Goal: Feedback & Contribution: Contribute content

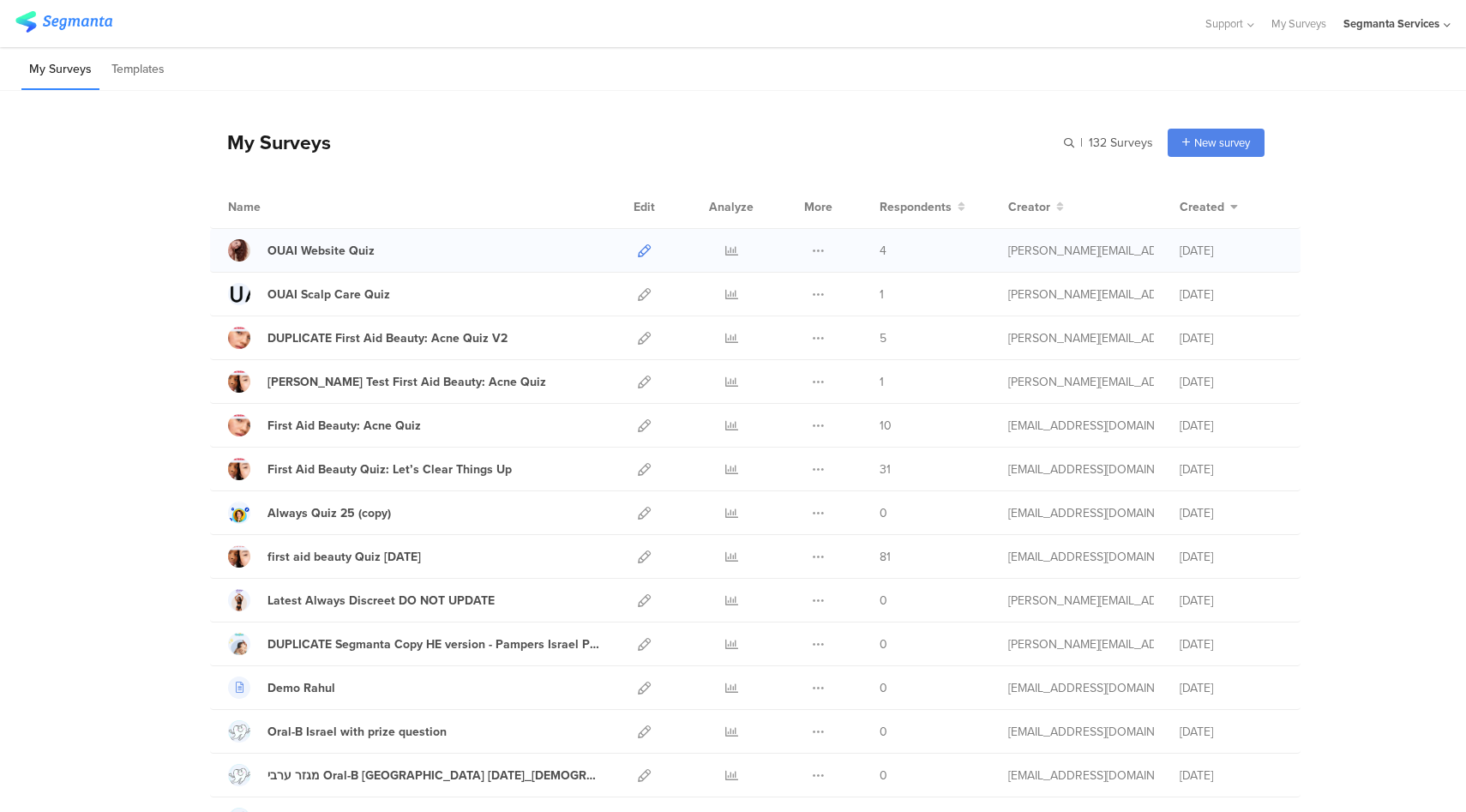
click at [638, 251] on icon at bounding box center [644, 250] width 13 height 13
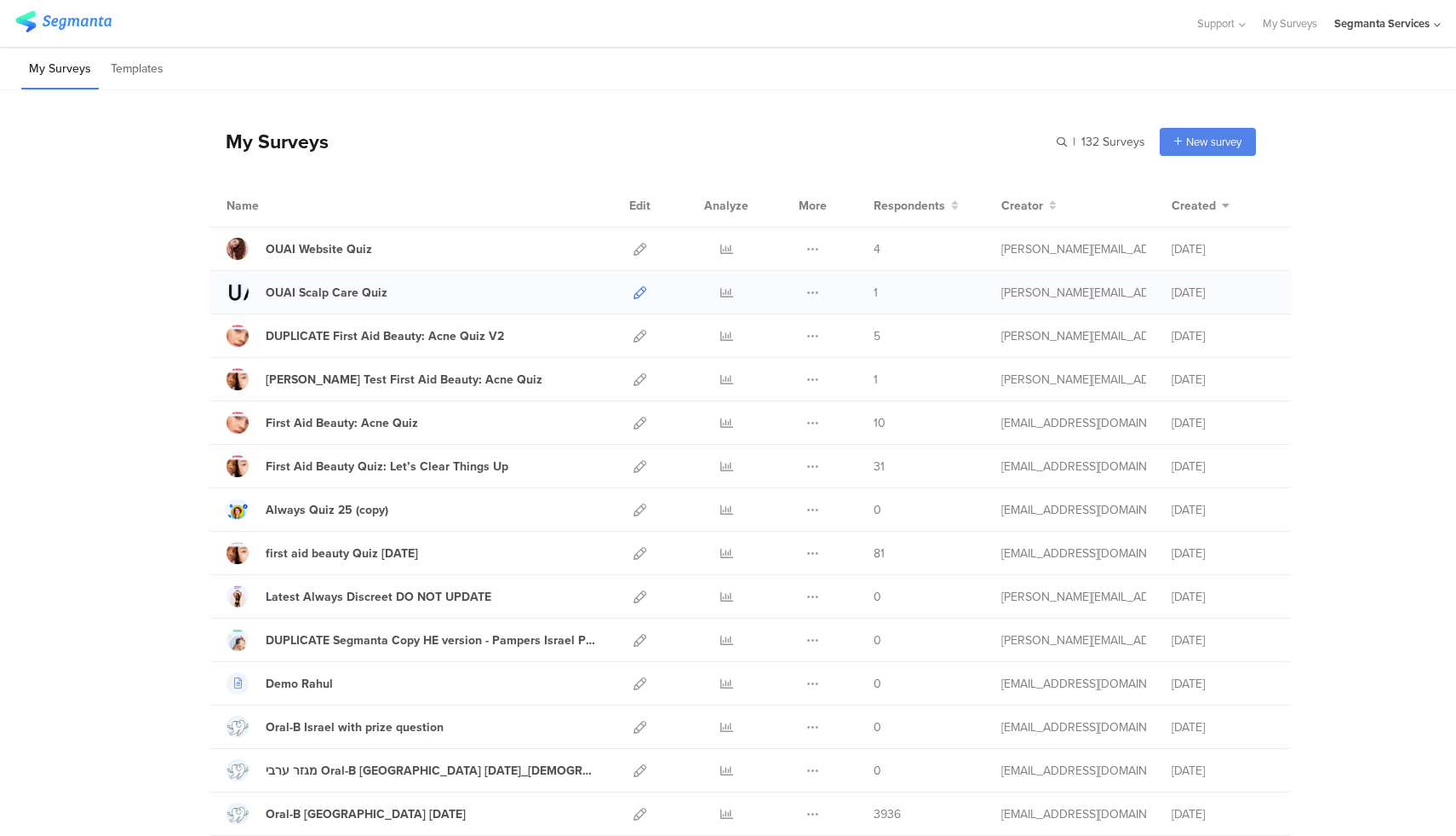
click at [634, 293] on icon at bounding box center [640, 292] width 13 height 13
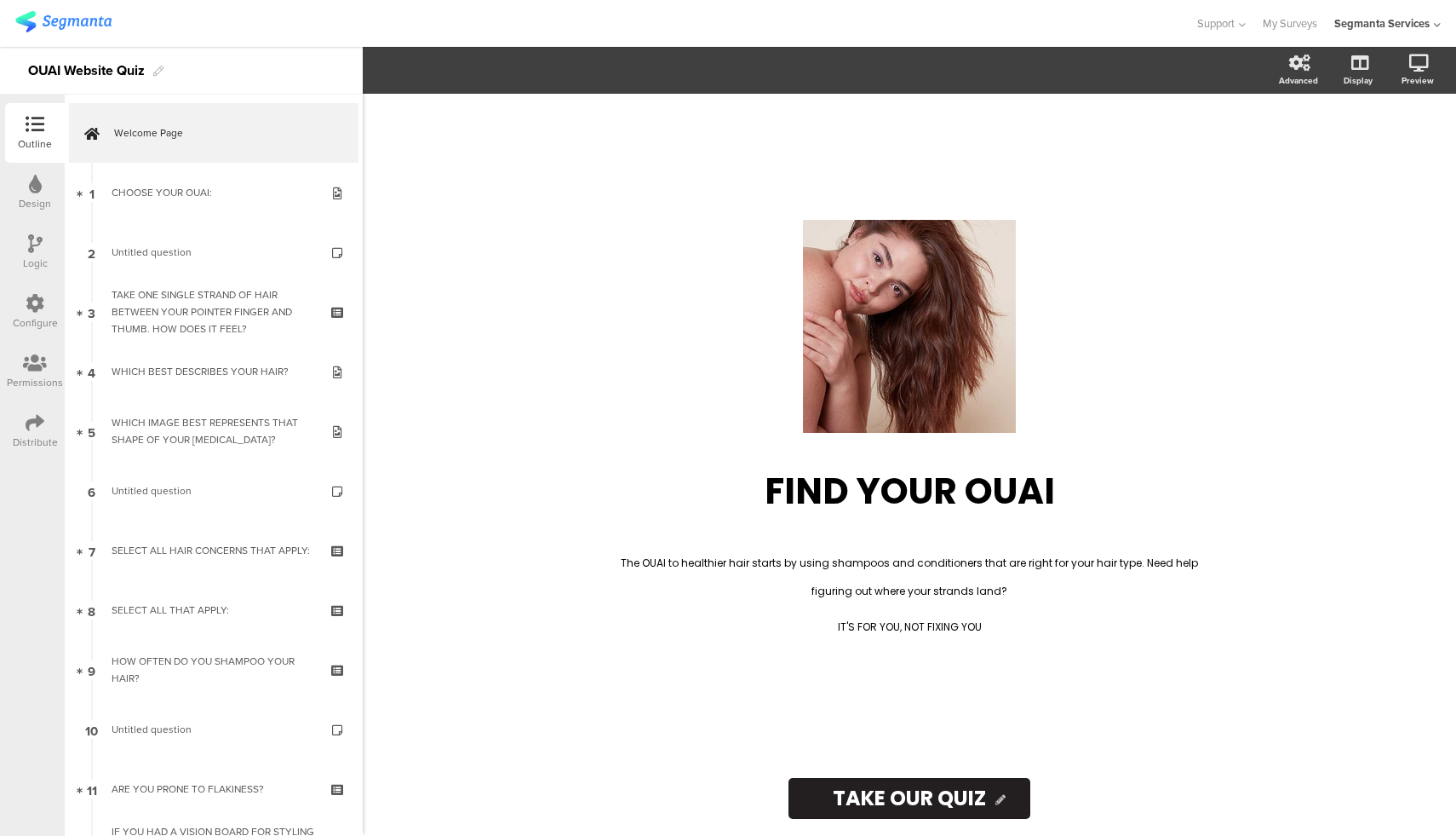
click at [39, 410] on div "Distribute" at bounding box center [34, 431] width 59 height 59
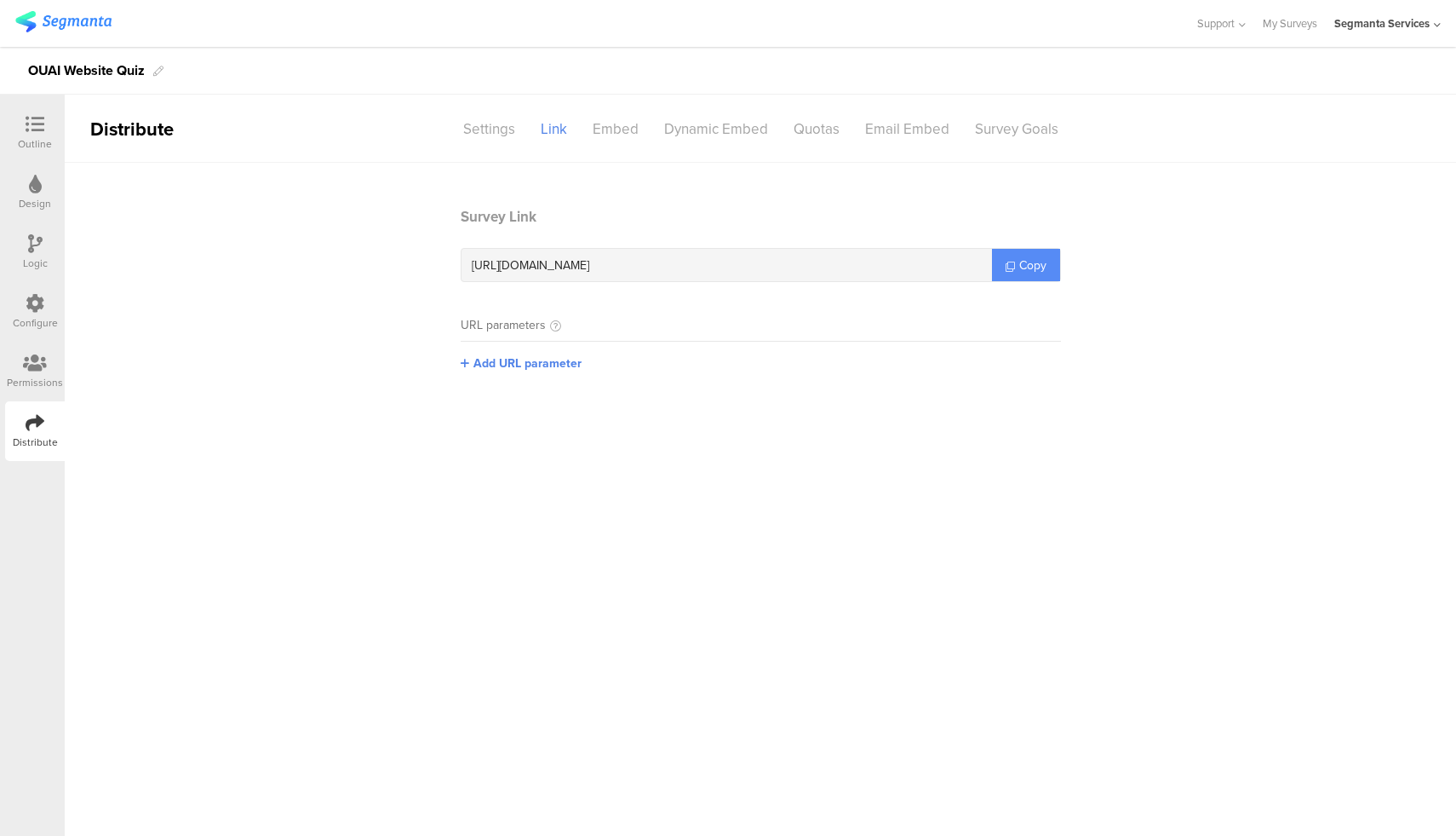
click at [1018, 260] on link "Copy" at bounding box center [1026, 264] width 68 height 32
click at [30, 133] on icon at bounding box center [34, 123] width 18 height 18
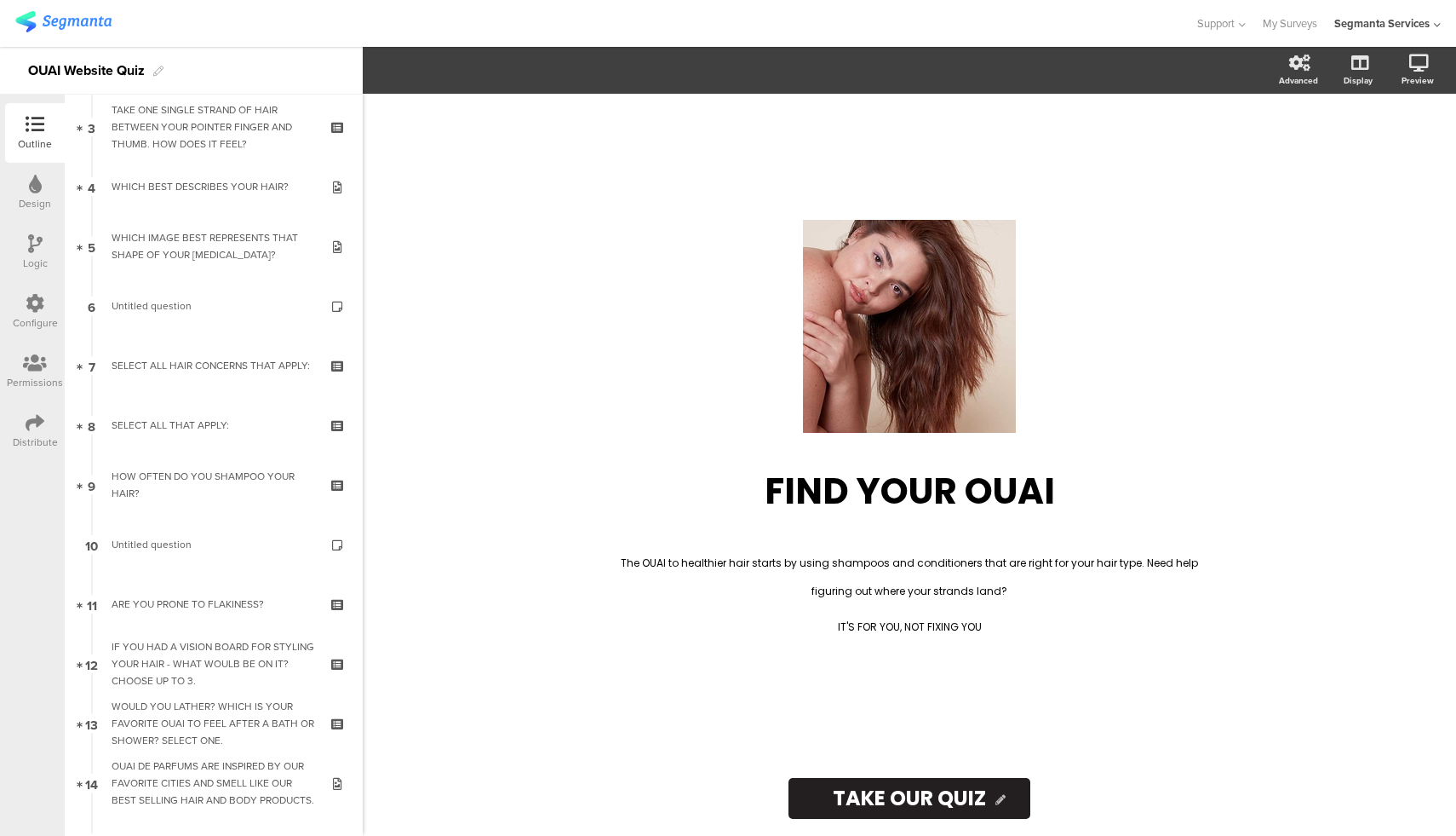
scroll to position [379, 0]
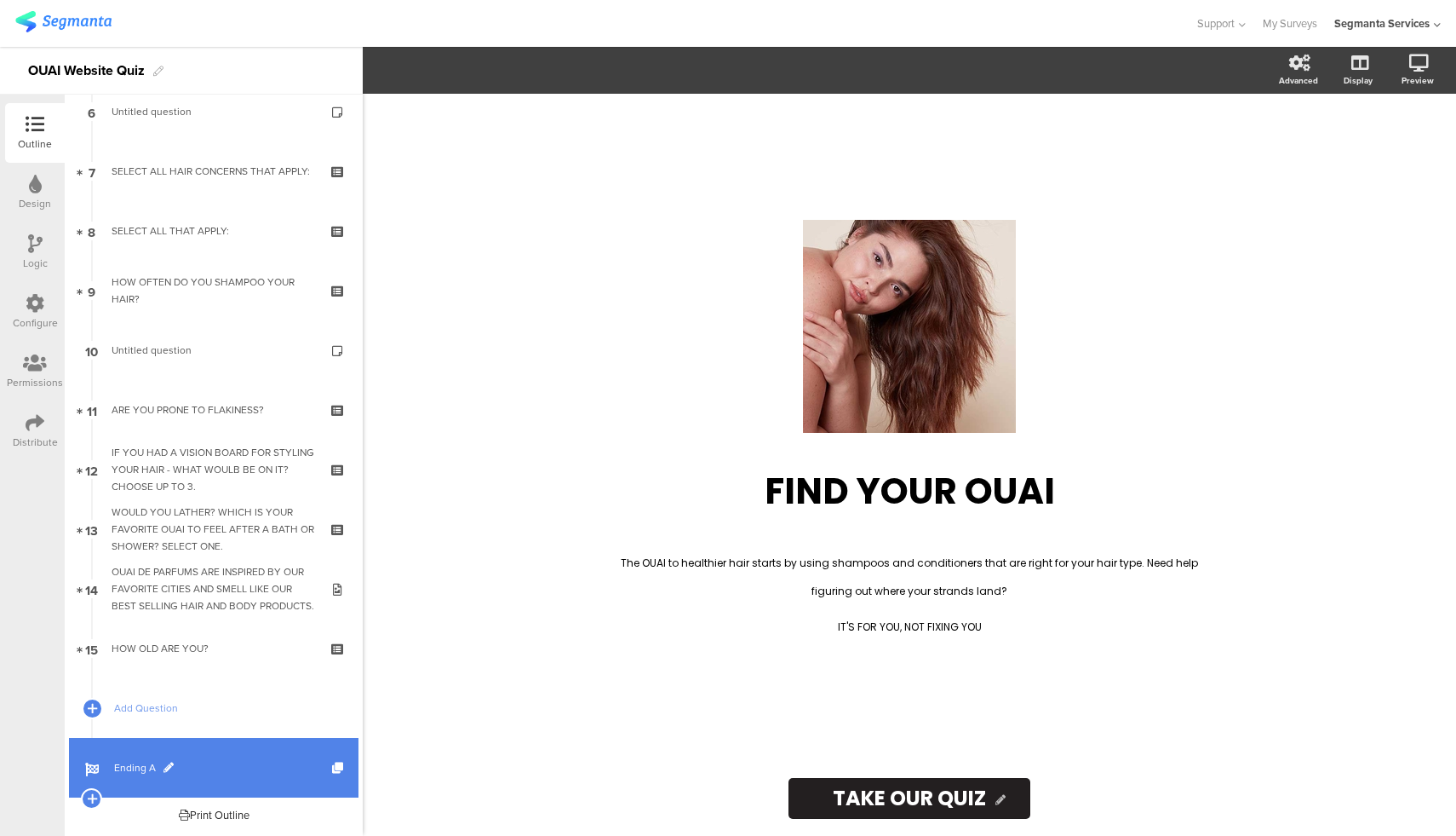
click at [236, 765] on span "Ending A" at bounding box center [223, 768] width 218 height 17
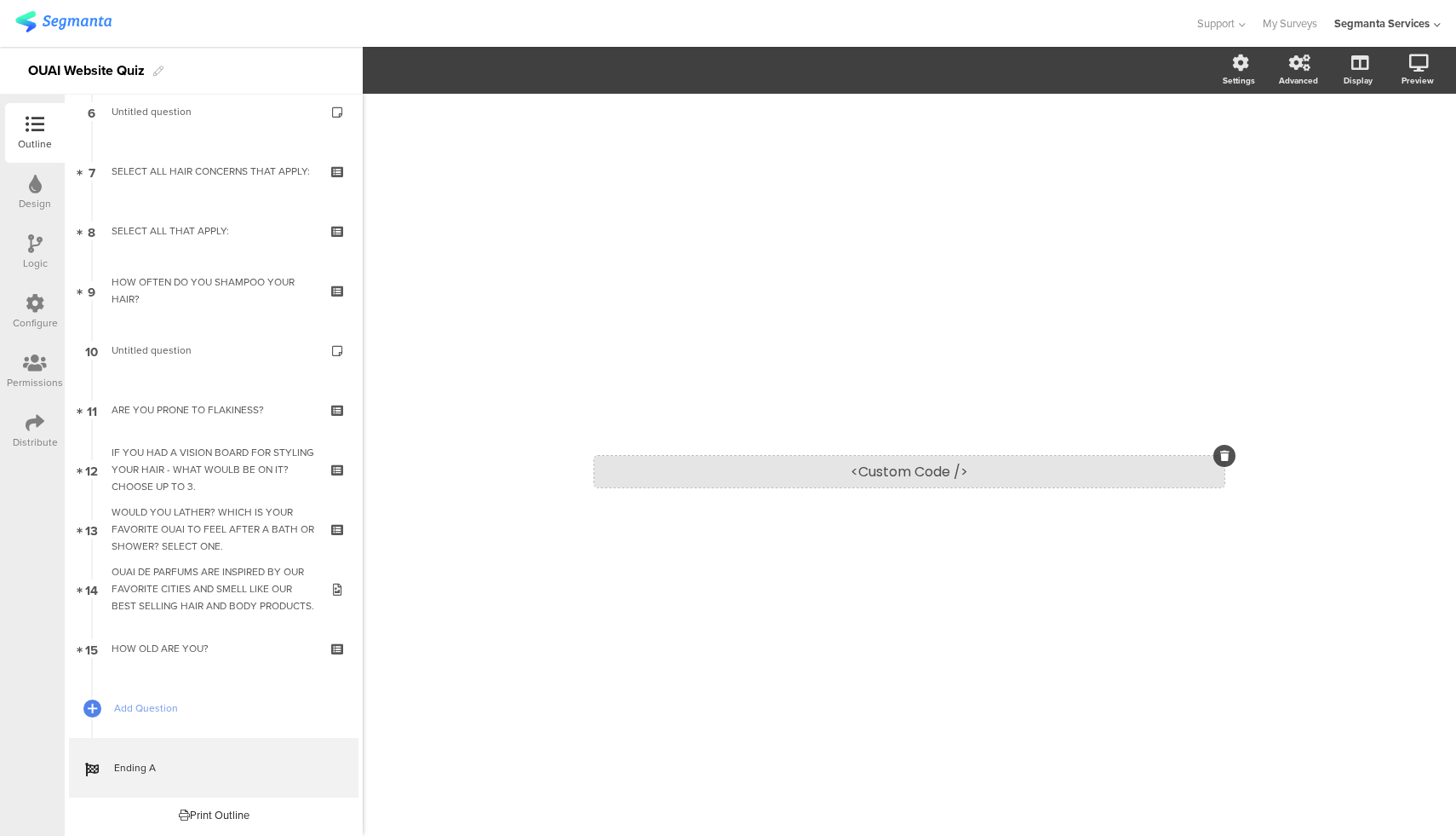
click at [940, 466] on div "<Custom Code />" at bounding box center [910, 471] width 630 height 31
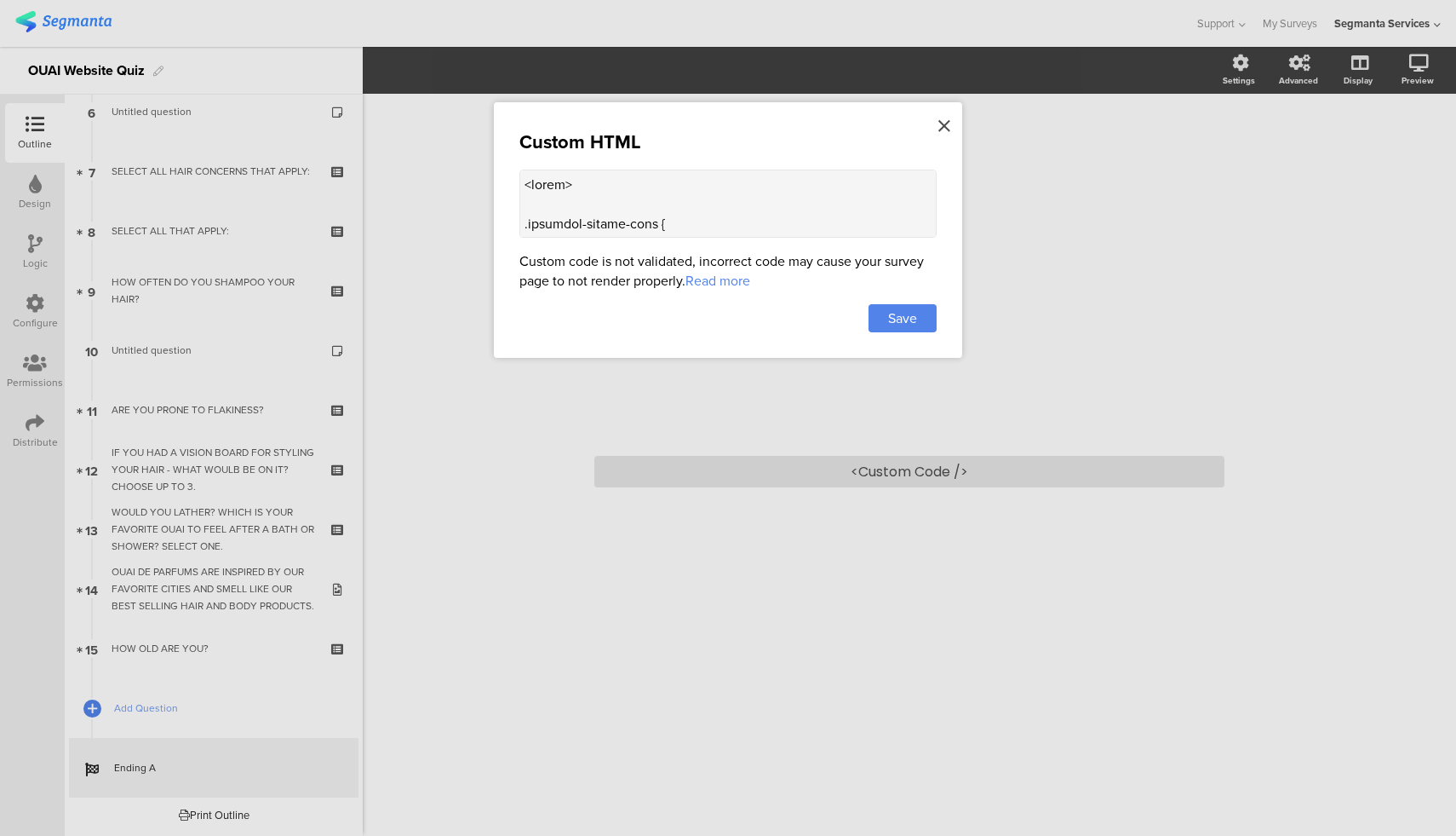
click at [944, 121] on icon at bounding box center [945, 125] width 12 height 18
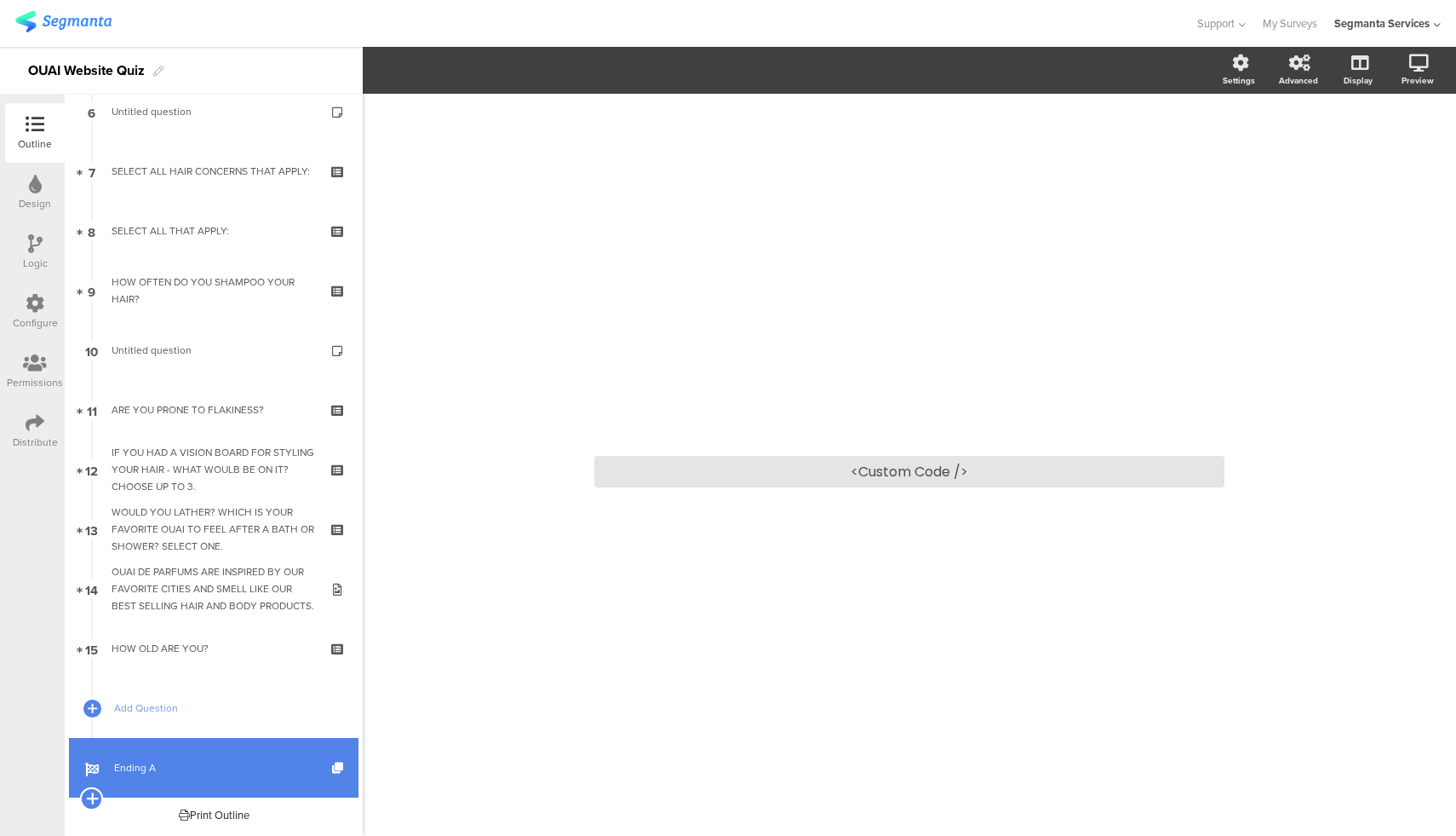
click at [93, 796] on icon at bounding box center [91, 798] width 11 height 16
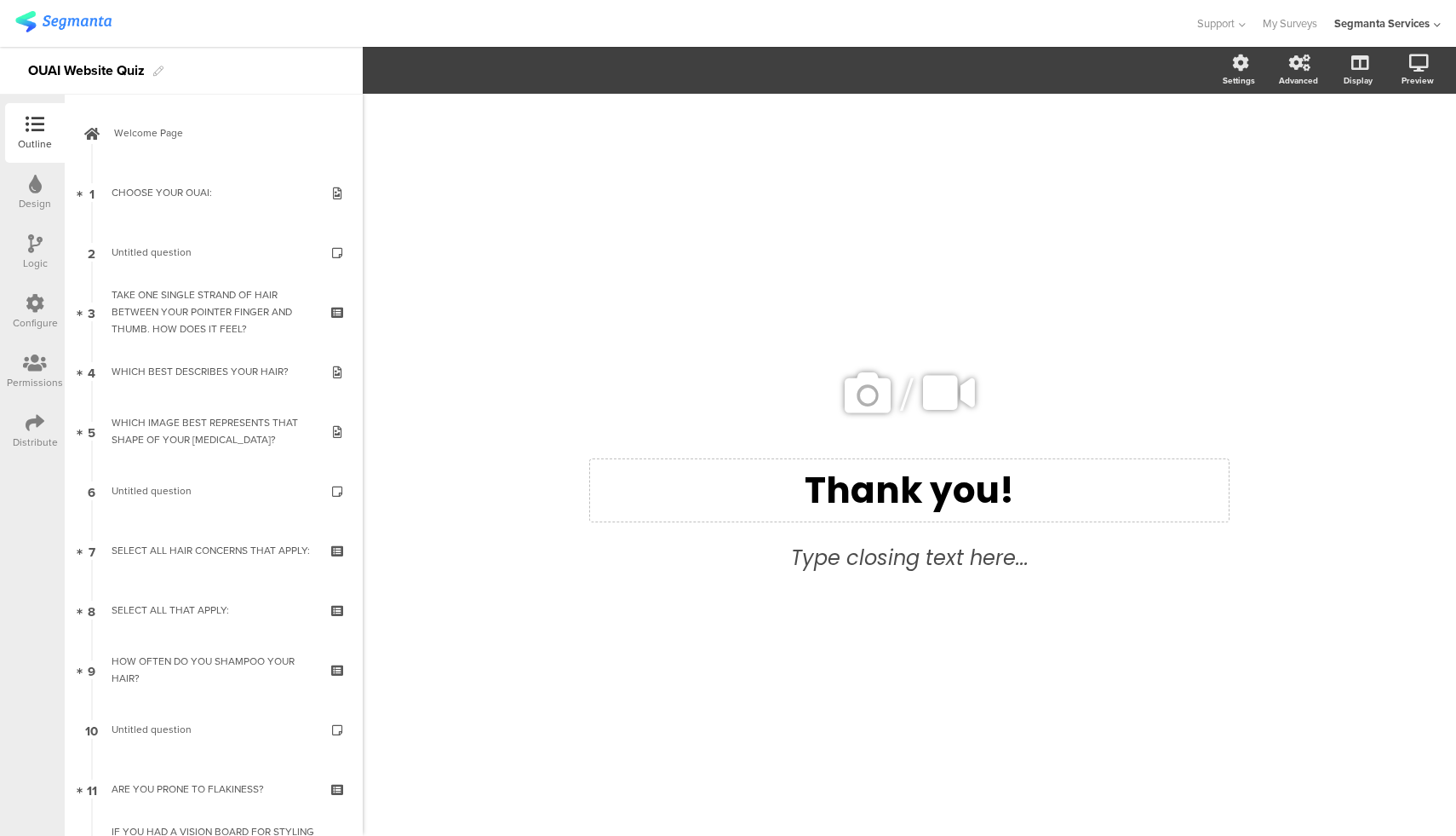
click at [912, 491] on div "Thank you! Thank you!" at bounding box center [909, 490] width 639 height 62
click at [904, 566] on div "Type closing text here..." at bounding box center [910, 558] width 520 height 39
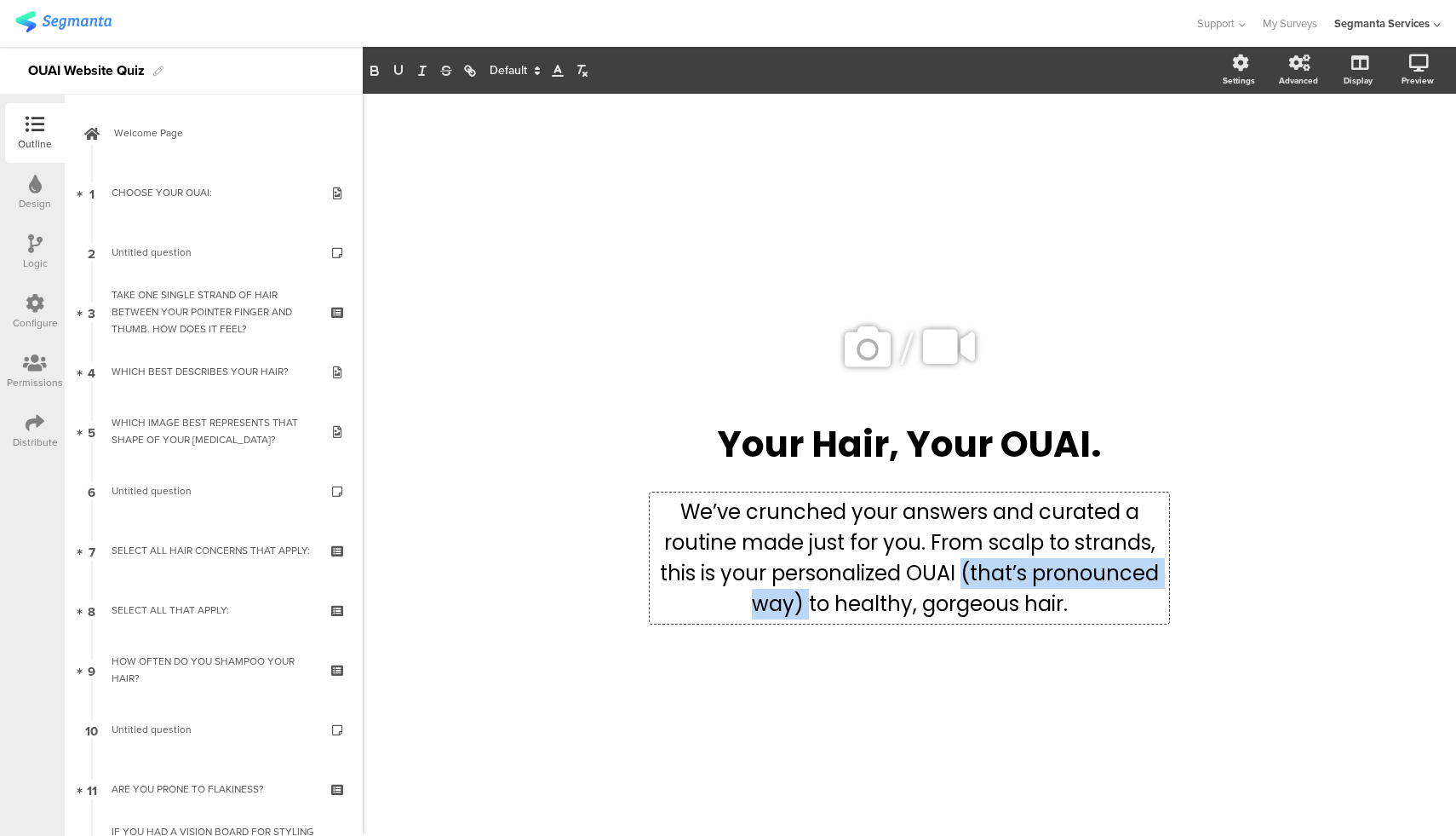
drag, startPoint x: 810, startPoint y: 599, endPoint x: 965, endPoint y: 575, distance: 156.8
click at [965, 575] on p "We’ve crunched your answers and curated a routine made just for you. From scalp…" at bounding box center [910, 558] width 511 height 122
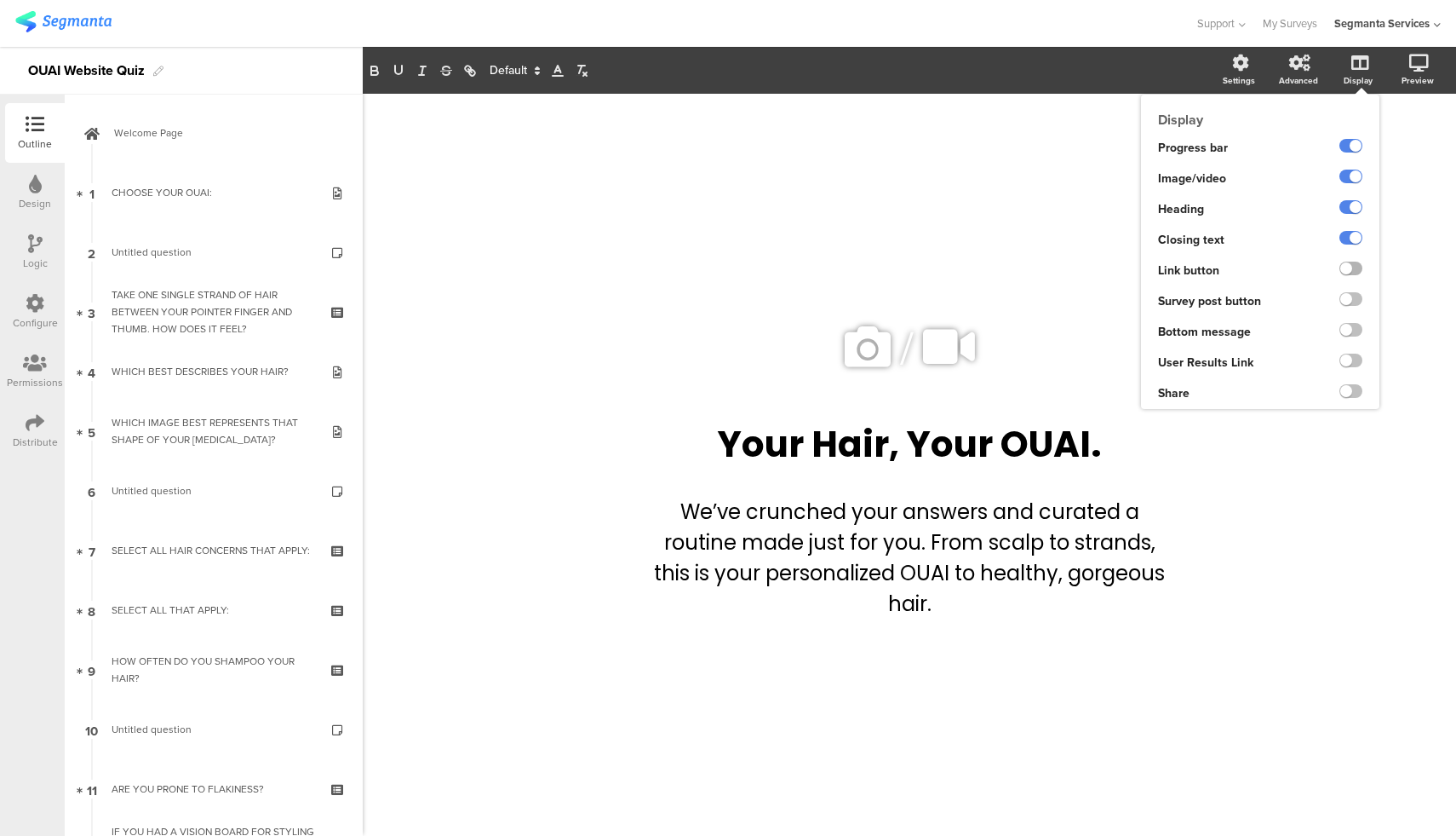
click at [1352, 267] on label at bounding box center [1351, 268] width 23 height 14
click at [0, 0] on input "checkbox" at bounding box center [0, 0] width 0 height 0
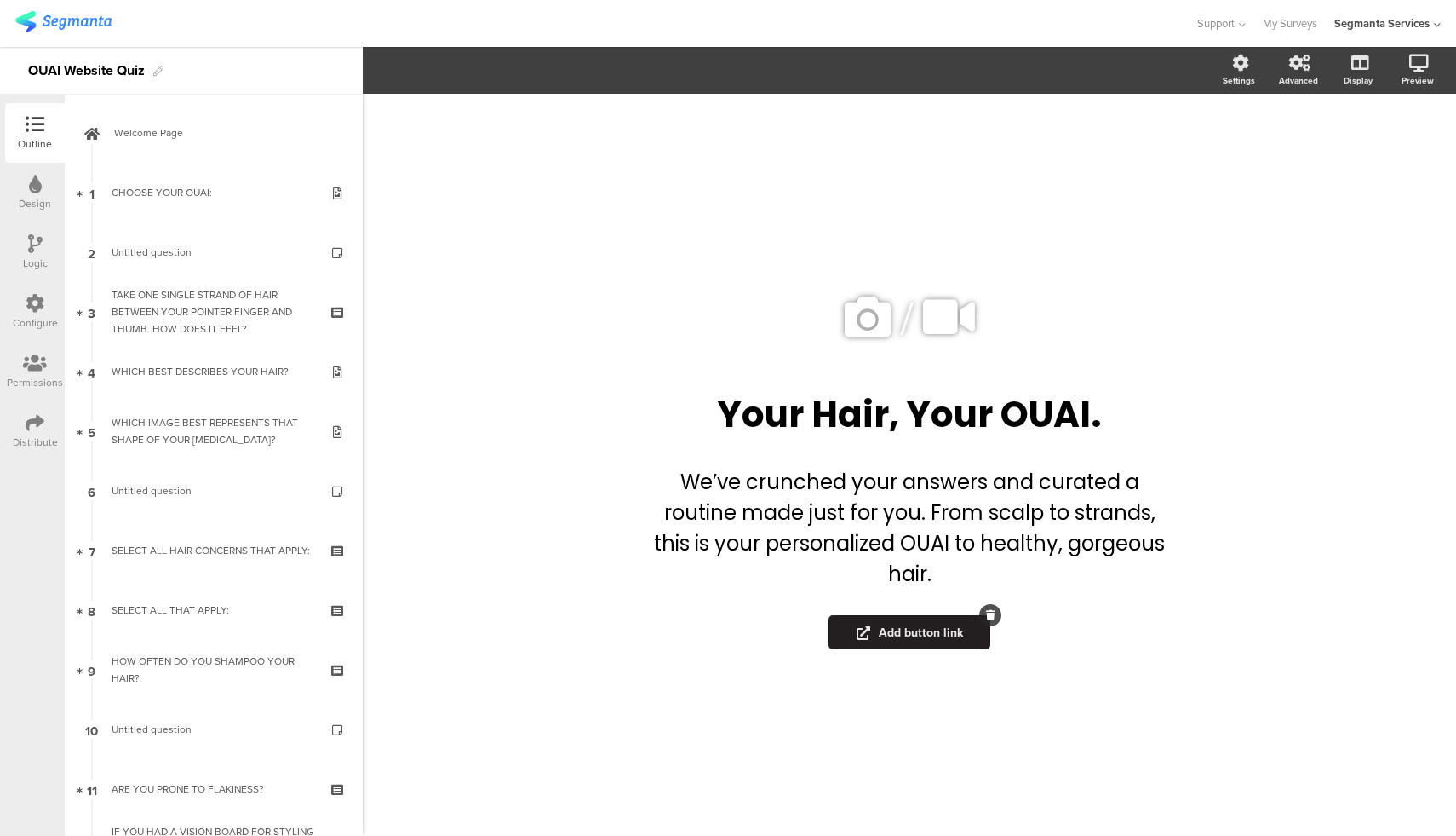
click at [916, 638] on span "Add button link" at bounding box center [911, 632] width 107 height 17
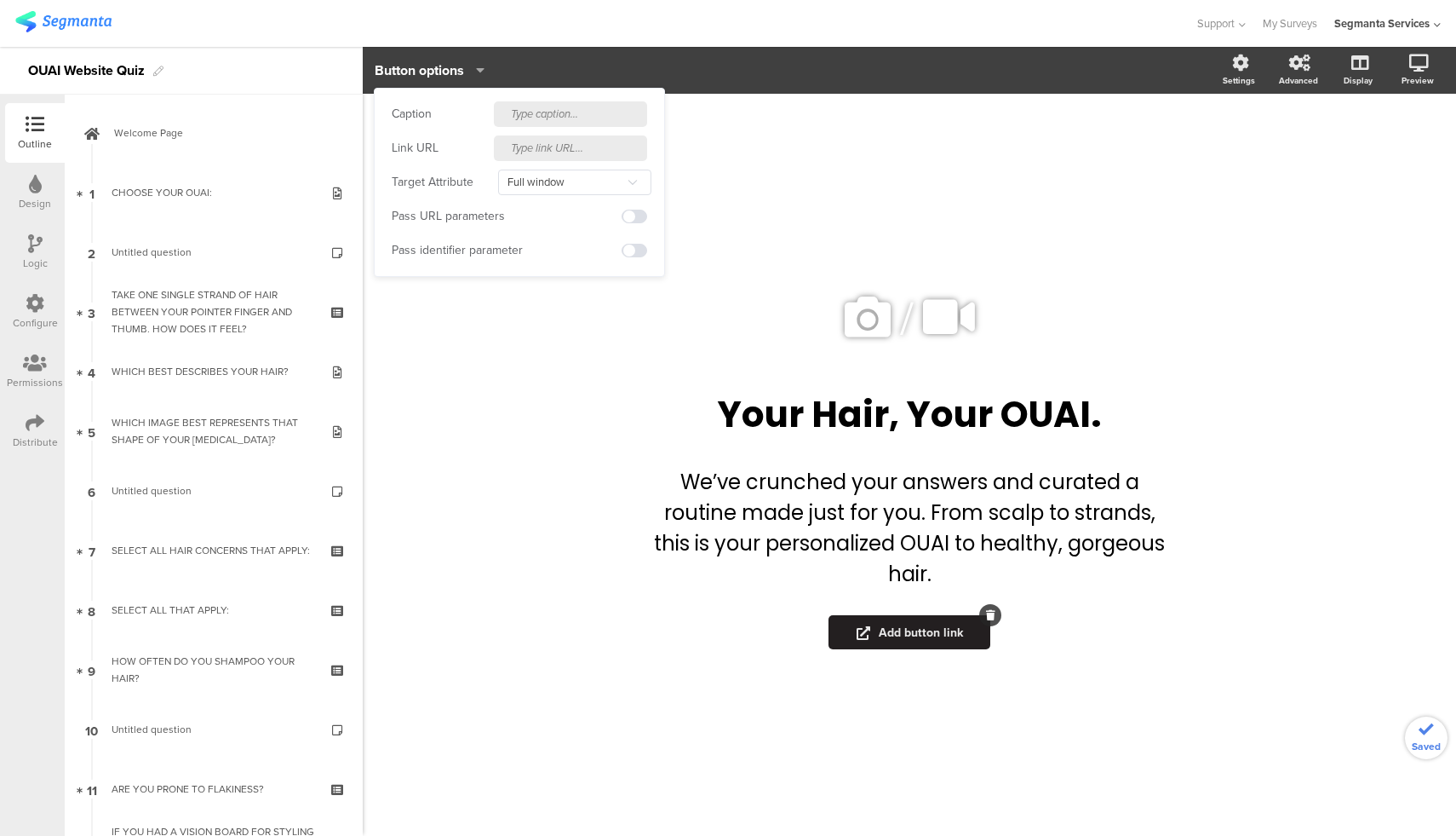
click at [582, 110] on input "text" at bounding box center [571, 114] width 154 height 25
paste input "See My Routine"
drag, startPoint x: 578, startPoint y: 110, endPoint x: 465, endPoint y: 112, distance: 113.0
click at [465, 112] on div "Caption See My Routine" at bounding box center [519, 114] width 256 height 25
type input "SEE MY ROUTINE"
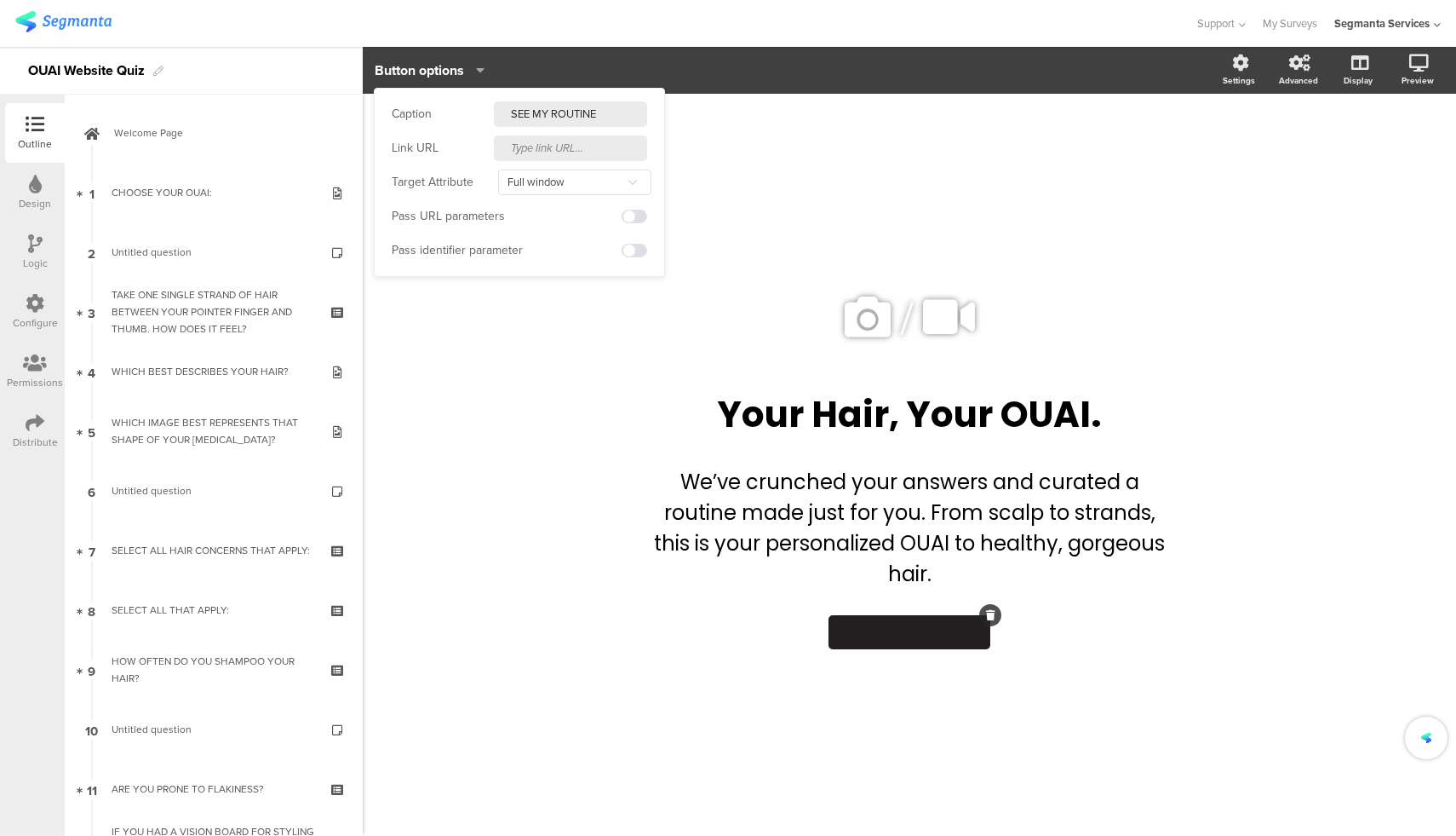
click at [826, 166] on div "/ Your Hair, Your OUAI. Your Hair, Your OUAI. We’ve crunched your answers and c…" at bounding box center [910, 456] width 715 height 725
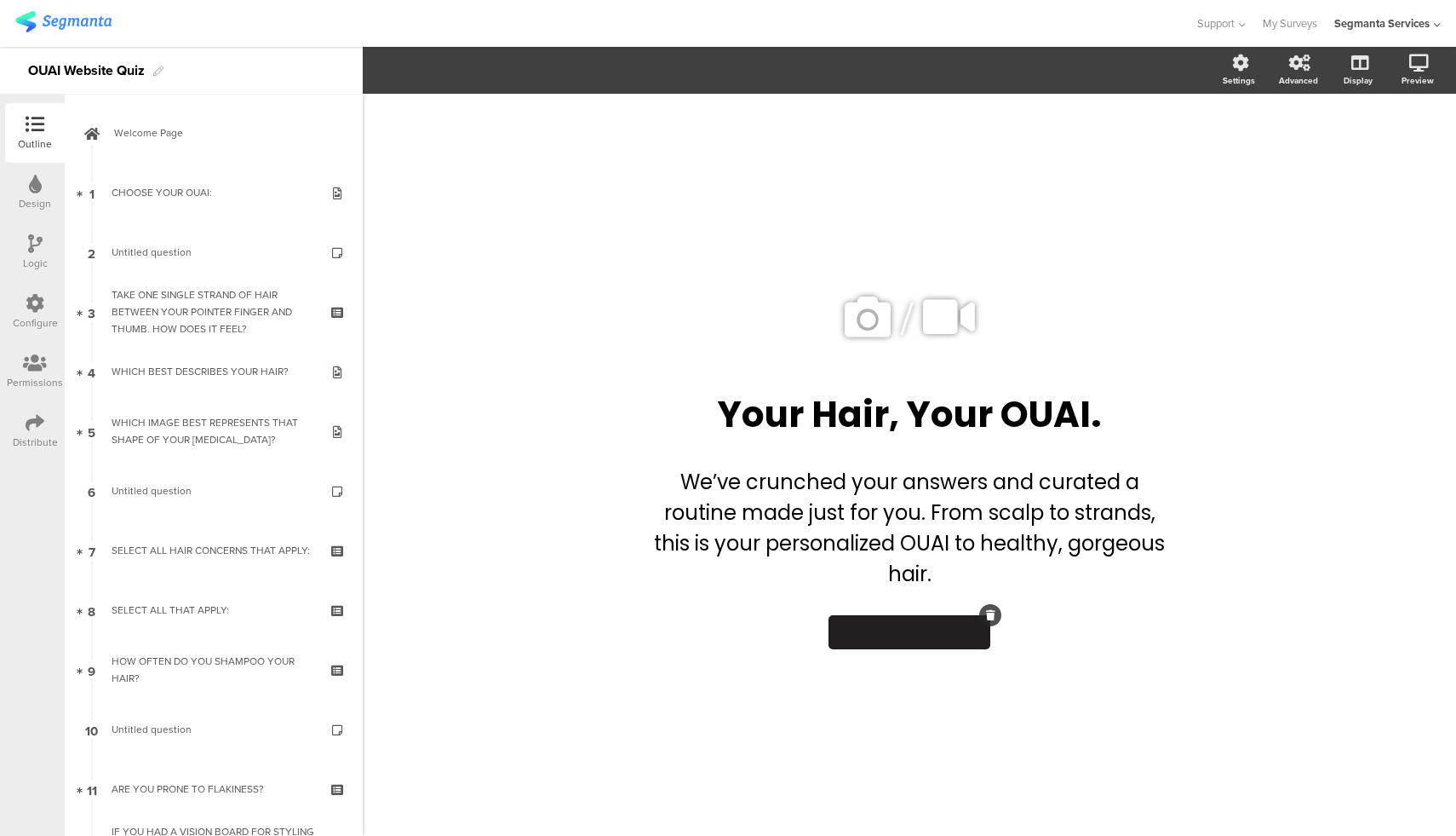
click at [940, 628] on button at bounding box center [910, 632] width 161 height 34
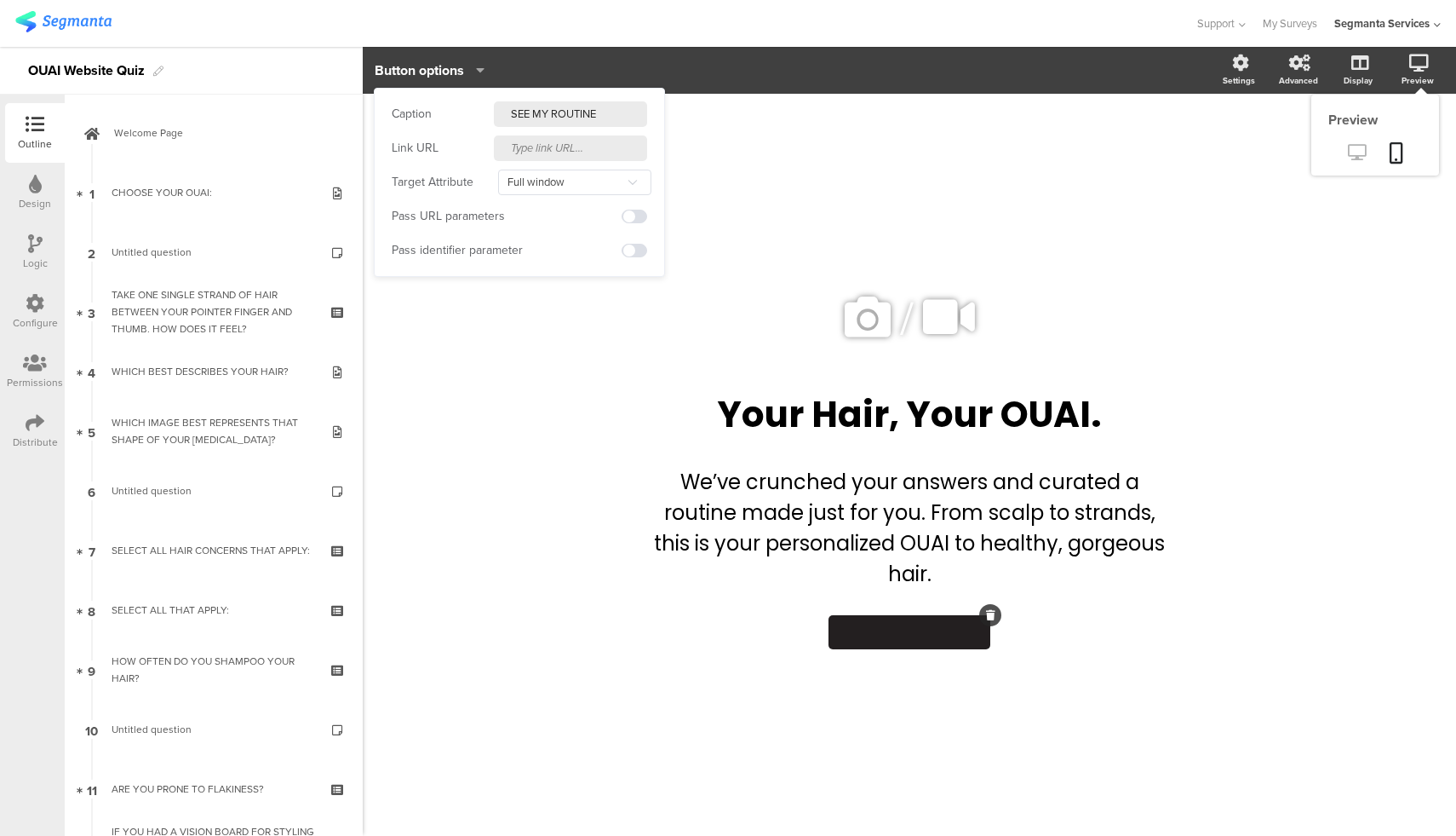
click at [1361, 159] on icon at bounding box center [1357, 152] width 17 height 17
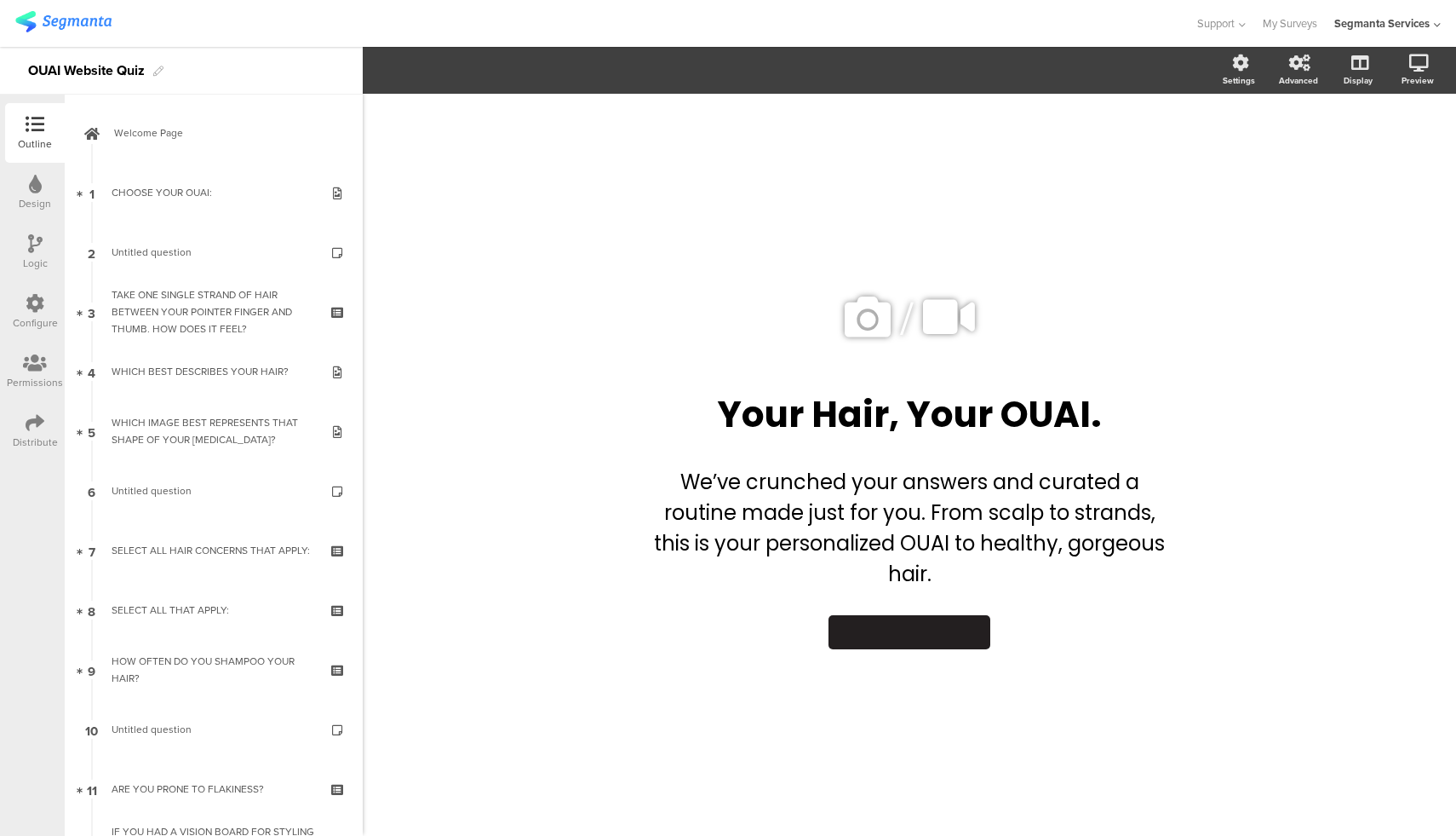
click at [964, 536] on div "We’ve crunched your answers and curated a routine made just for you. From scalp…" at bounding box center [910, 528] width 520 height 131
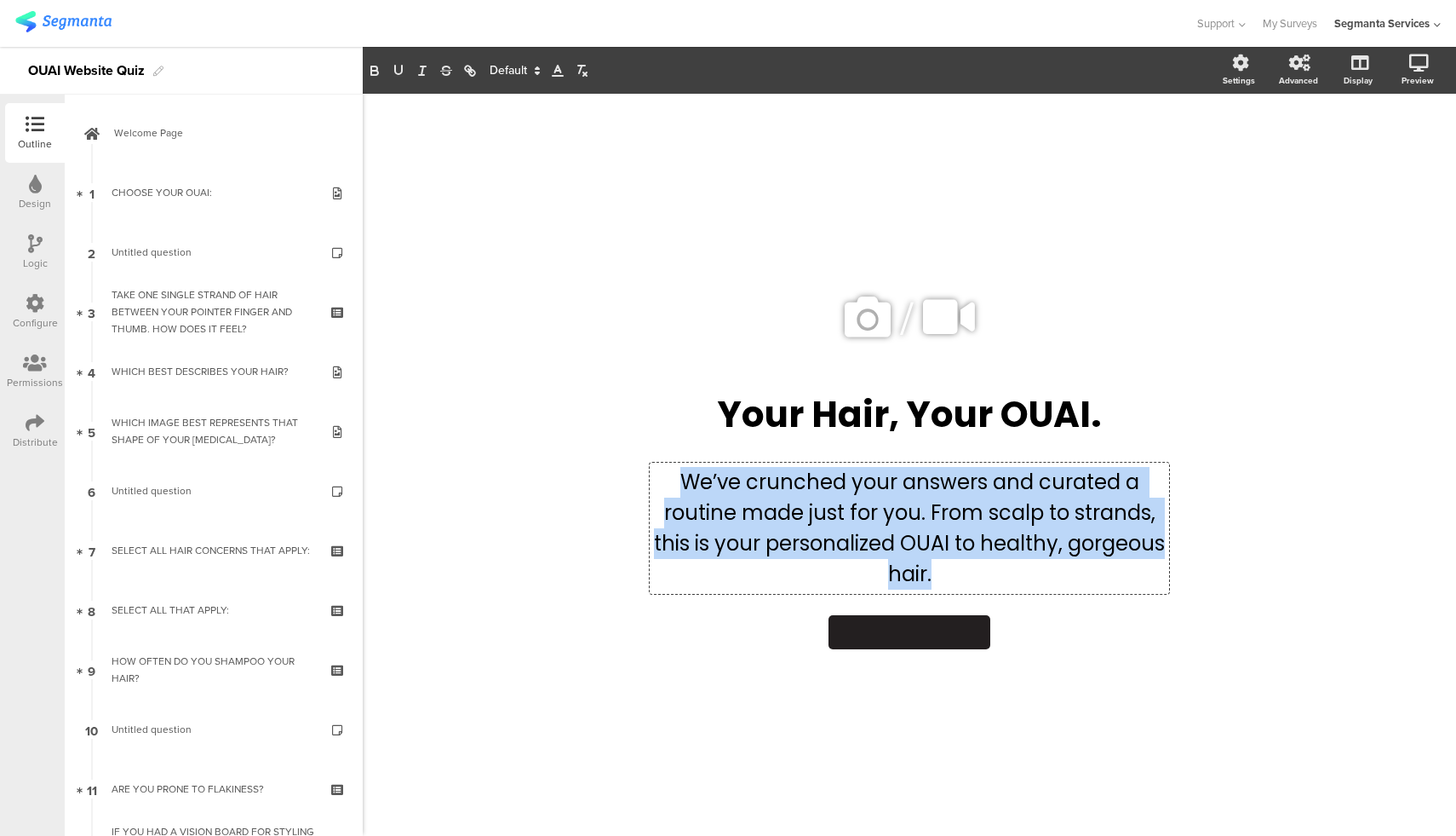
drag, startPoint x: 865, startPoint y: 548, endPoint x: 670, endPoint y: 479, distance: 206.8
click at [670, 479] on p "We’ve crunched your answers and curated a routine made just for you. From scalp…" at bounding box center [910, 528] width 511 height 122
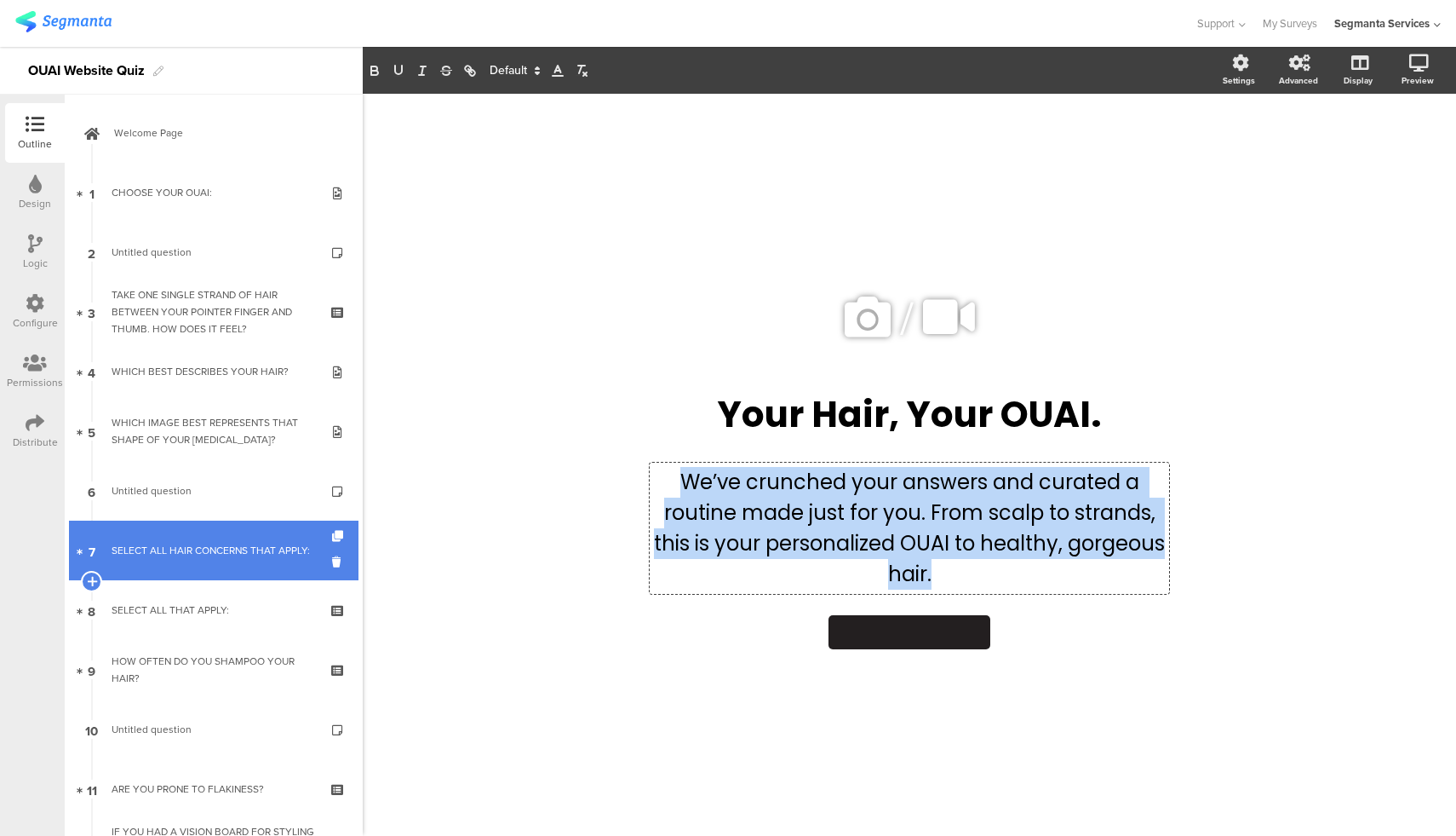
copy p "We’ve crunched your answers and curated a routine made just for you. From scalp…"
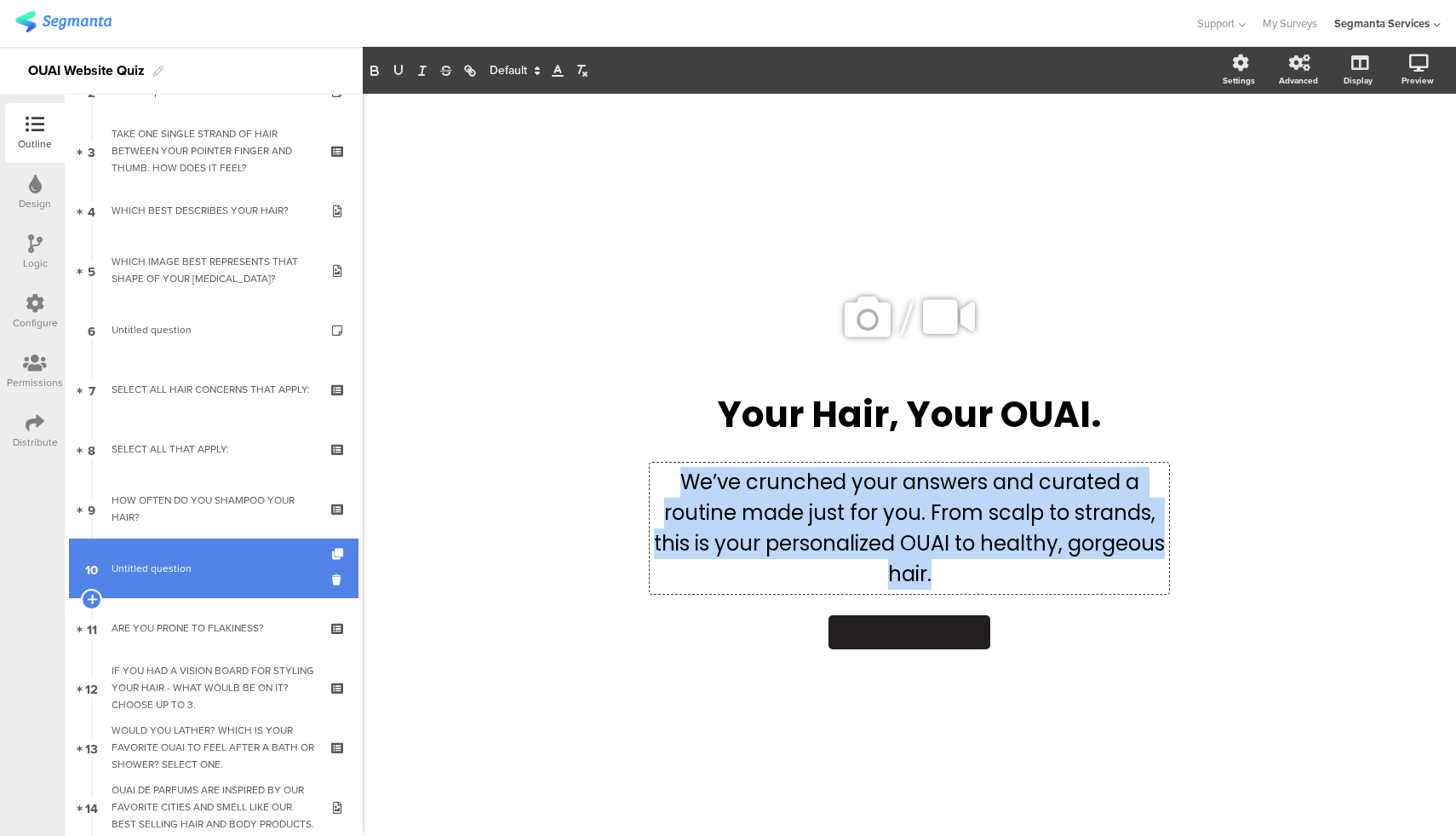
scroll to position [438, 0]
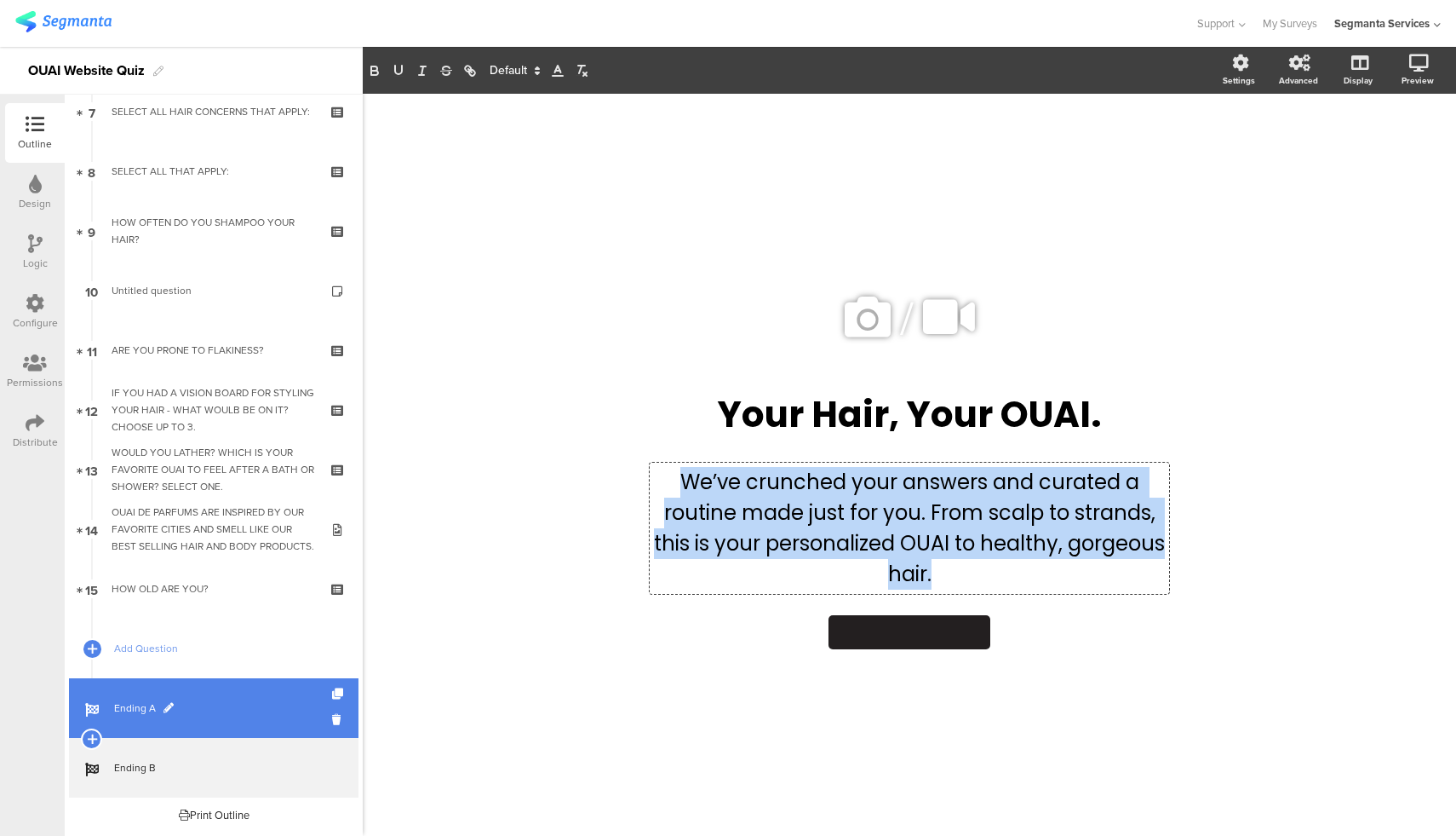
click at [239, 713] on span "Ending A" at bounding box center [223, 708] width 218 height 17
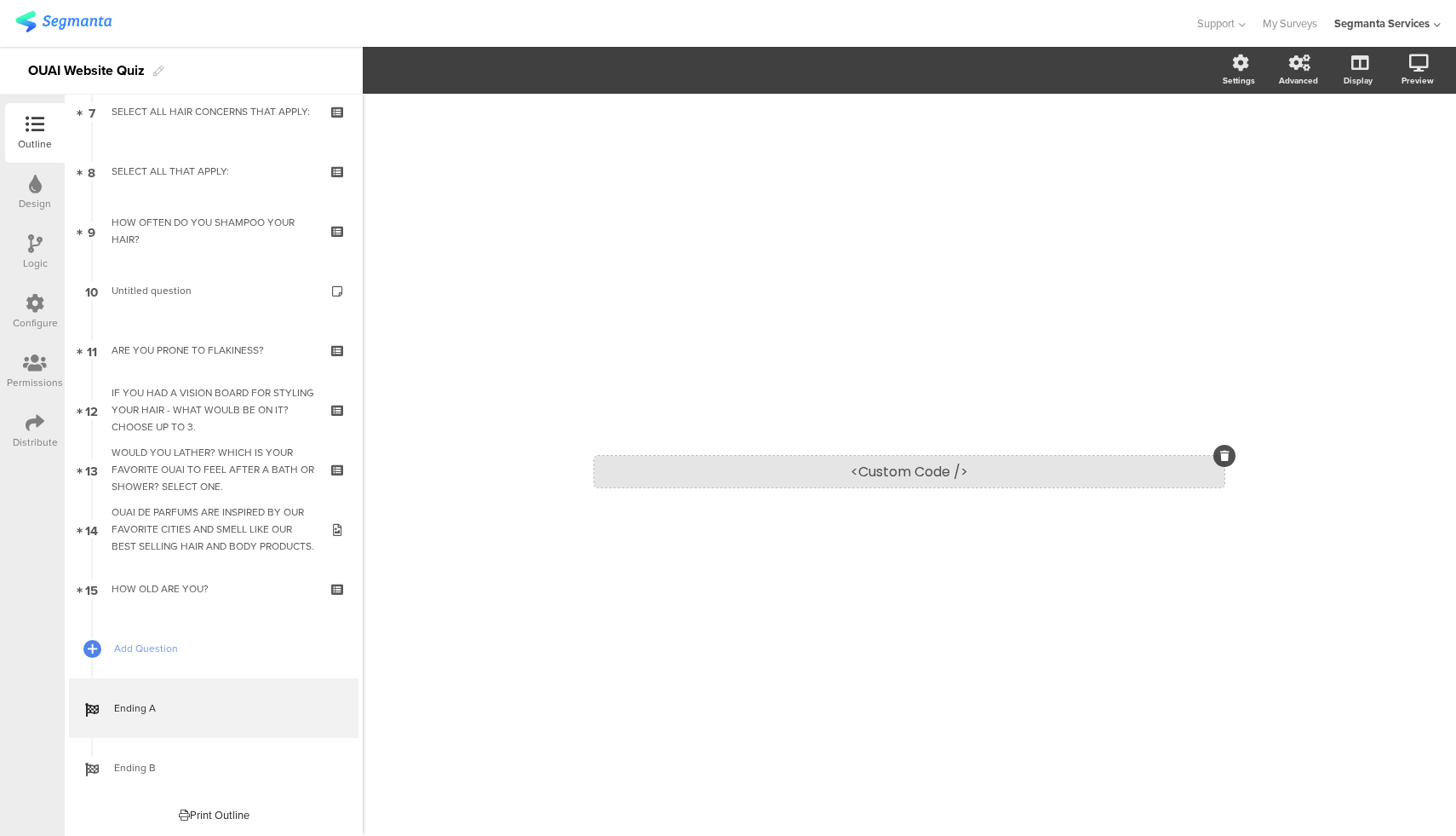
click at [832, 465] on div "<Custom Code />" at bounding box center [910, 471] width 630 height 31
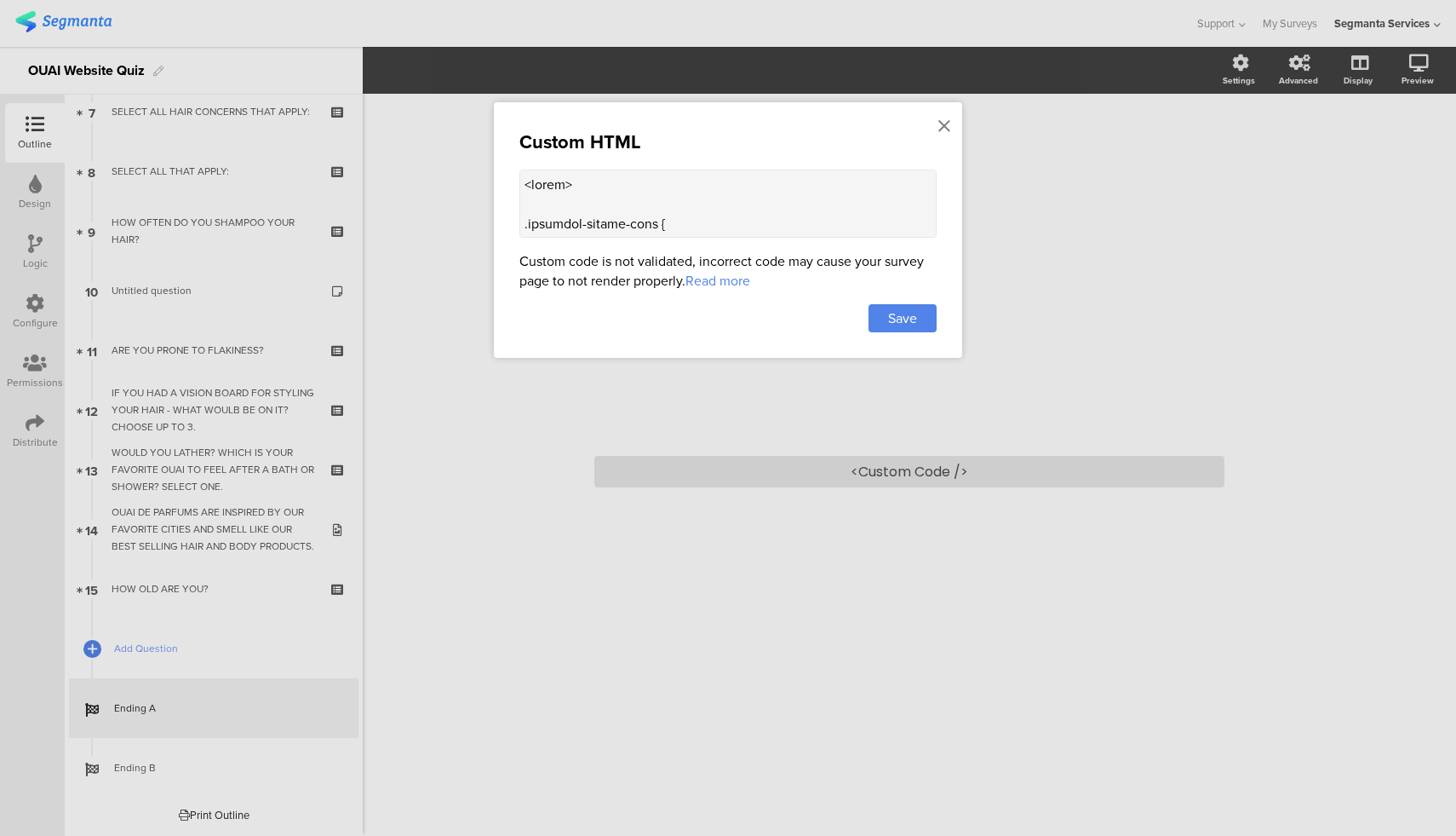
scroll to position [2376, 0]
drag, startPoint x: 691, startPoint y: 224, endPoint x: 757, endPoint y: 197, distance: 71.3
click at [757, 197] on textarea at bounding box center [728, 203] width 417 height 68
paste textarea "We’ve crunched your answers and curated a routine made just for you. From scalp…"
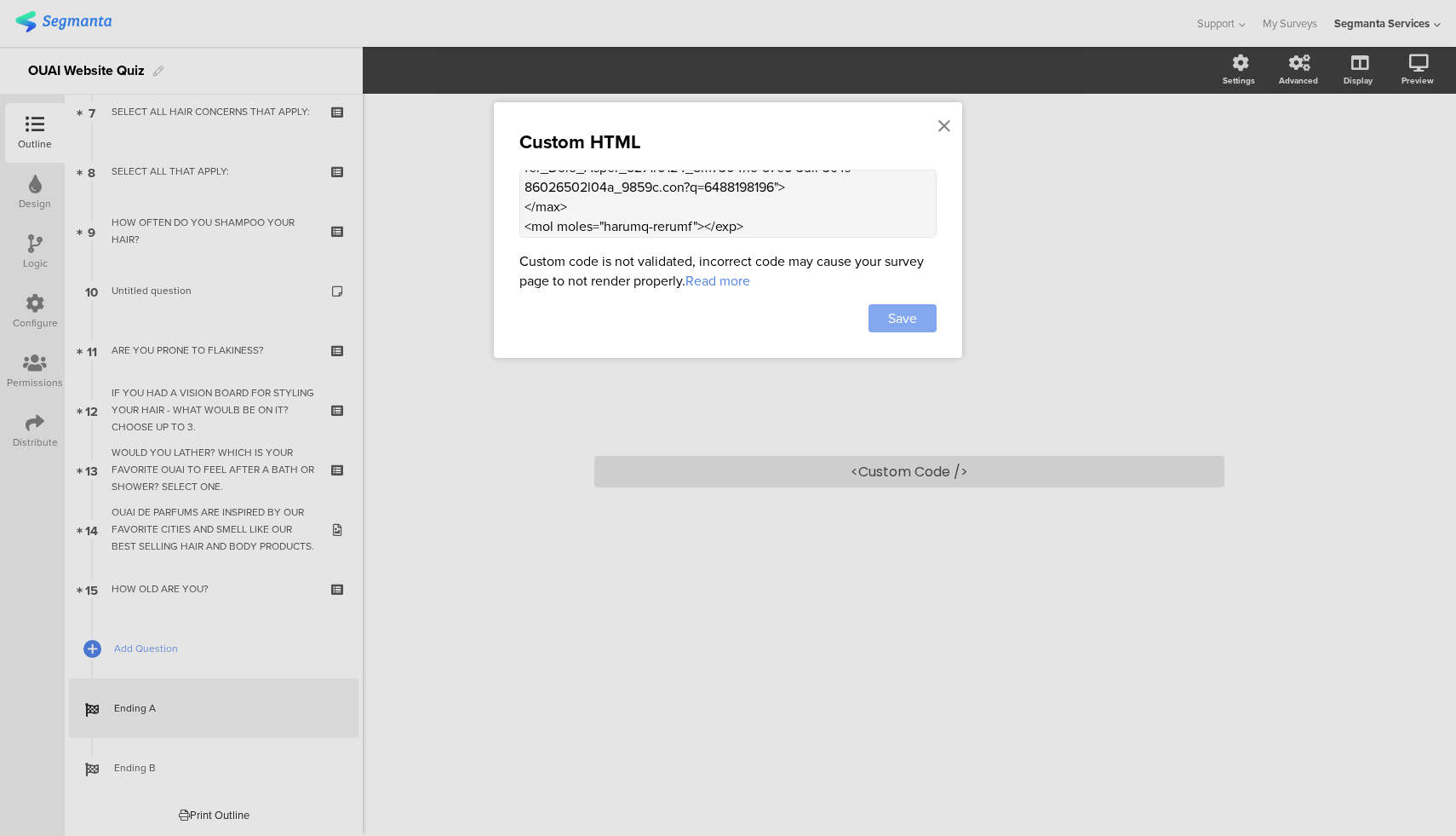
type textarea "<style> .animated-router-view { background: #F0EEE8 !important; } .question-pag…"
click at [904, 309] on span "Save" at bounding box center [903, 318] width 29 height 19
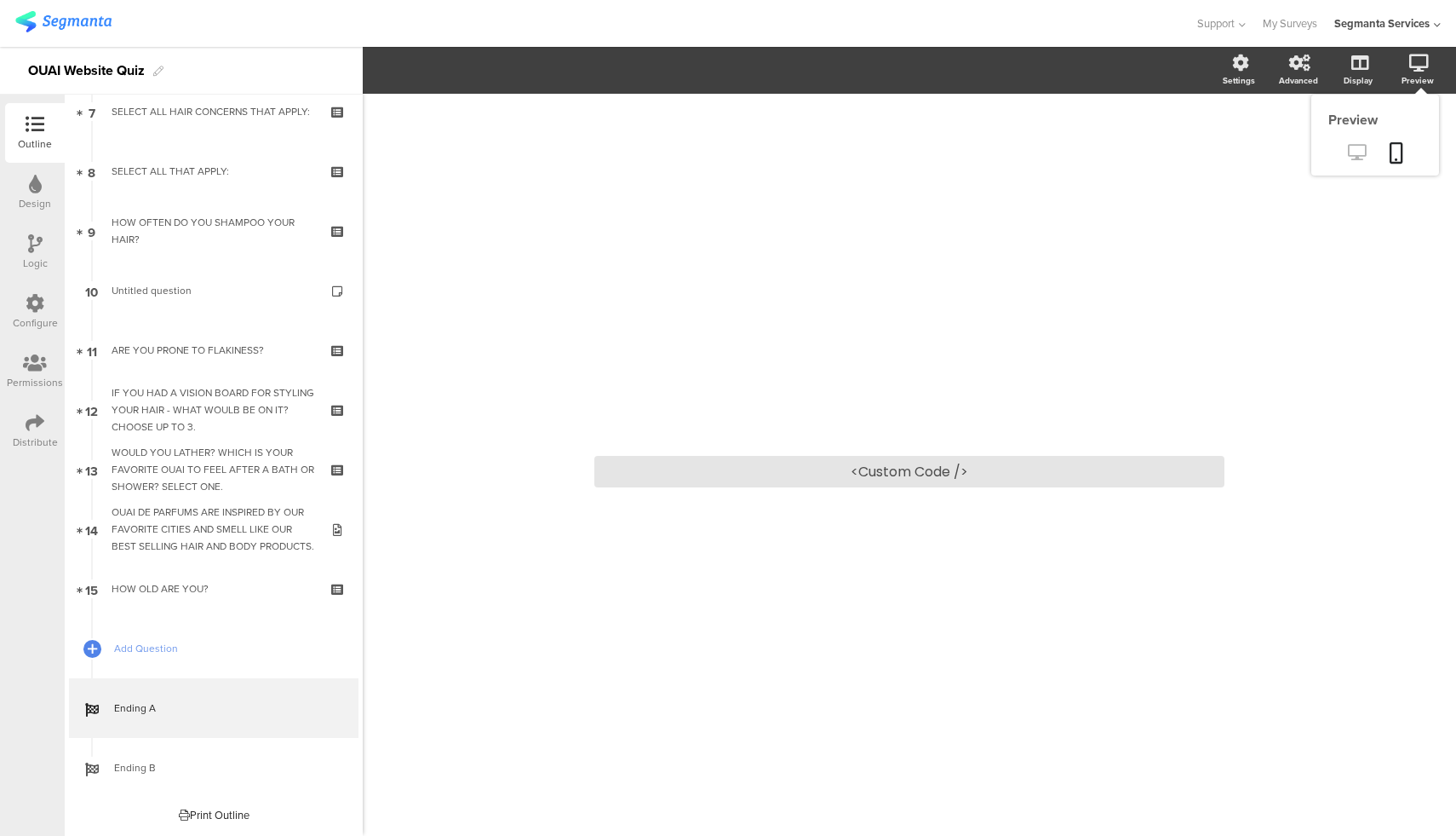
click at [1353, 148] on icon at bounding box center [1357, 152] width 17 height 17
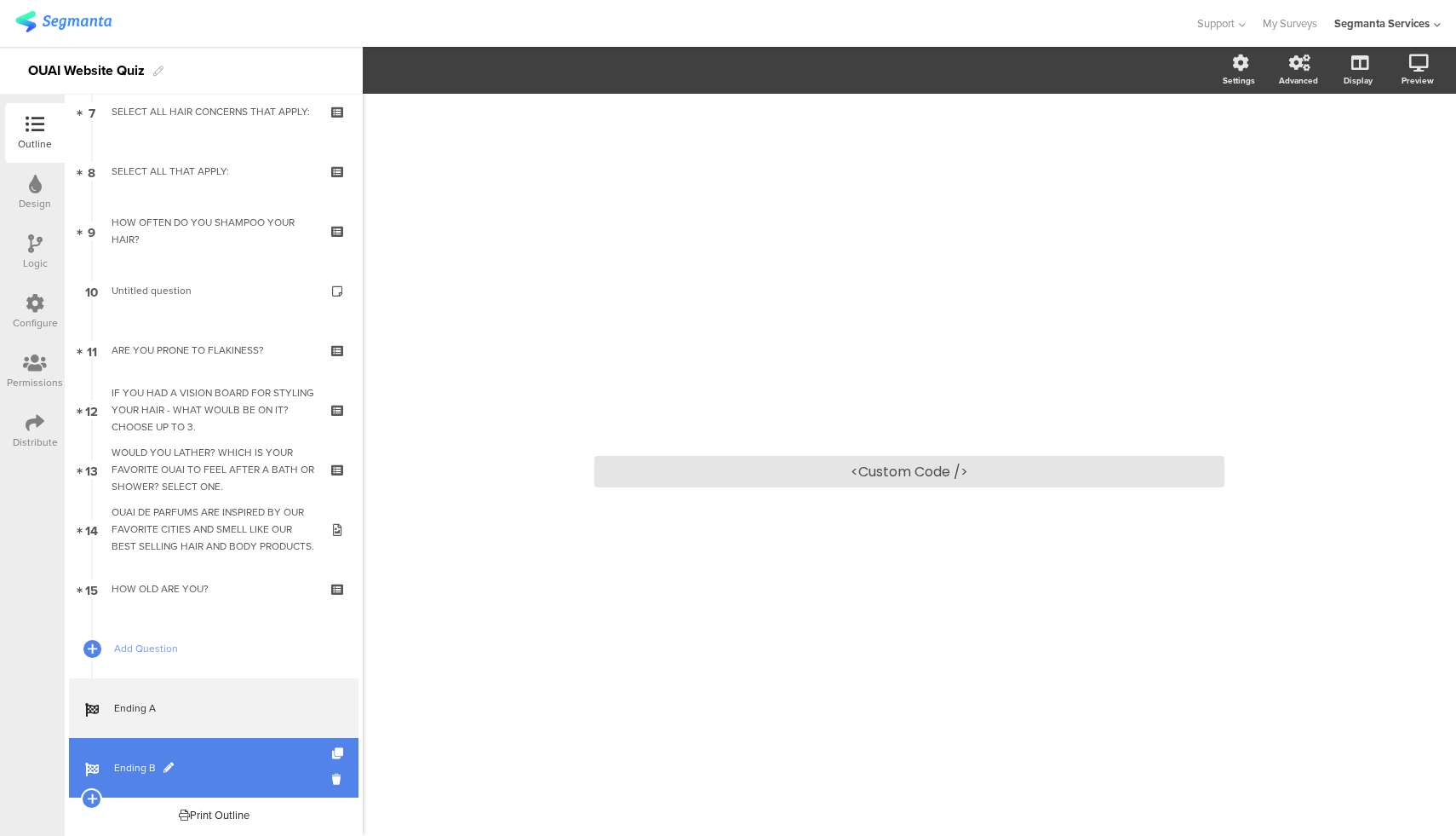
click at [192, 749] on link "Ending B" at bounding box center [214, 767] width 290 height 59
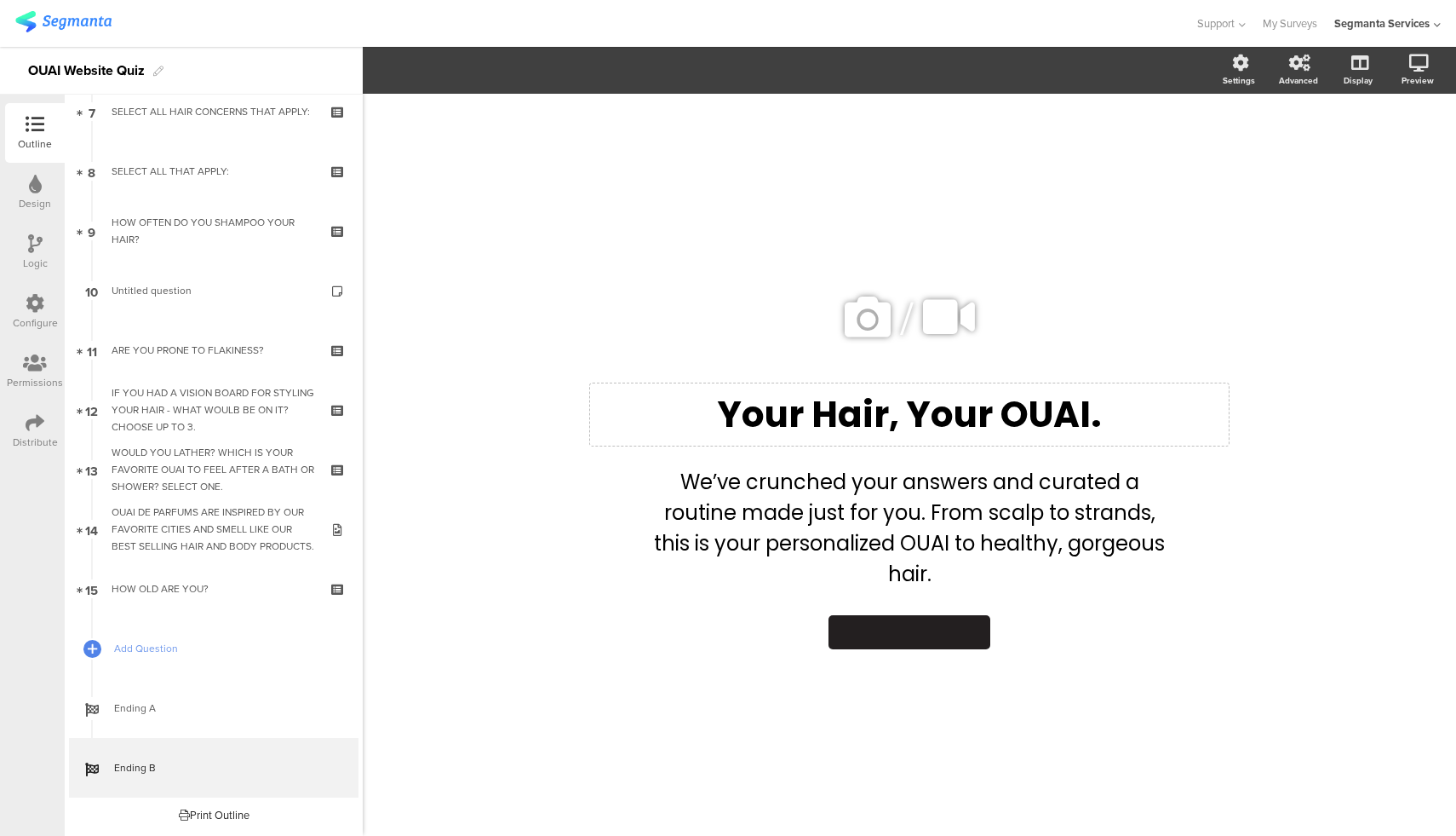
click at [826, 409] on p "Your Hair, Your OUAI." at bounding box center [910, 414] width 630 height 53
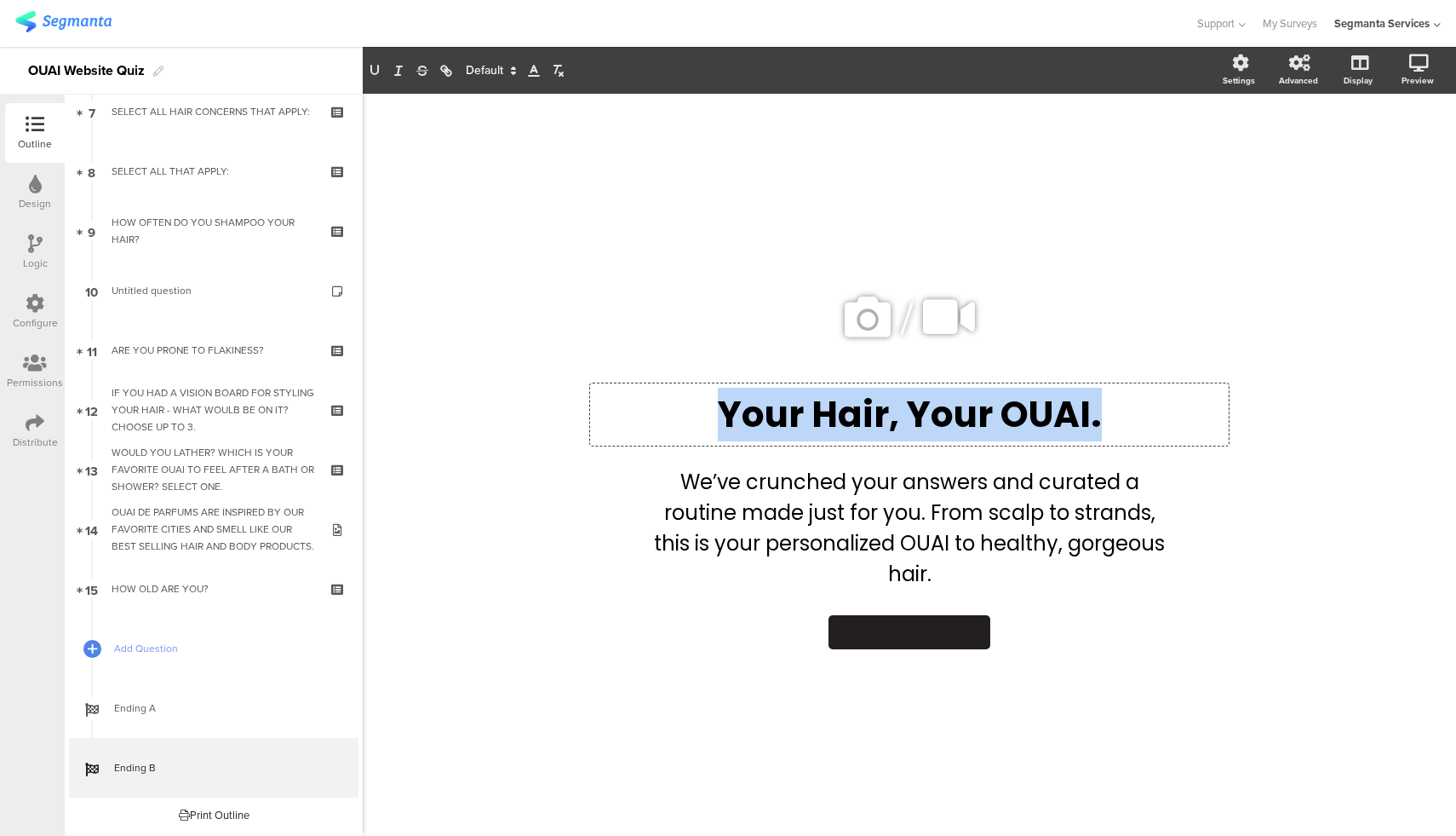
click at [826, 409] on p "Your Hair, Your OUAI." at bounding box center [910, 414] width 630 height 53
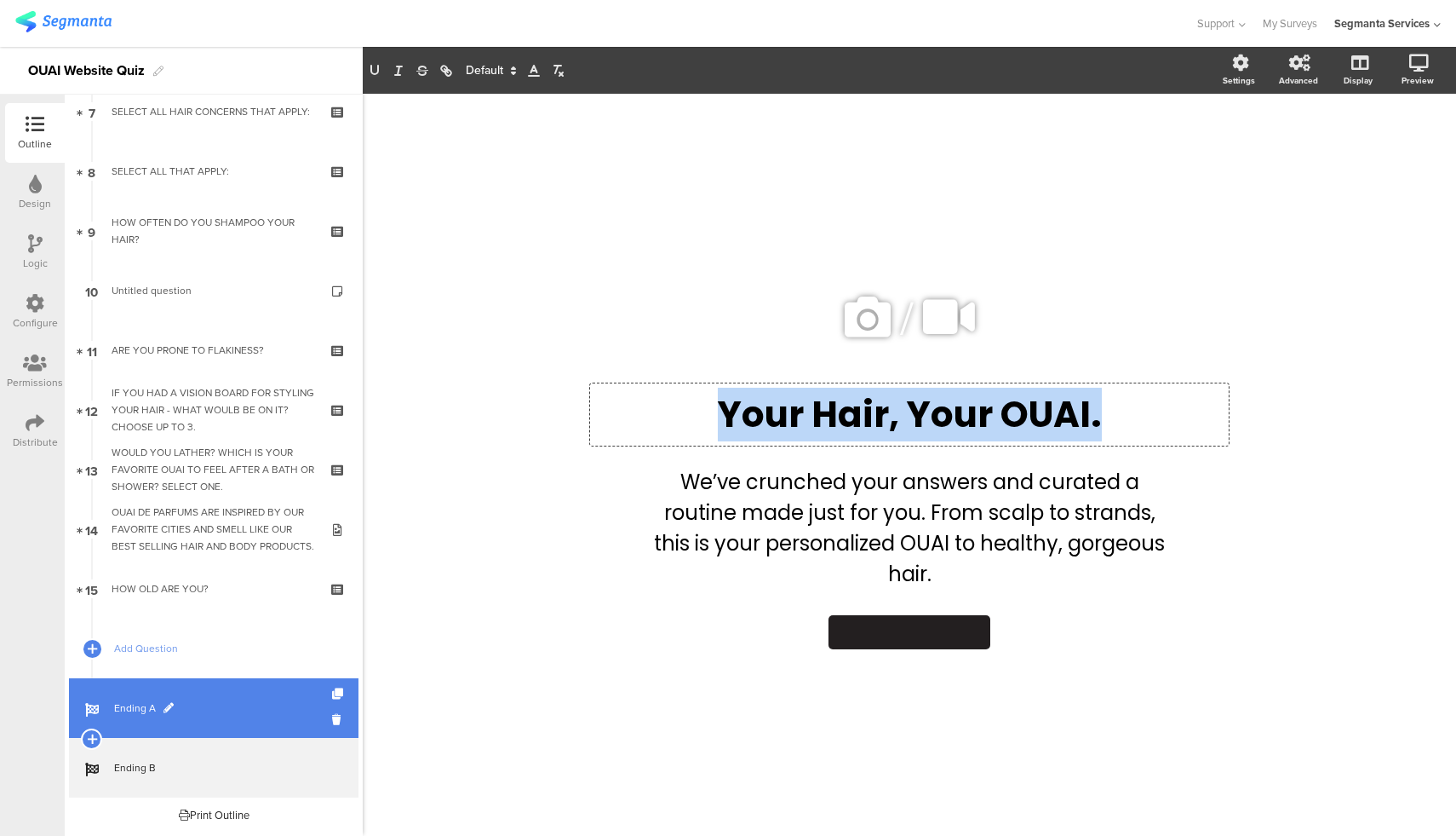
click at [226, 699] on span "Ending A" at bounding box center [223, 708] width 218 height 17
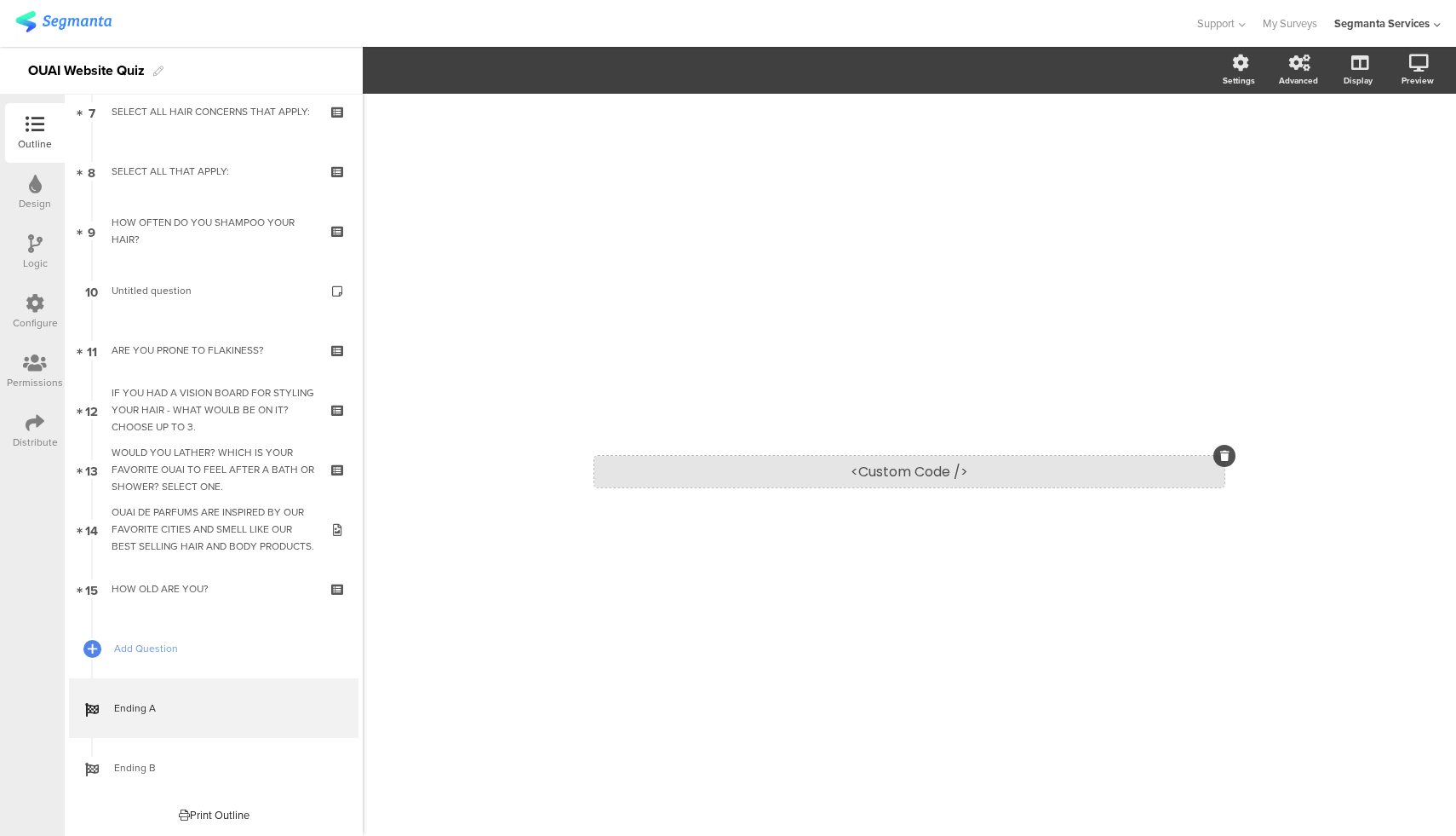
click at [830, 476] on div "<Custom Code />" at bounding box center [910, 471] width 630 height 31
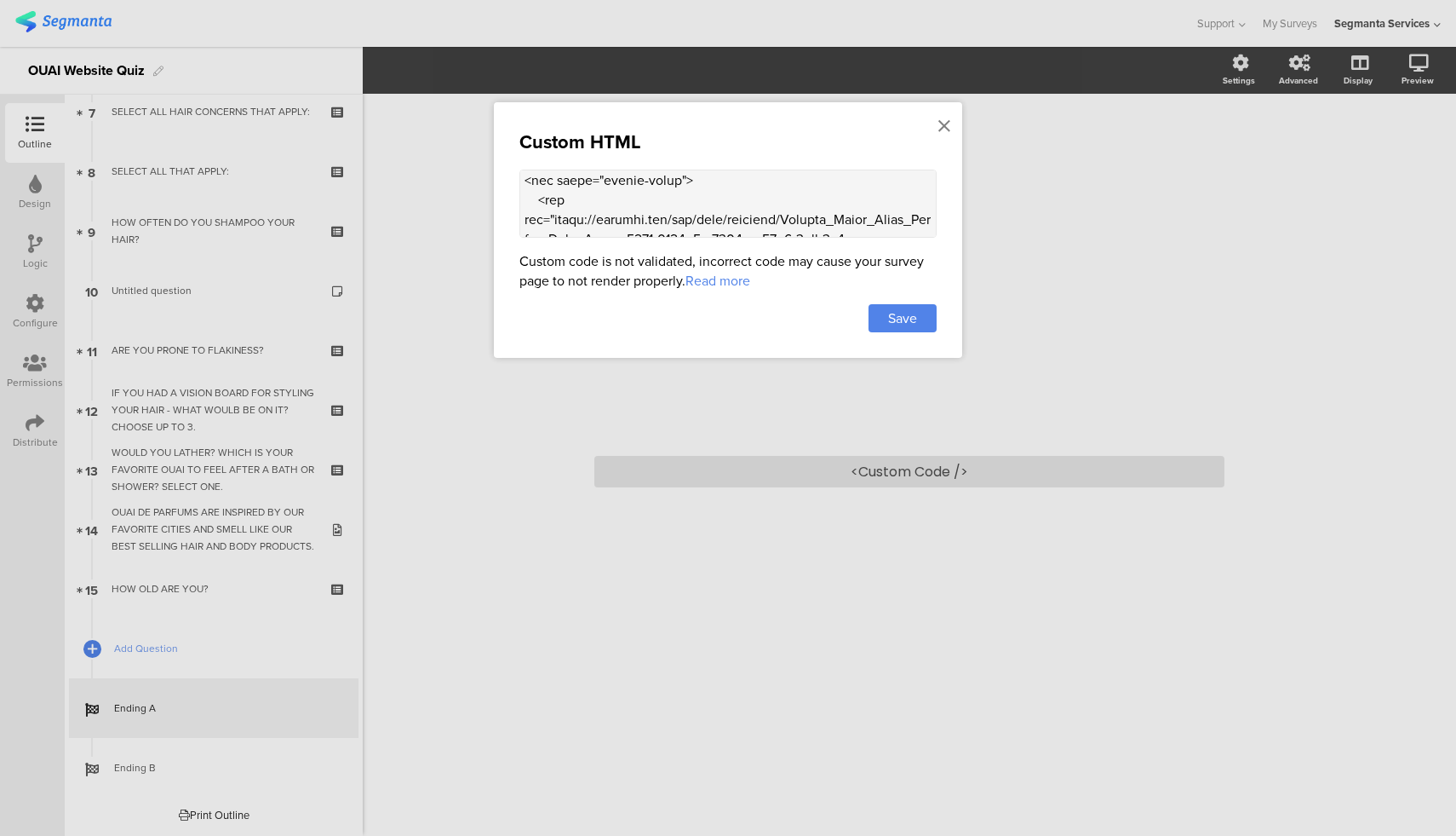
scroll to position [2296, 0]
click at [946, 121] on icon at bounding box center [945, 125] width 12 height 18
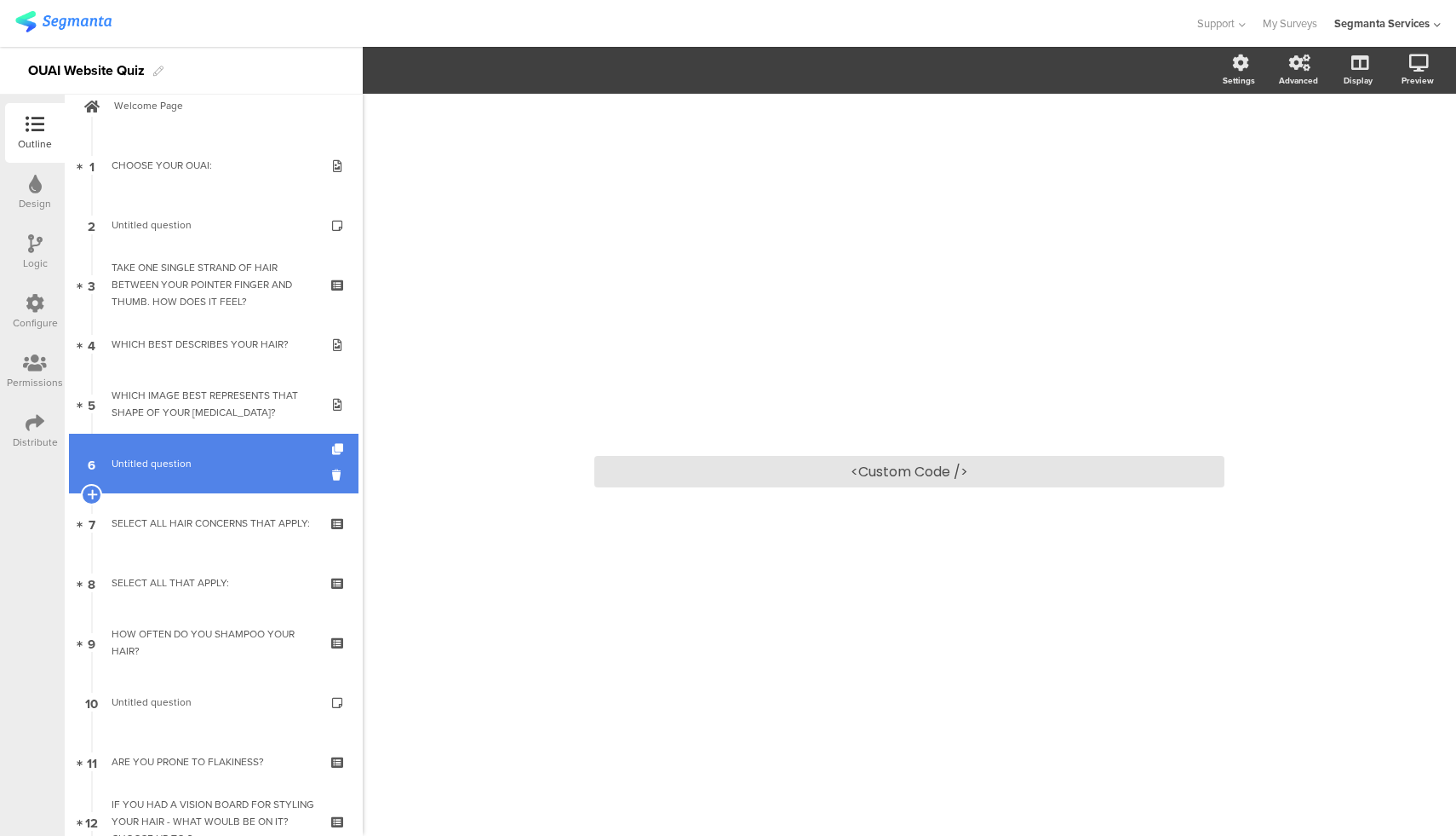
scroll to position [0, 0]
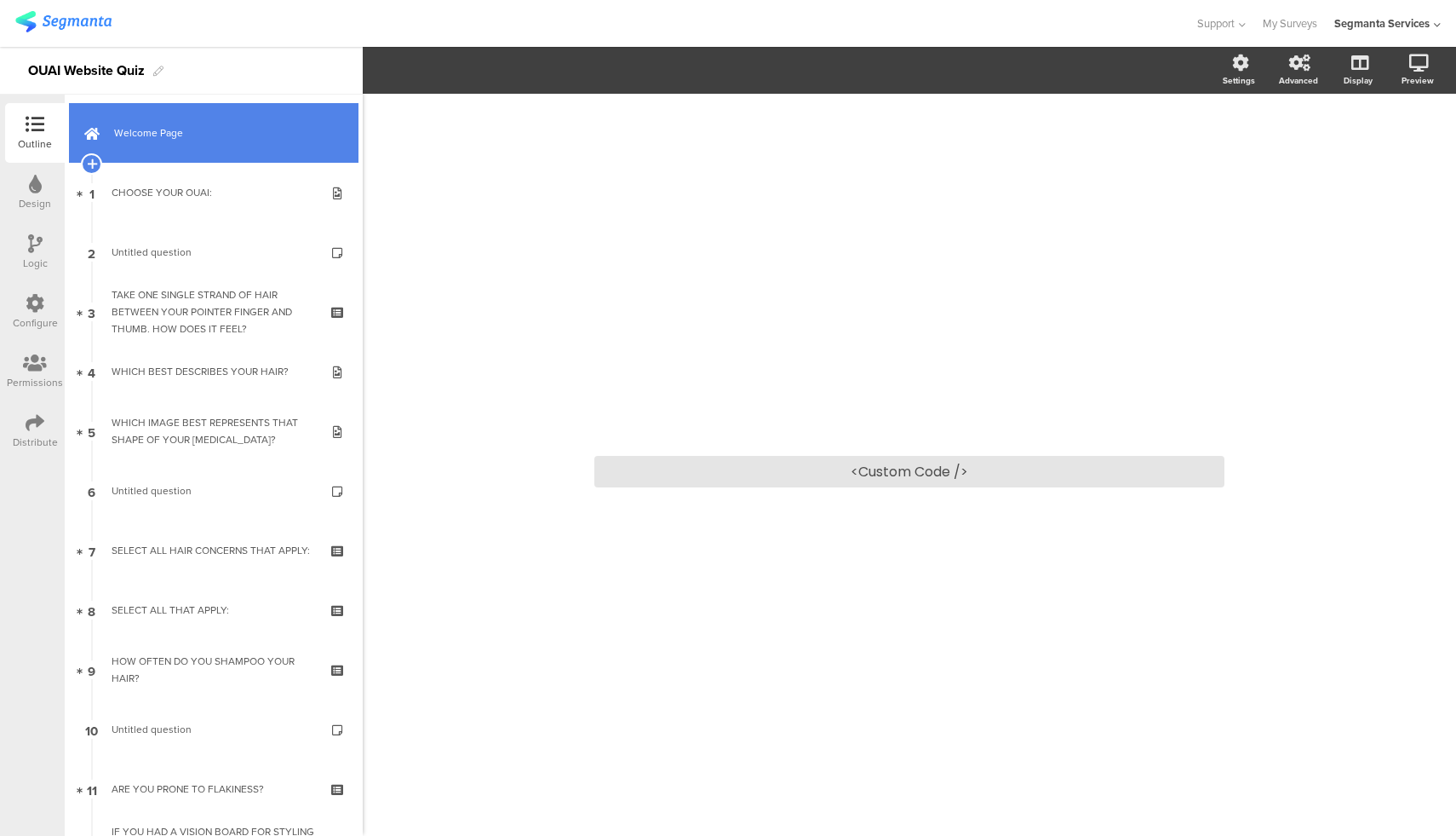
click at [232, 145] on link "Welcome Page" at bounding box center [214, 132] width 290 height 59
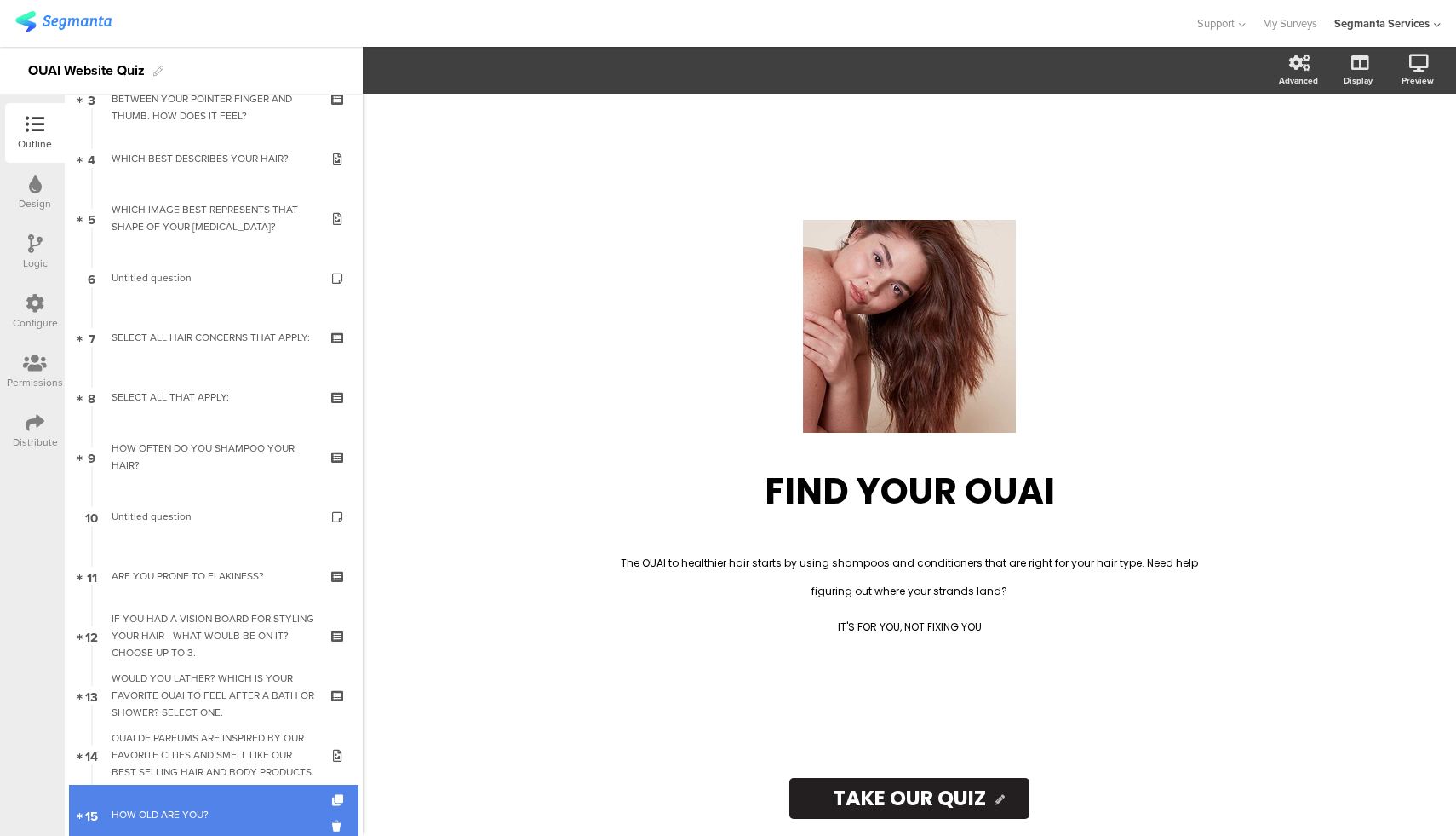
scroll to position [438, 0]
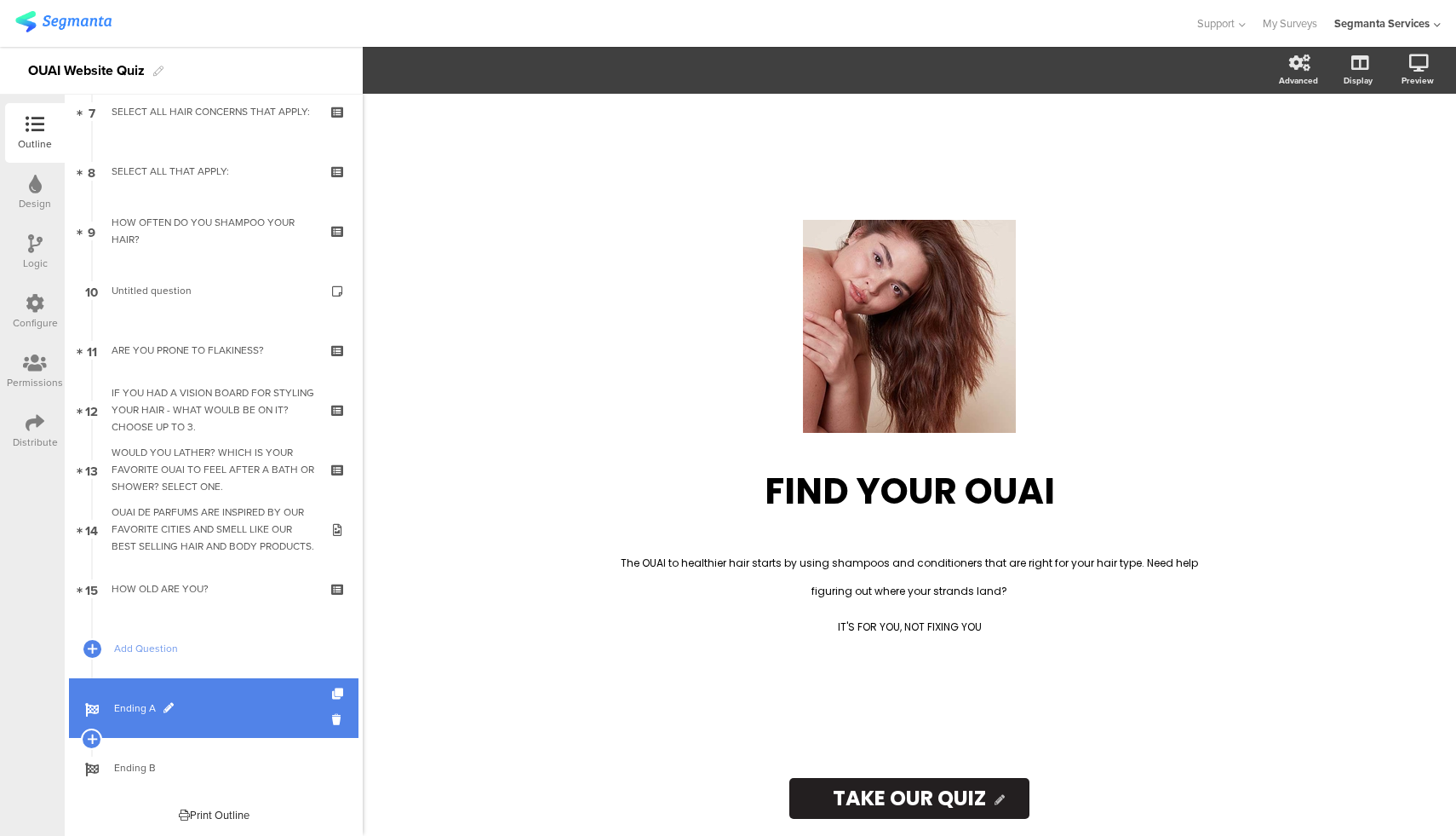
click at [220, 695] on link "Ending A" at bounding box center [214, 708] width 290 height 59
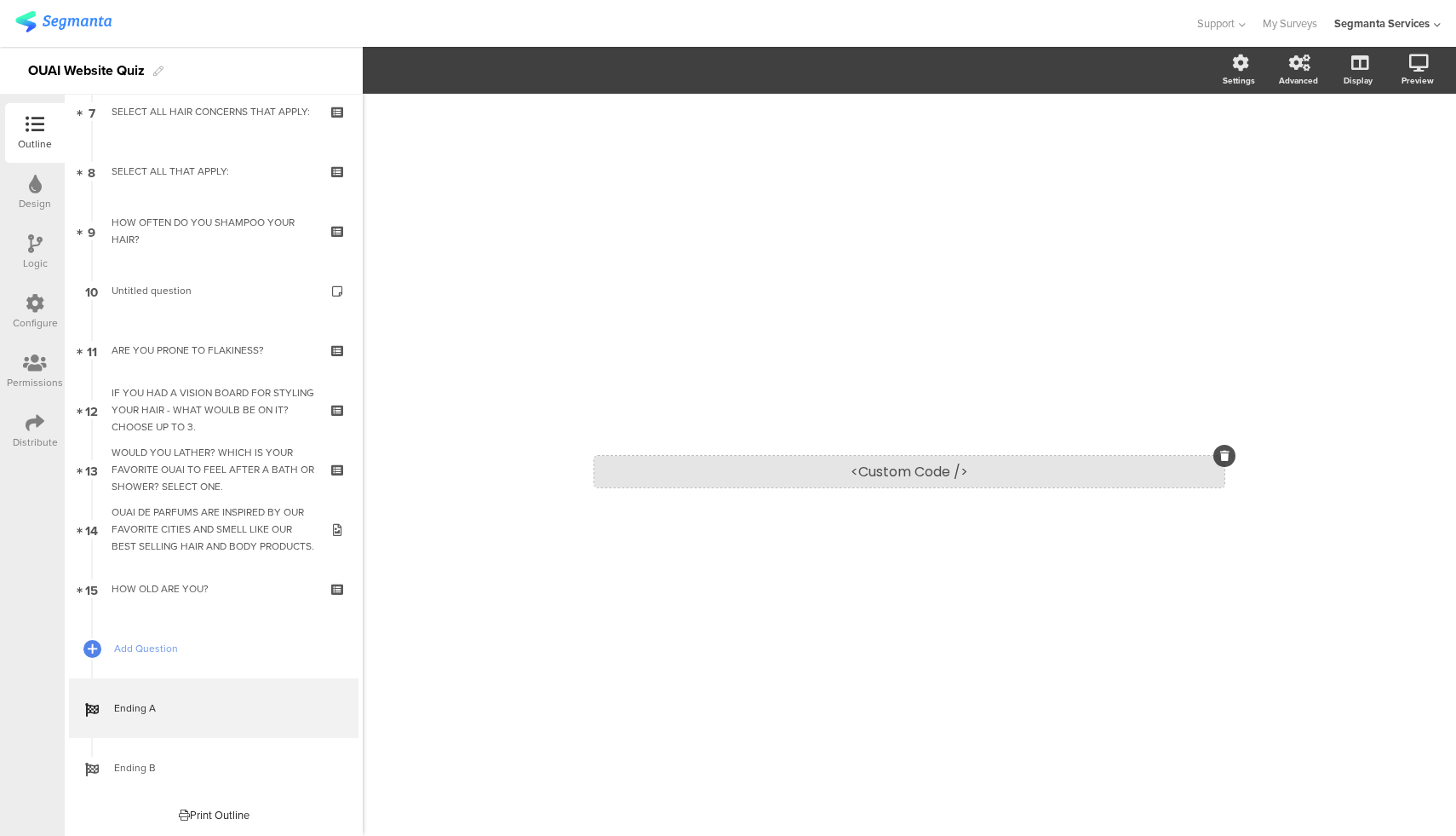
click at [965, 463] on div "<Custom Code />" at bounding box center [910, 471] width 630 height 31
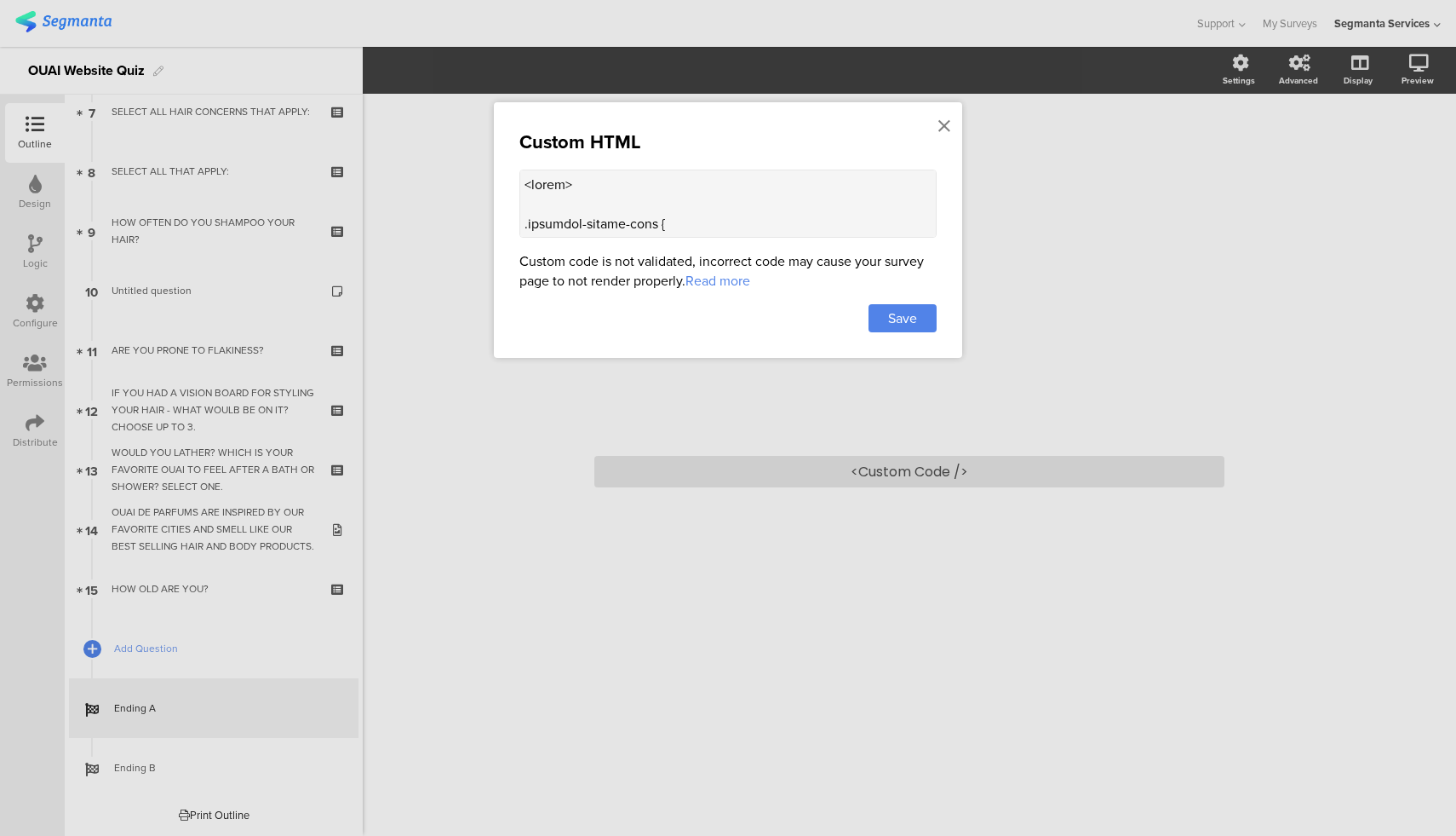
click at [946, 122] on icon at bounding box center [945, 125] width 12 height 18
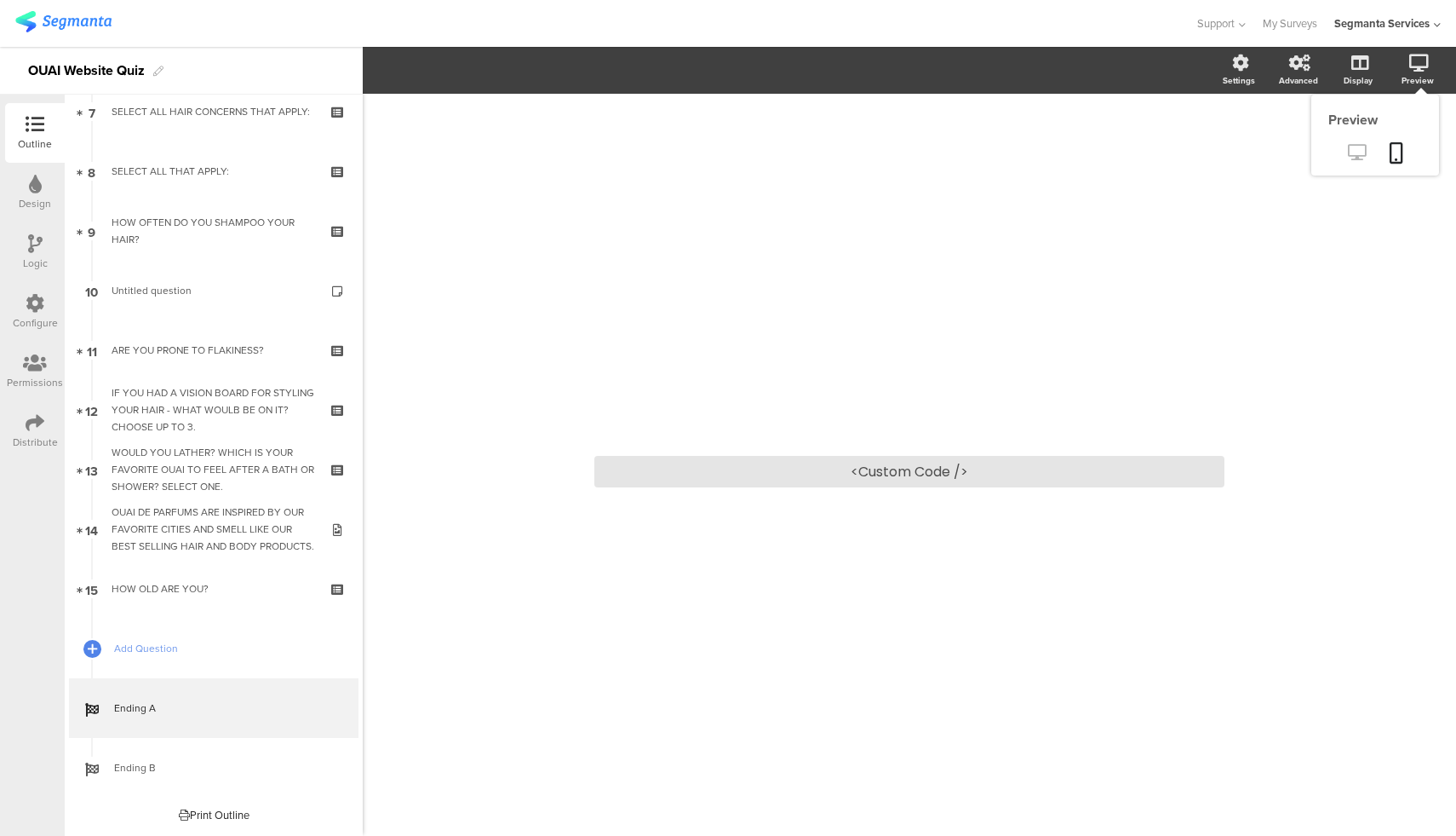
click at [1357, 151] on icon at bounding box center [1357, 152] width 17 height 17
click at [864, 471] on div "<Custom Code />" at bounding box center [910, 471] width 630 height 31
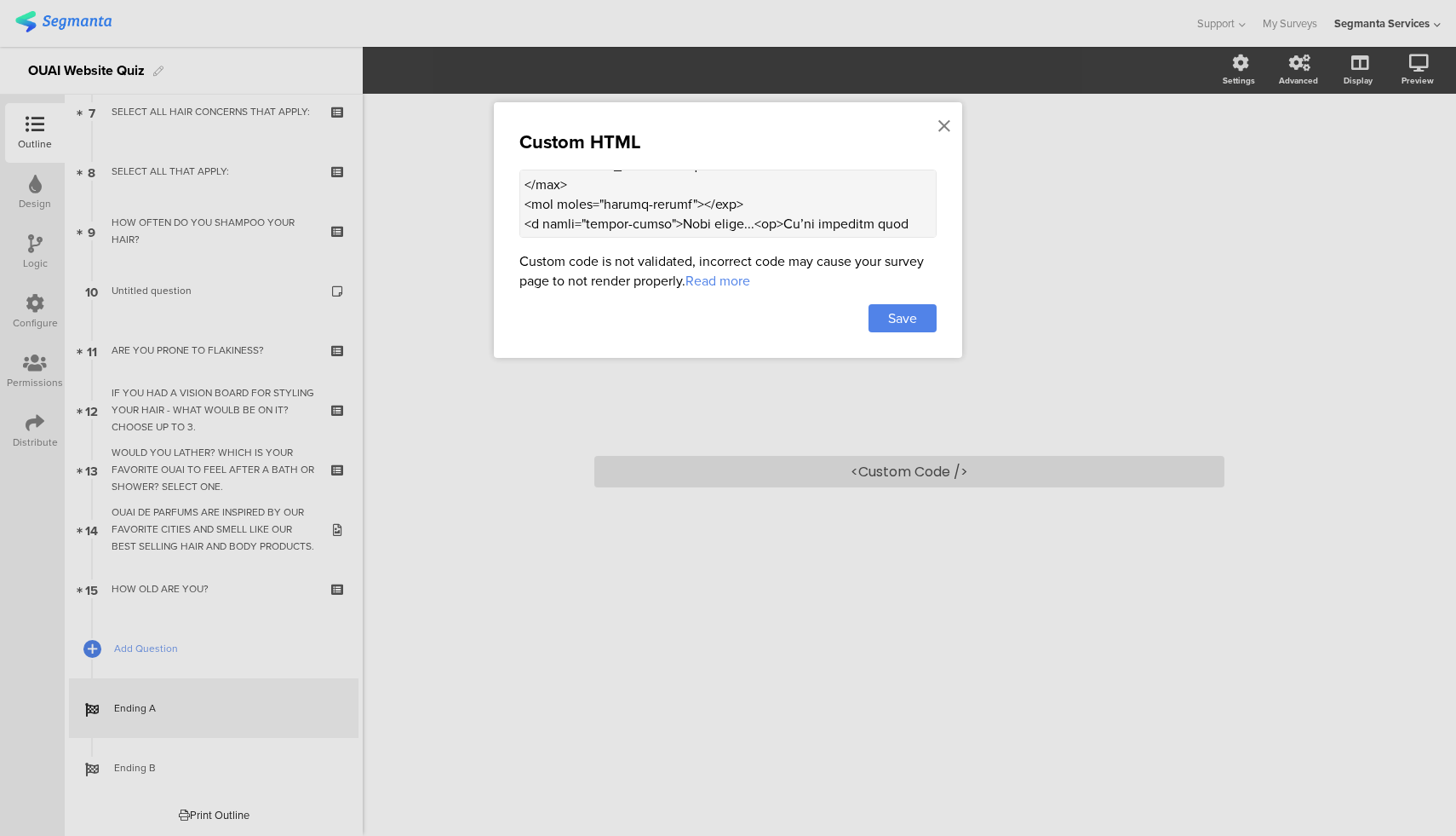
scroll to position [2389, 0]
drag, startPoint x: 642, startPoint y: 217, endPoint x: 521, endPoint y: 195, distance: 123.0
click at [521, 195] on textarea at bounding box center [728, 203] width 417 height 68
click at [947, 119] on icon at bounding box center [945, 125] width 12 height 18
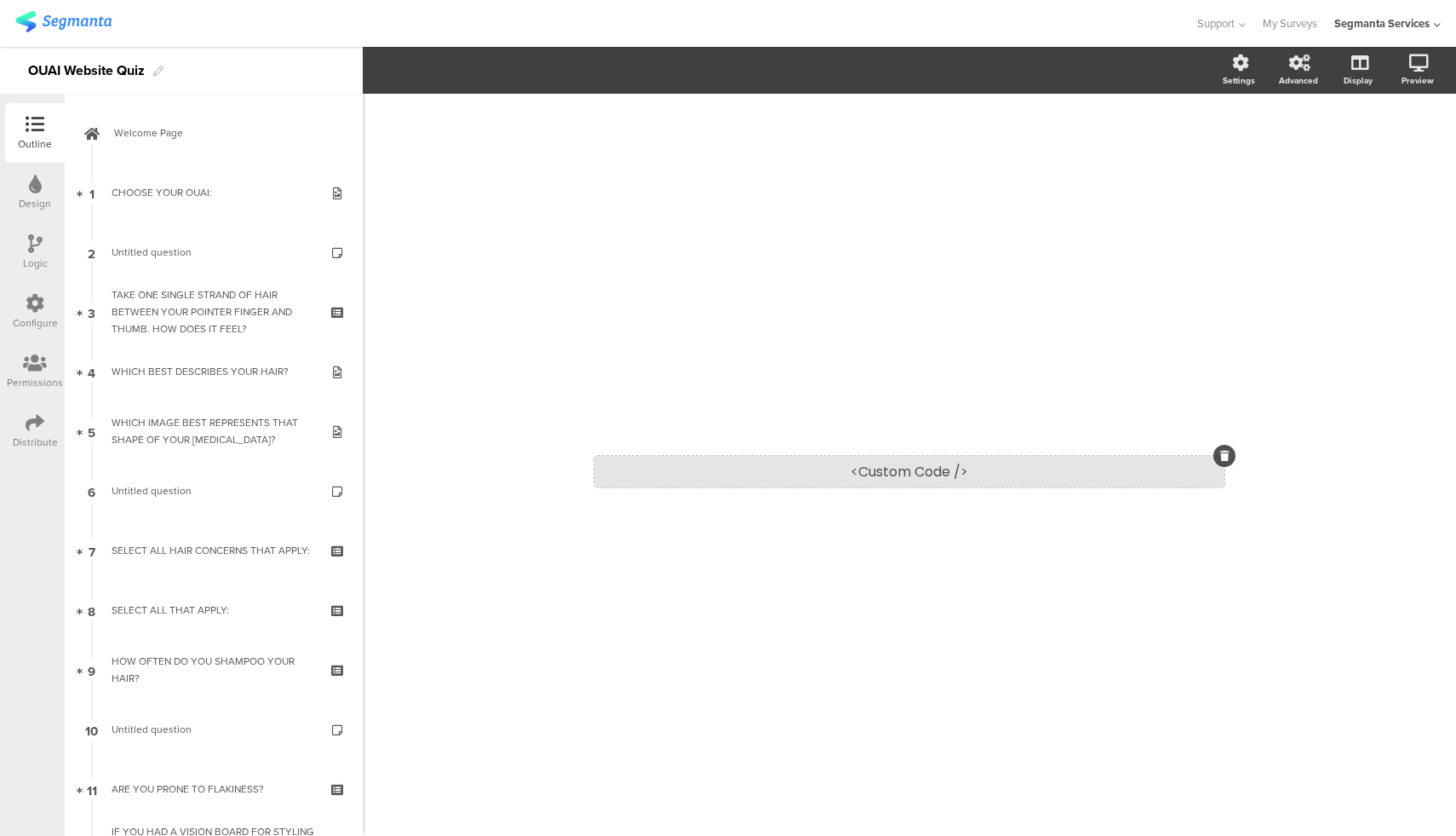
click at [915, 476] on div "<Custom Code />" at bounding box center [910, 471] width 630 height 31
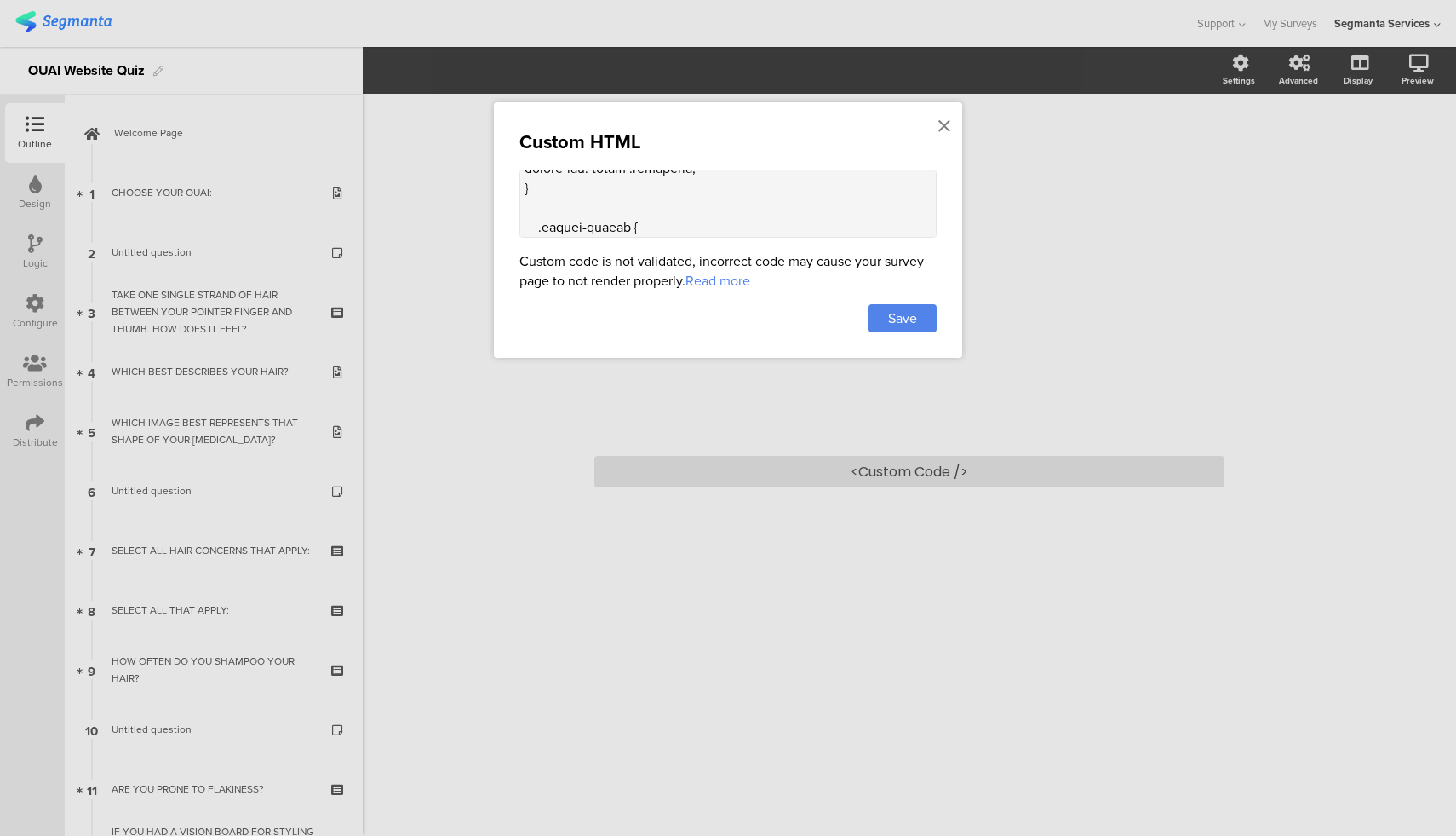
scroll to position [2414, 0]
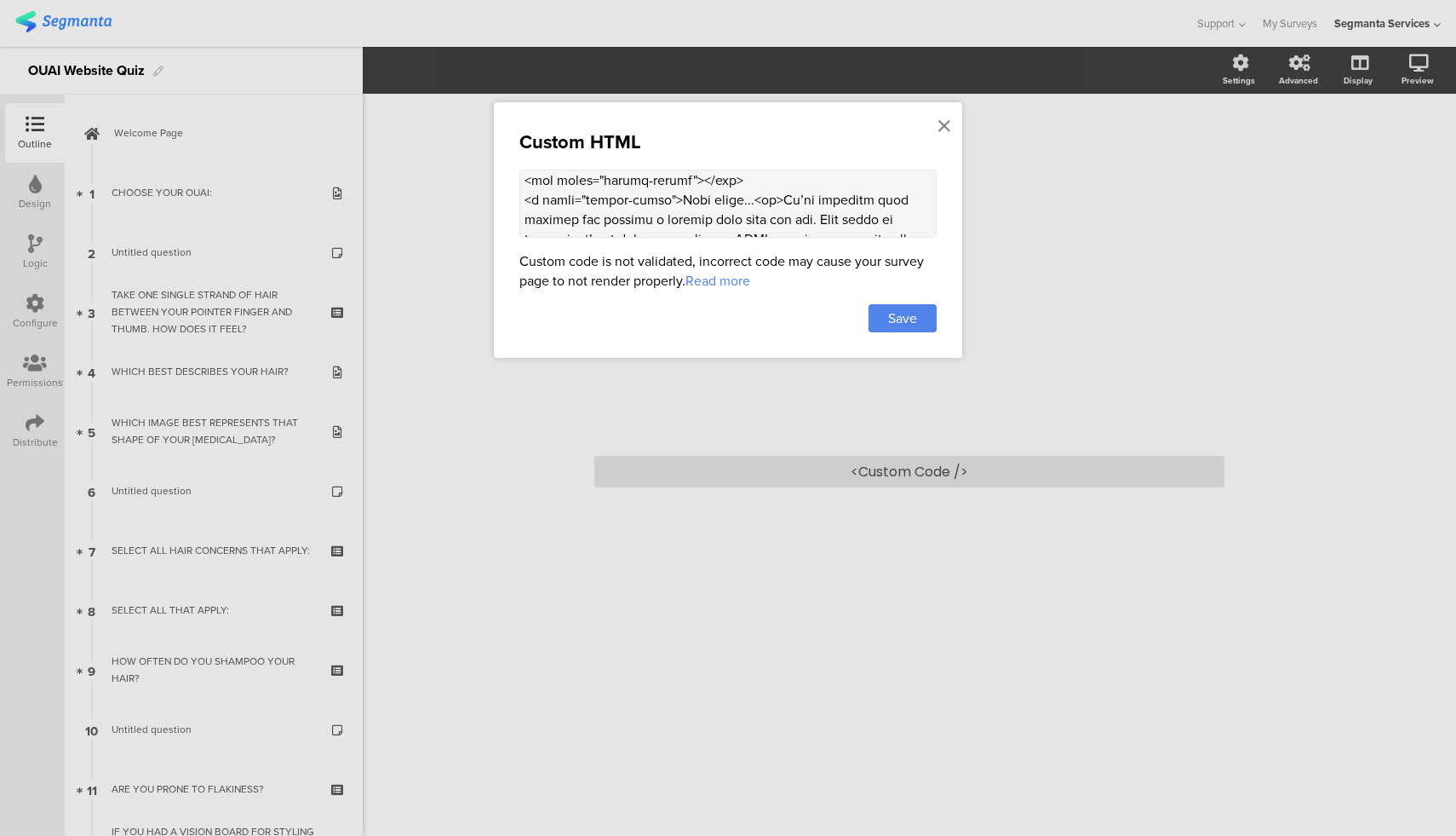
click at [631, 219] on textarea at bounding box center [728, 203] width 417 height 68
click at [771, 209] on textarea at bounding box center [728, 203] width 417 height 68
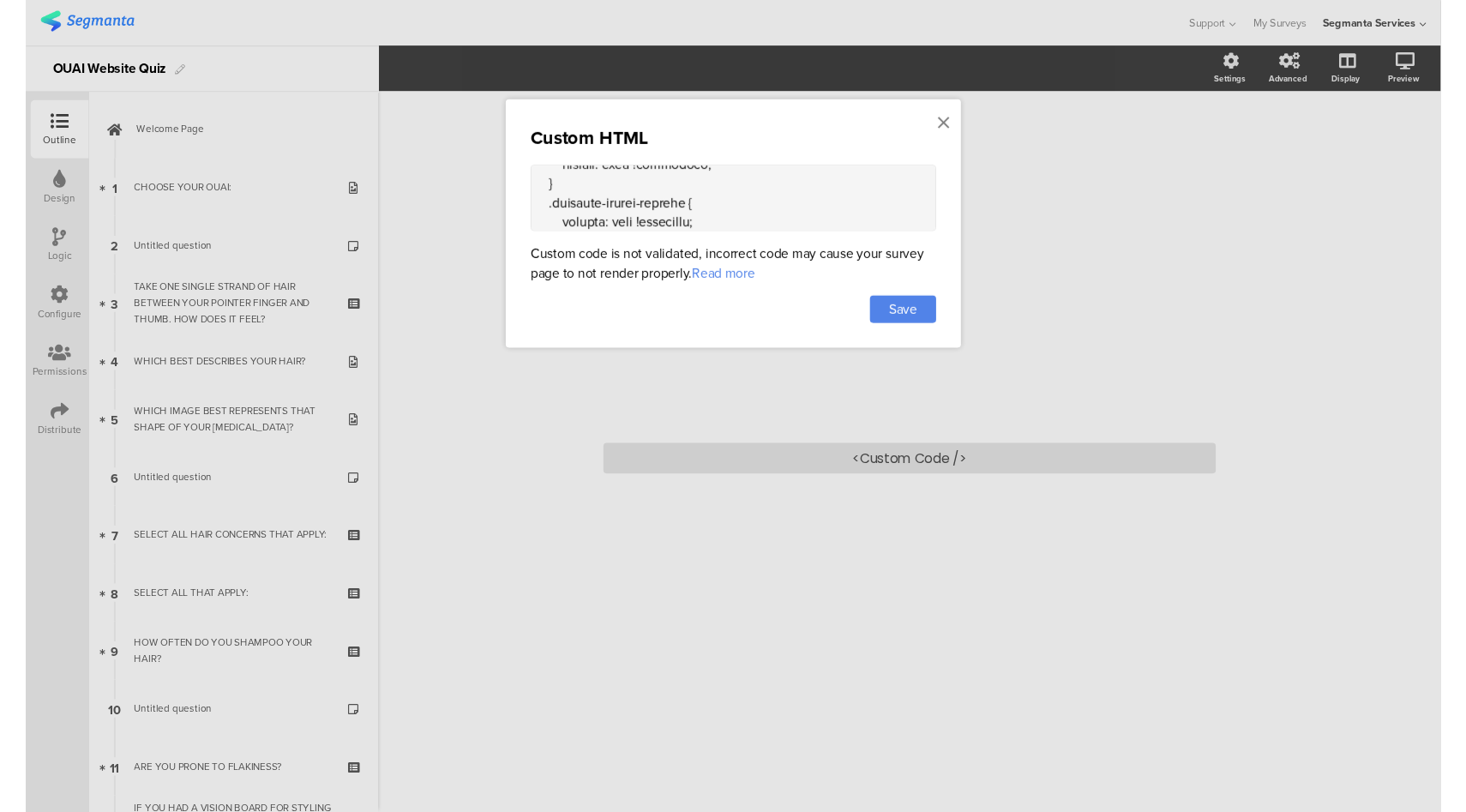
scroll to position [0, 0]
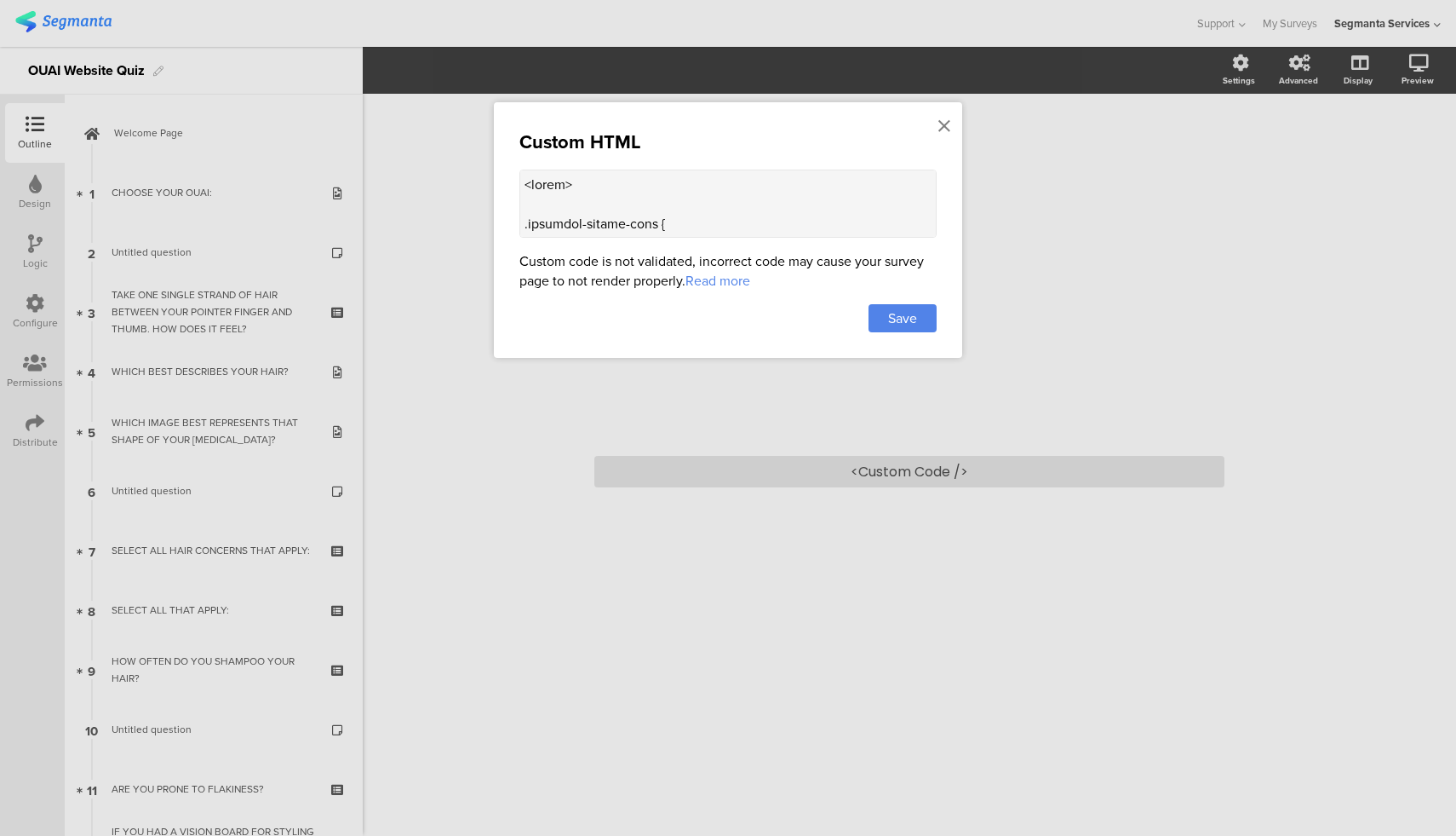
drag, startPoint x: 590, startPoint y: 220, endPoint x: 541, endPoint y: 89, distance: 139.9
click at [541, 89] on div "Custom HTML Custom code is not validated, incorrect code may cause your survey …" at bounding box center [728, 418] width 1456 height 836
click at [949, 127] on icon at bounding box center [945, 125] width 12 height 18
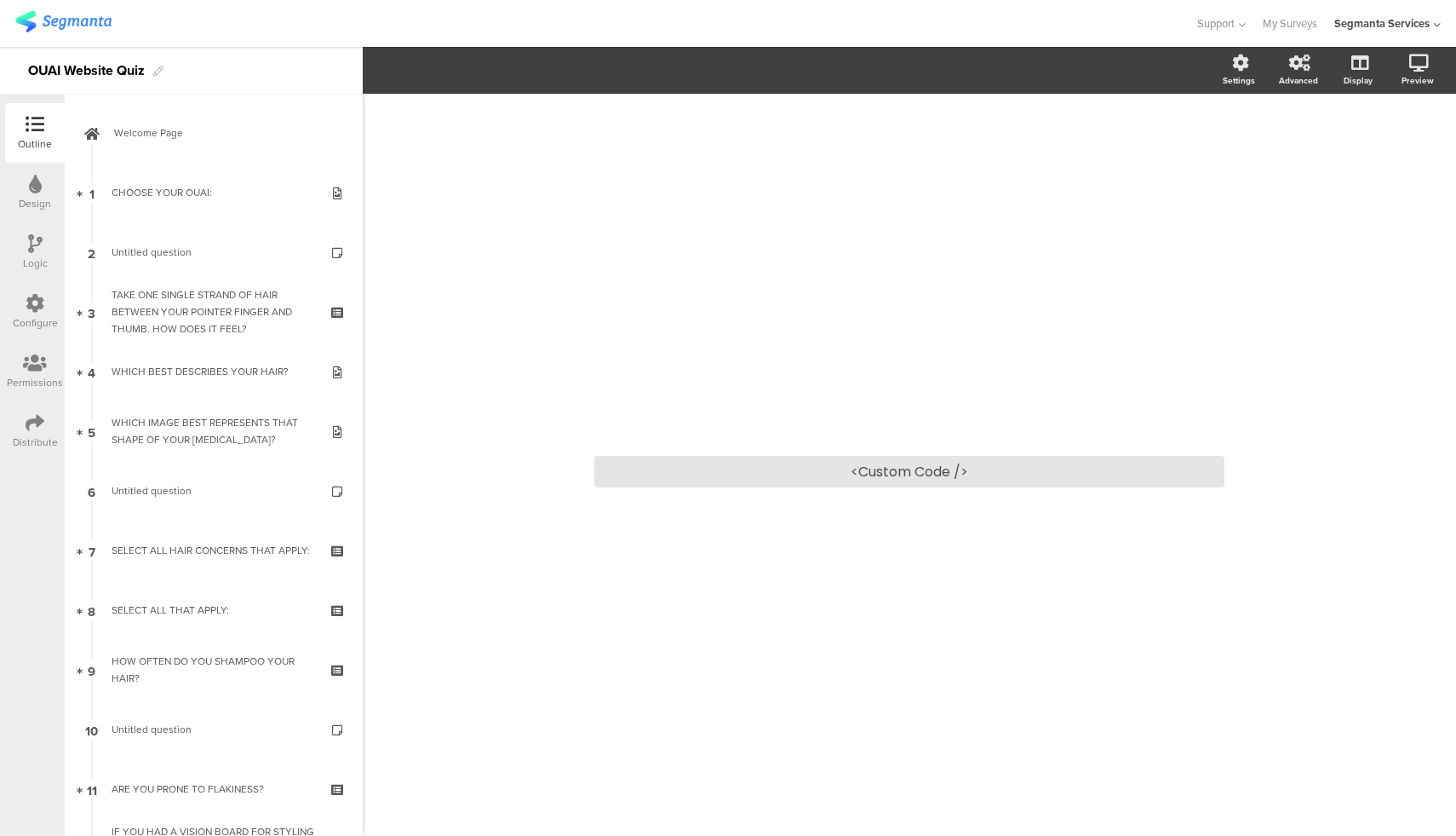
click at [230, 176] on link "1 CHOOSE YOUR OUAI:" at bounding box center [214, 192] width 290 height 59
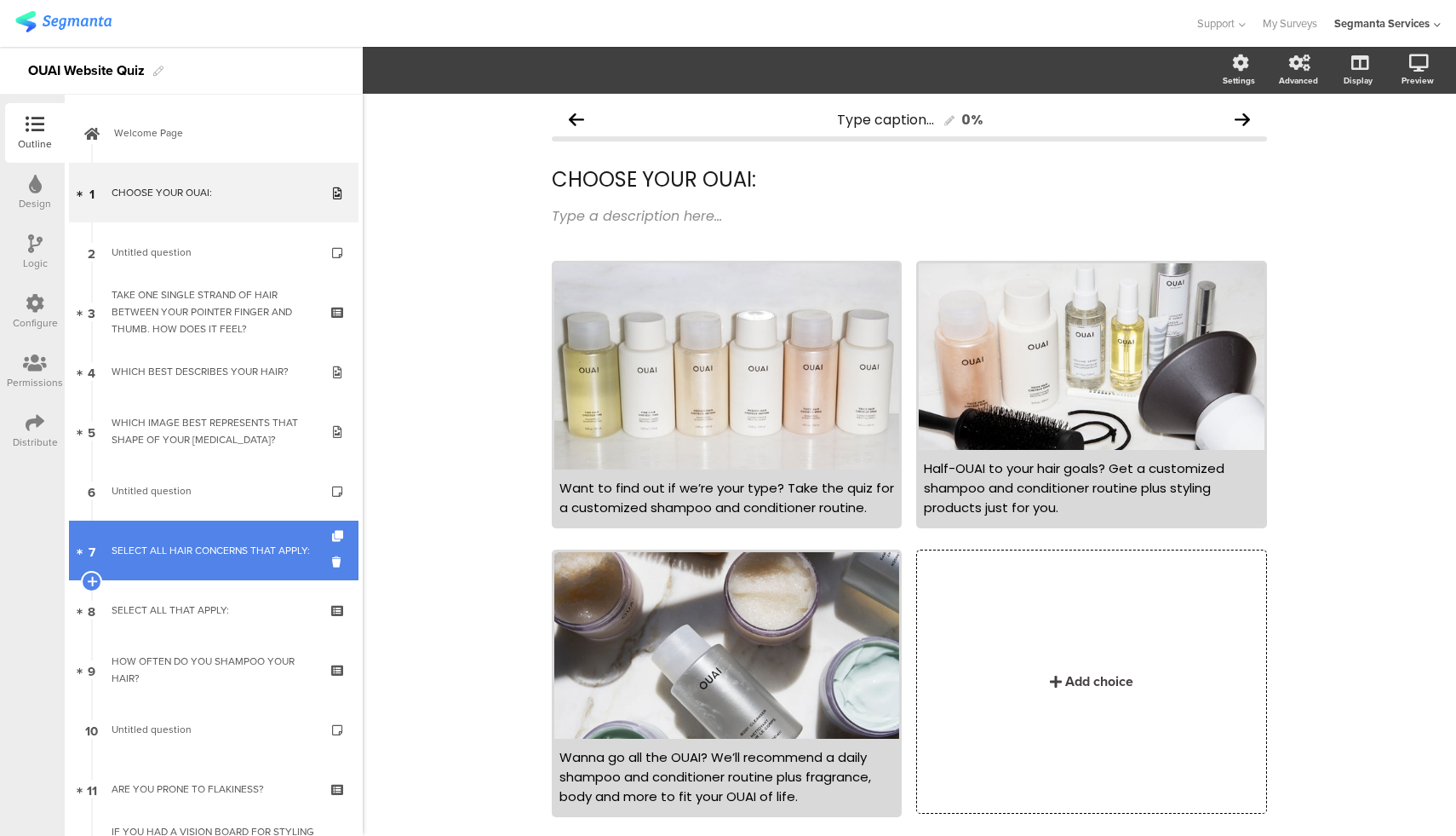
click at [217, 554] on div "SELECT ALL HAIR CONCERNS THAT APPLY:" at bounding box center [213, 550] width 203 height 17
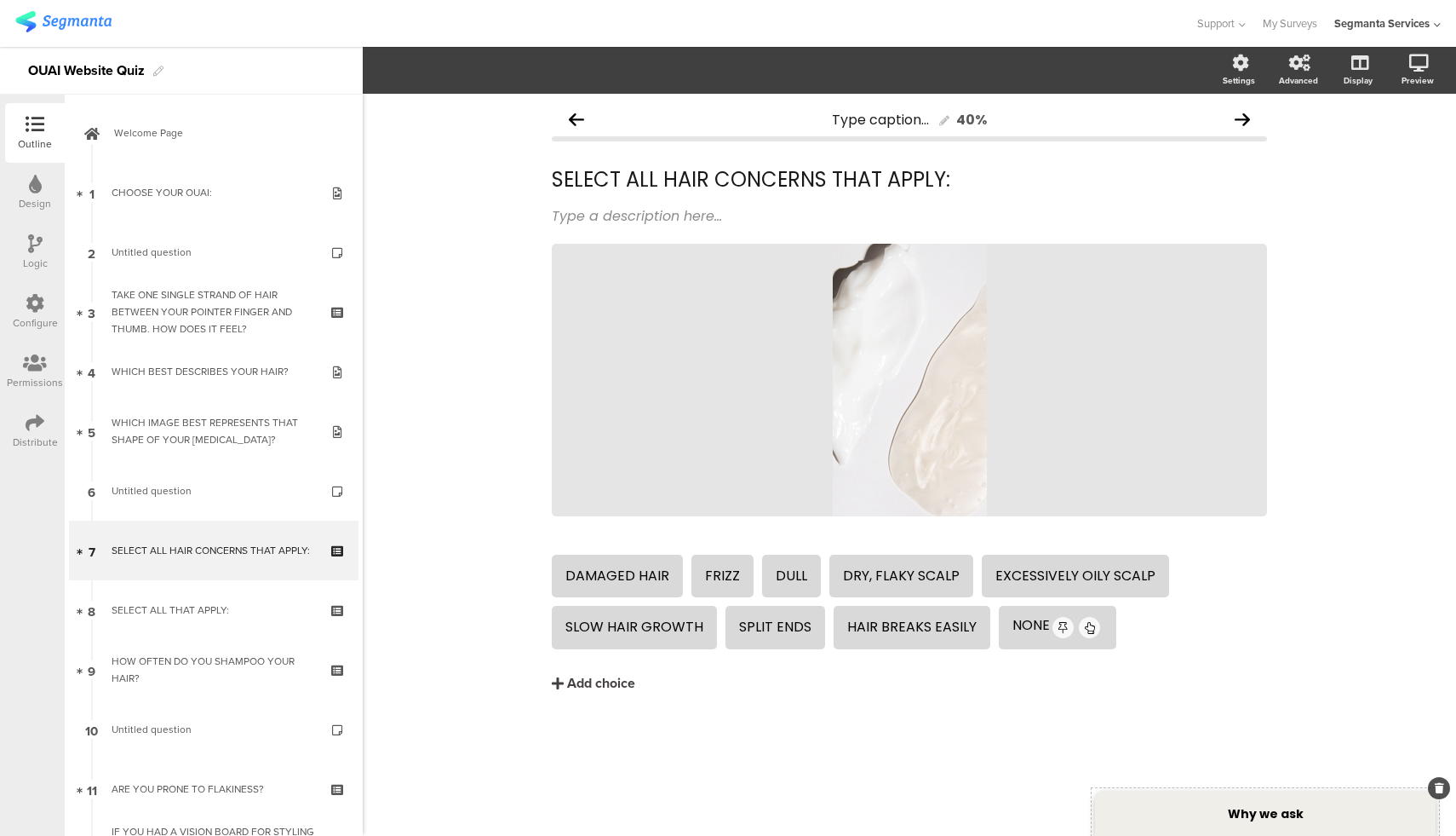
click at [1274, 806] on div "Why we ask" at bounding box center [1265, 814] width 341 height 45
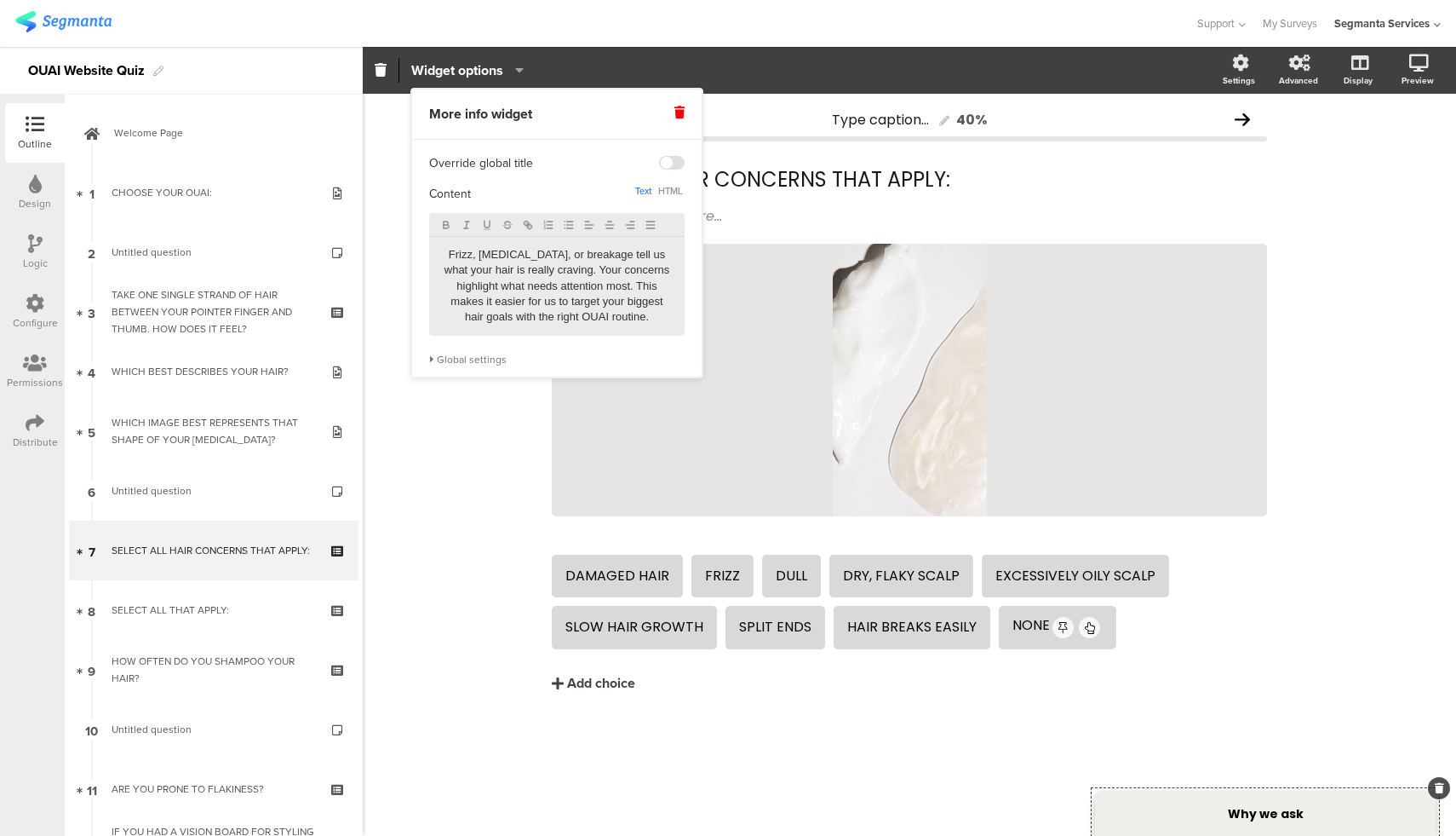
click at [757, 31] on div at bounding box center [598, 23] width 1164 height 28
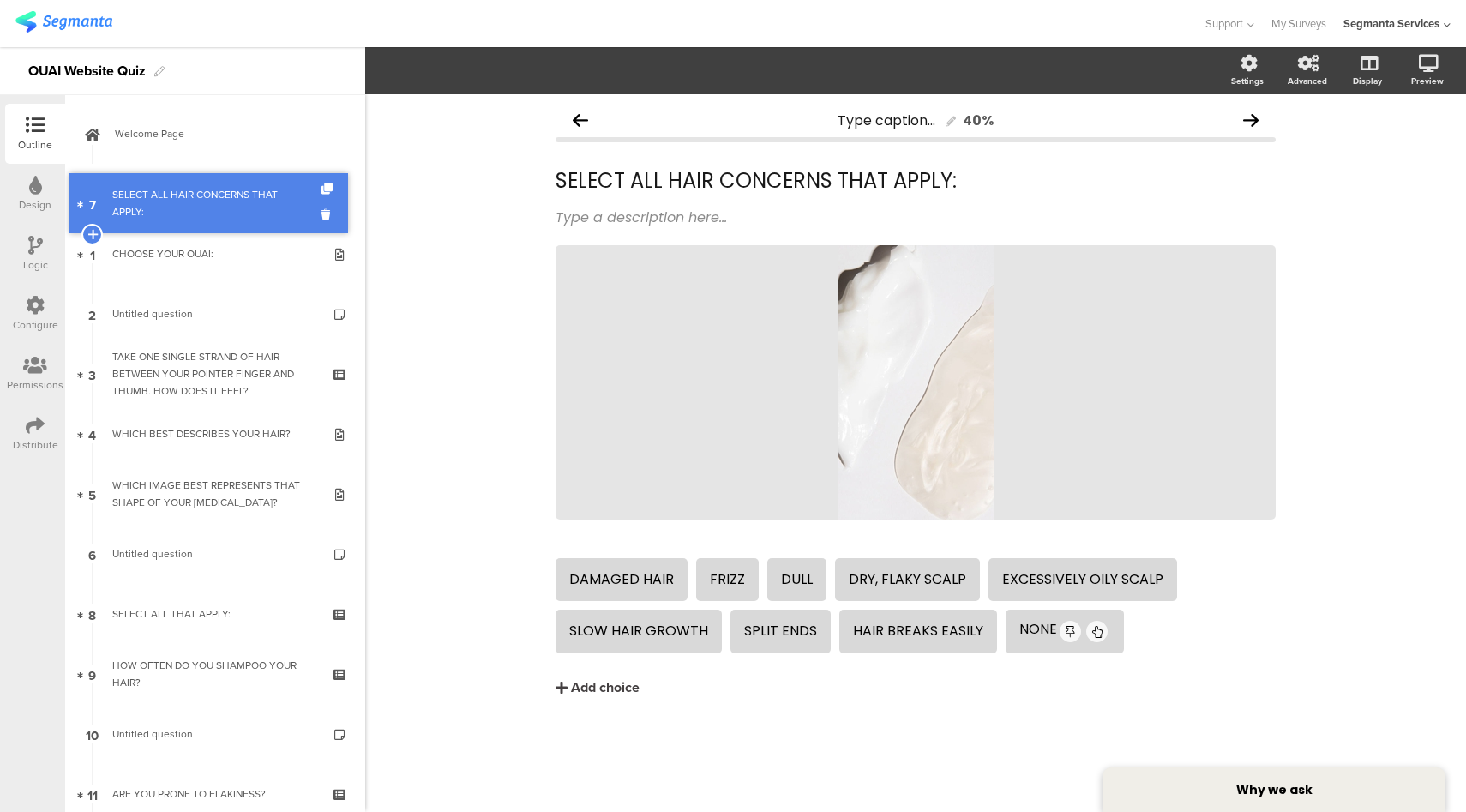
drag, startPoint x: 195, startPoint y: 563, endPoint x: 219, endPoint y: 211, distance: 352.8
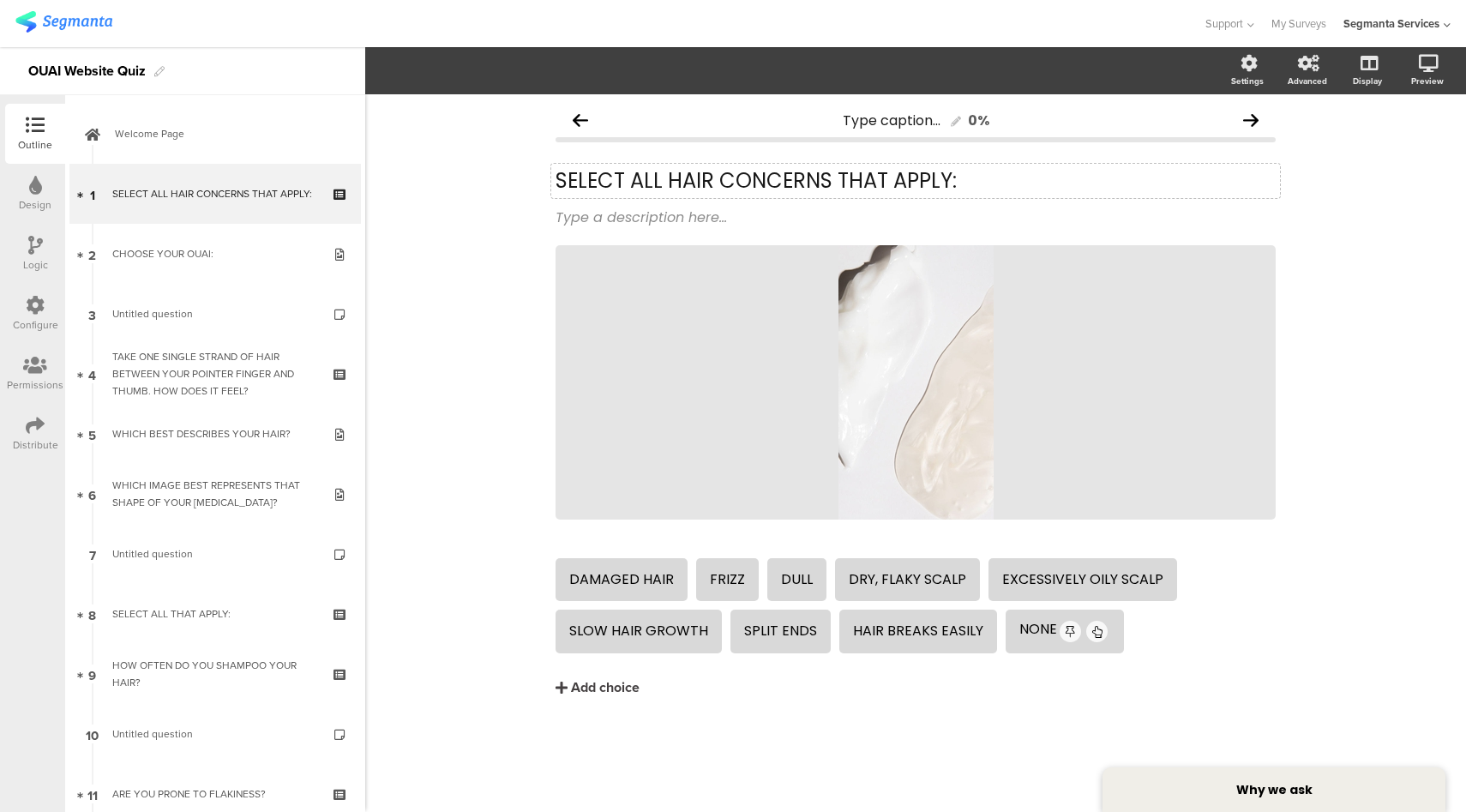
click at [717, 176] on p "SELECT ALL HAIR CONCERNS THAT APPLY:" at bounding box center [916, 181] width 720 height 25
click at [767, 214] on div "Type a description here..." at bounding box center [916, 217] width 720 height 22
click at [841, 173] on div "SELECT ALL HAIR CONCERNS THAT APPLY: SELECT ALL HAIR CONCERNS THAT APPLY:" at bounding box center [915, 180] width 729 height 34
click at [738, 176] on p "What are your primary hair concerns?" at bounding box center [916, 181] width 720 height 25
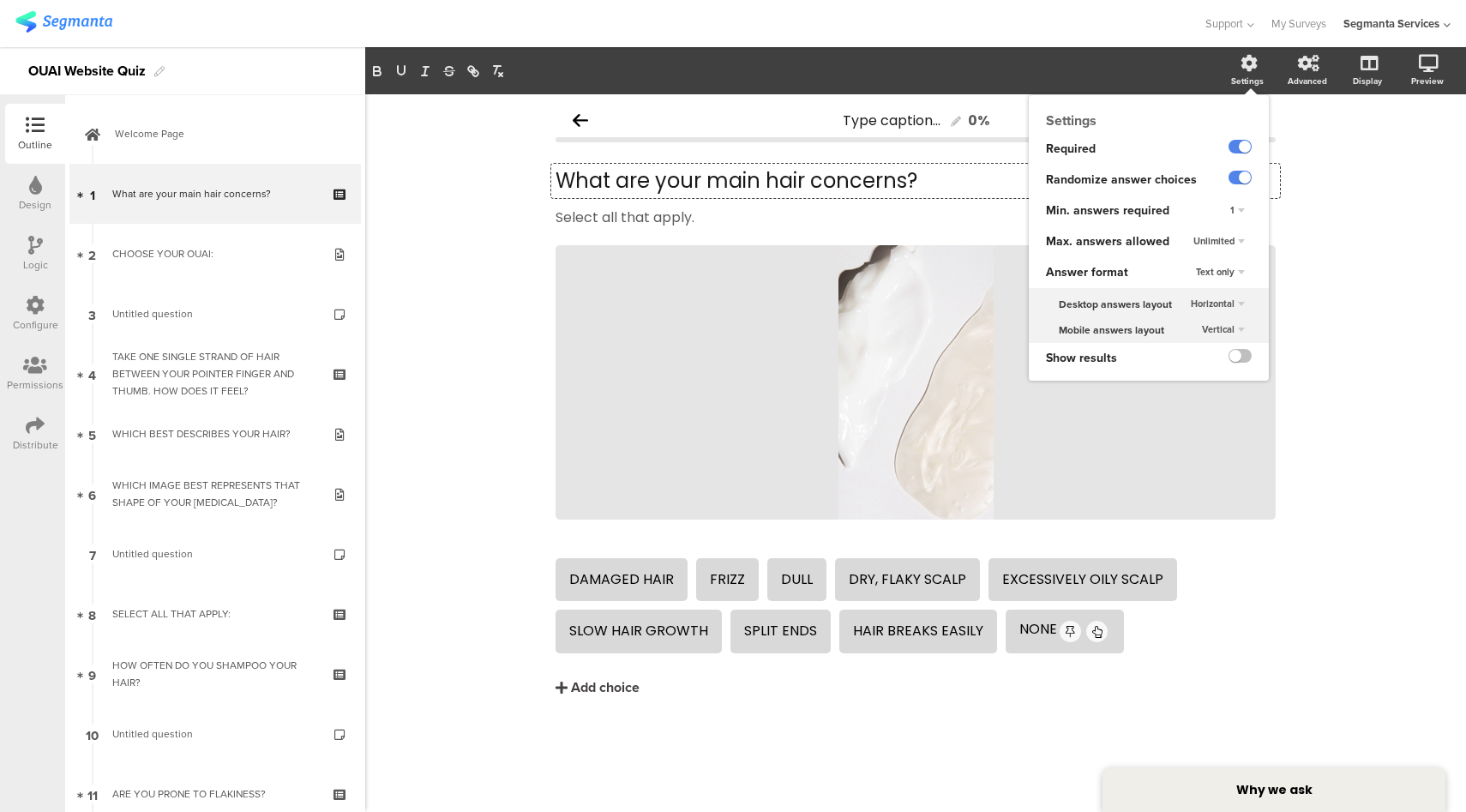
click at [1234, 304] on span "Horizontal" at bounding box center [1213, 303] width 44 height 14
click at [1231, 301] on span "Horizontal" at bounding box center [1213, 303] width 44 height 14
click at [1214, 340] on div "Vertical" at bounding box center [1213, 338] width 101 height 18
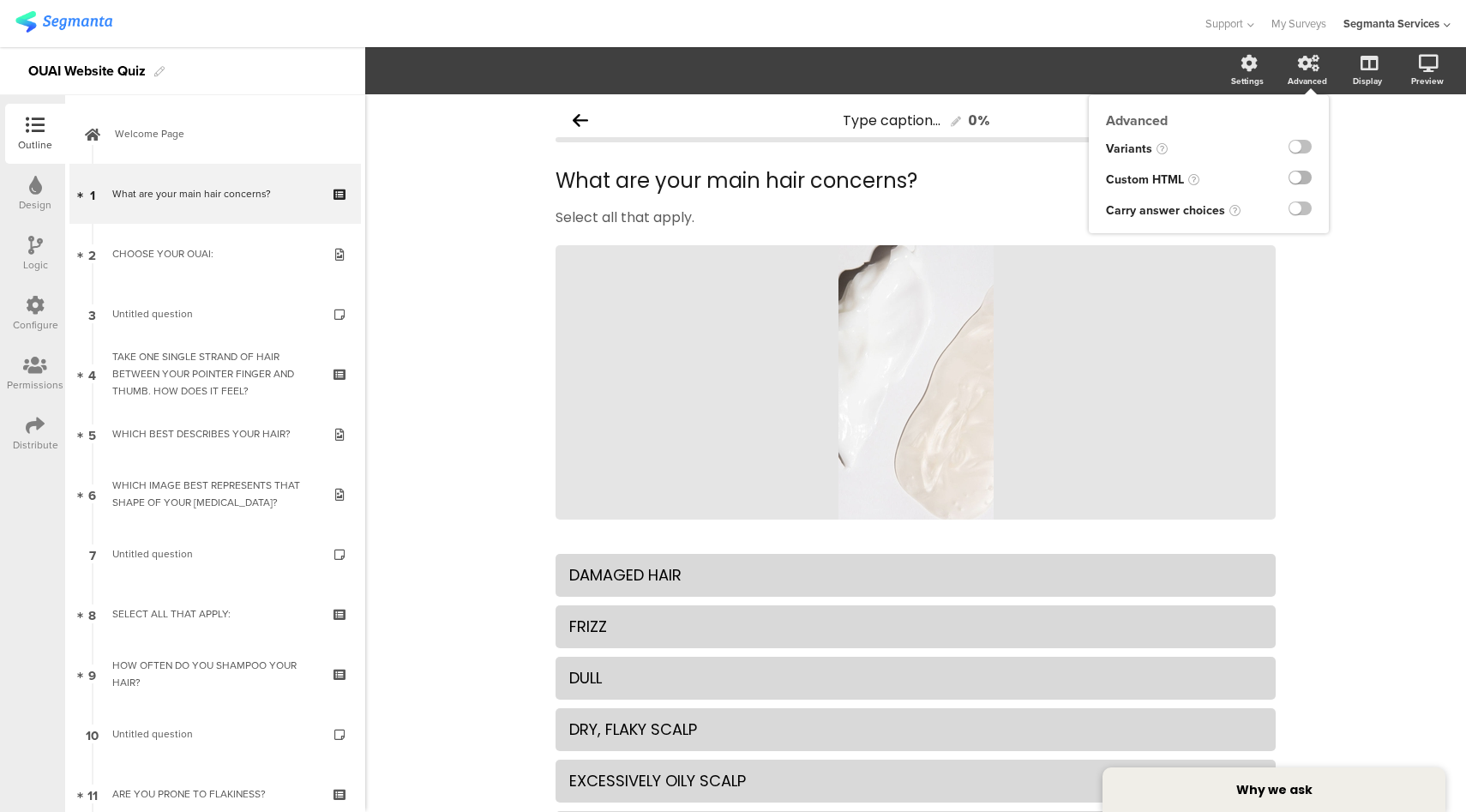
click at [1293, 179] on label at bounding box center [1301, 177] width 23 height 14
click at [0, 0] on input "checkbox" at bounding box center [0, 0] width 0 height 0
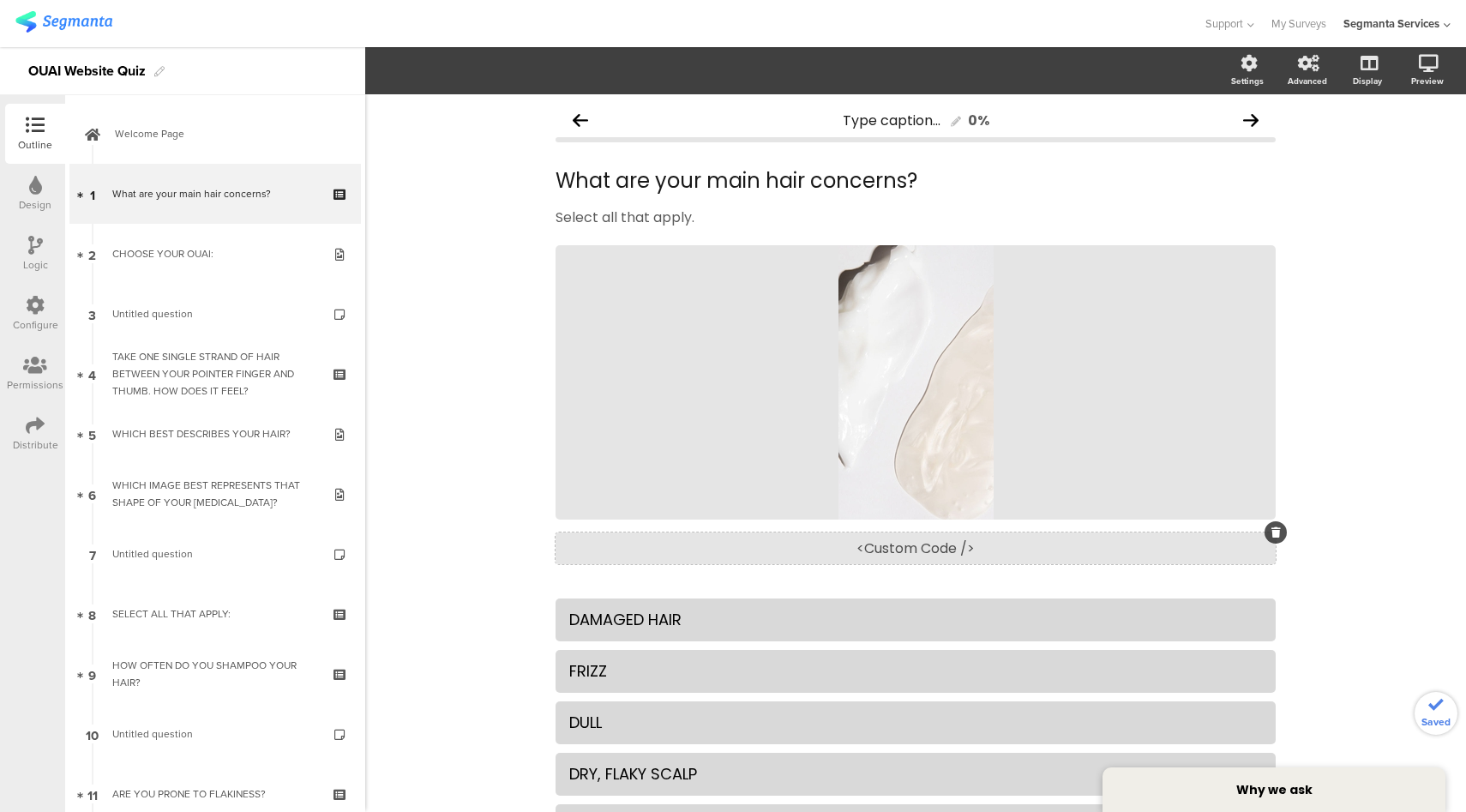
click at [987, 551] on div "<Custom Code />" at bounding box center [916, 548] width 720 height 31
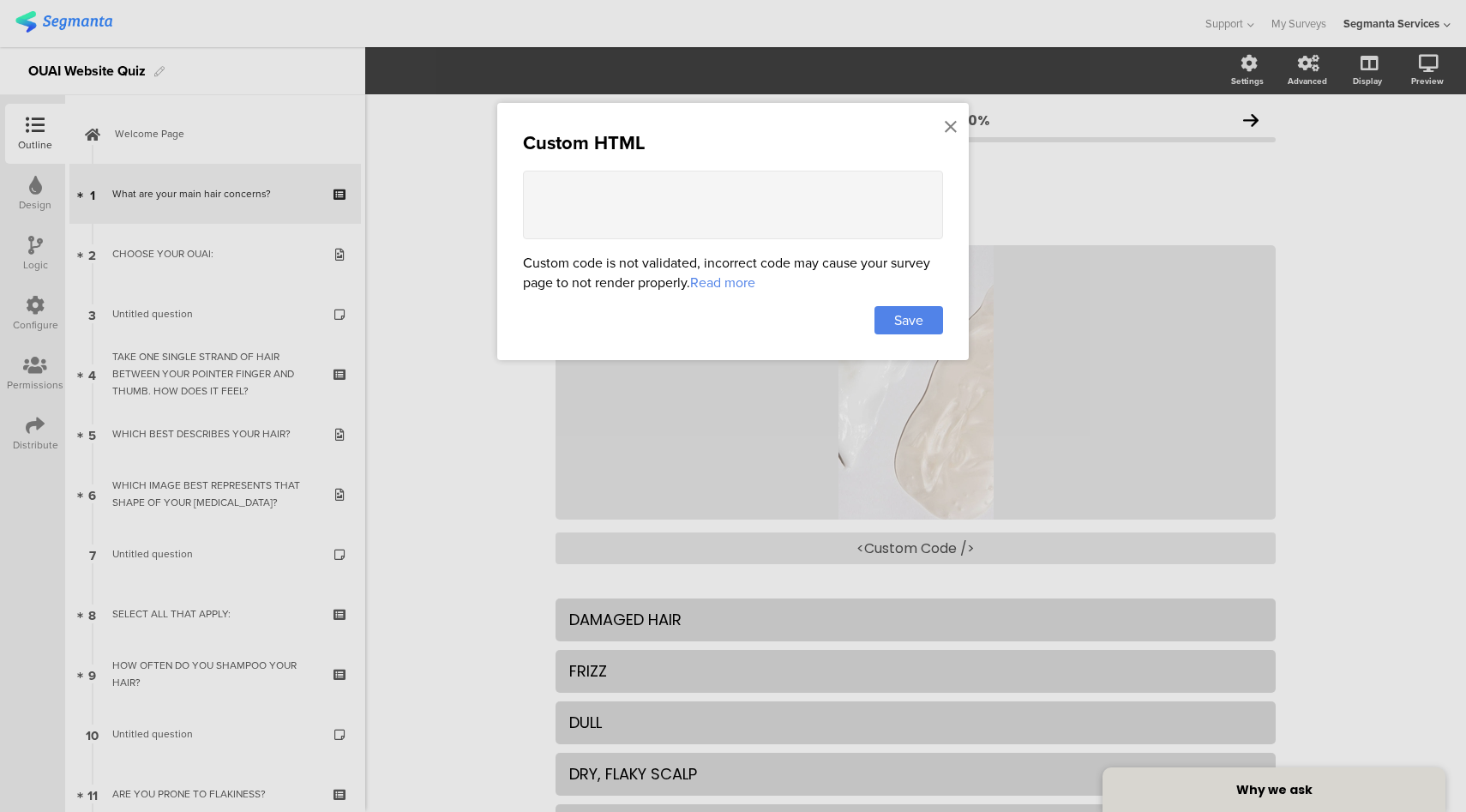
click at [676, 216] on textarea at bounding box center [733, 204] width 420 height 68
paste textarea "<style> /* info page background */ .animated-router-view { background: #C4B1F9 …"
type textarea "<style> /* info page background */ .animated-router-view { background: #C4B1F9 …"
click at [925, 316] on div "Save" at bounding box center [909, 320] width 69 height 28
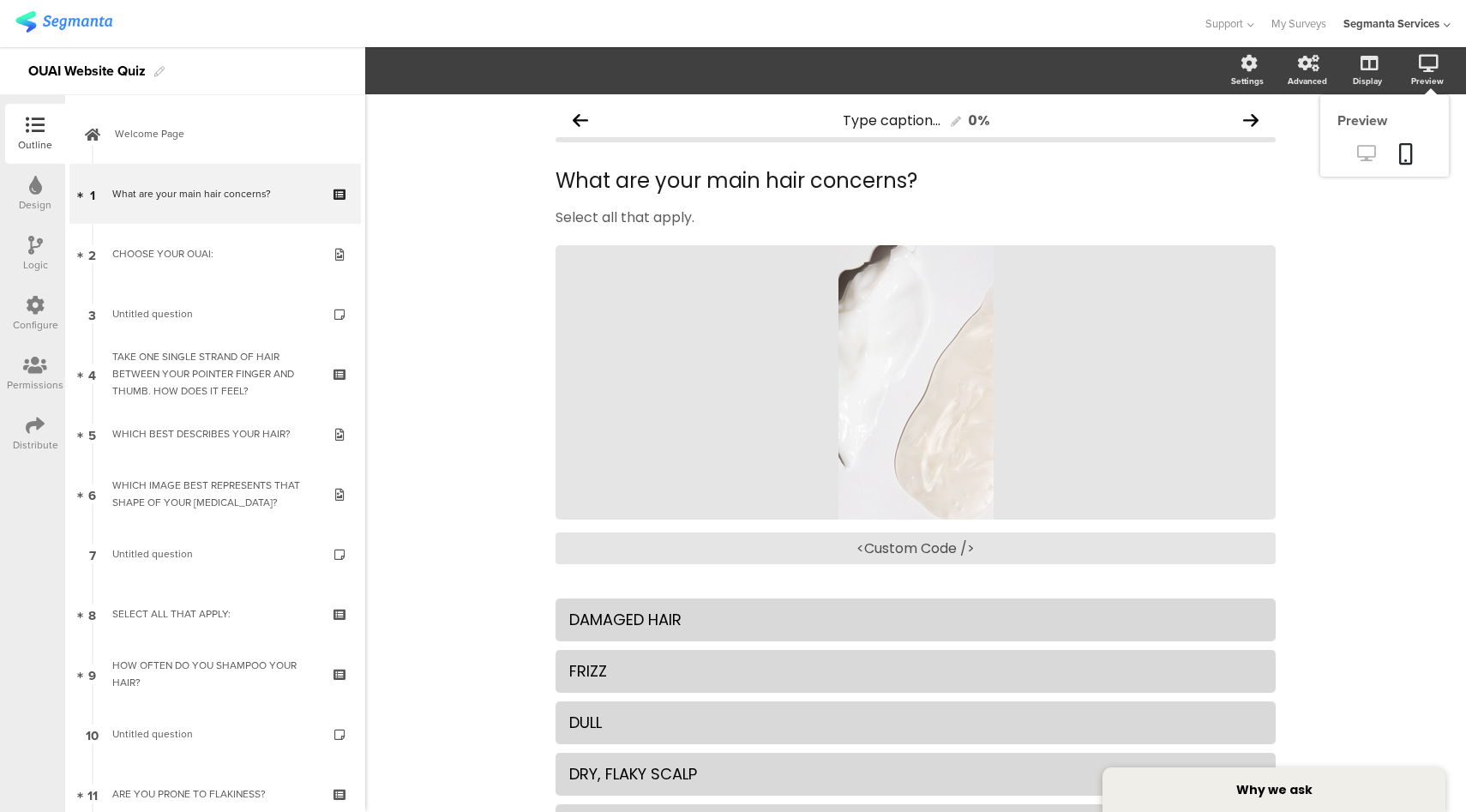
click at [1357, 156] on icon at bounding box center [1366, 153] width 18 height 17
click at [892, 427] on div "/" at bounding box center [916, 383] width 720 height 274
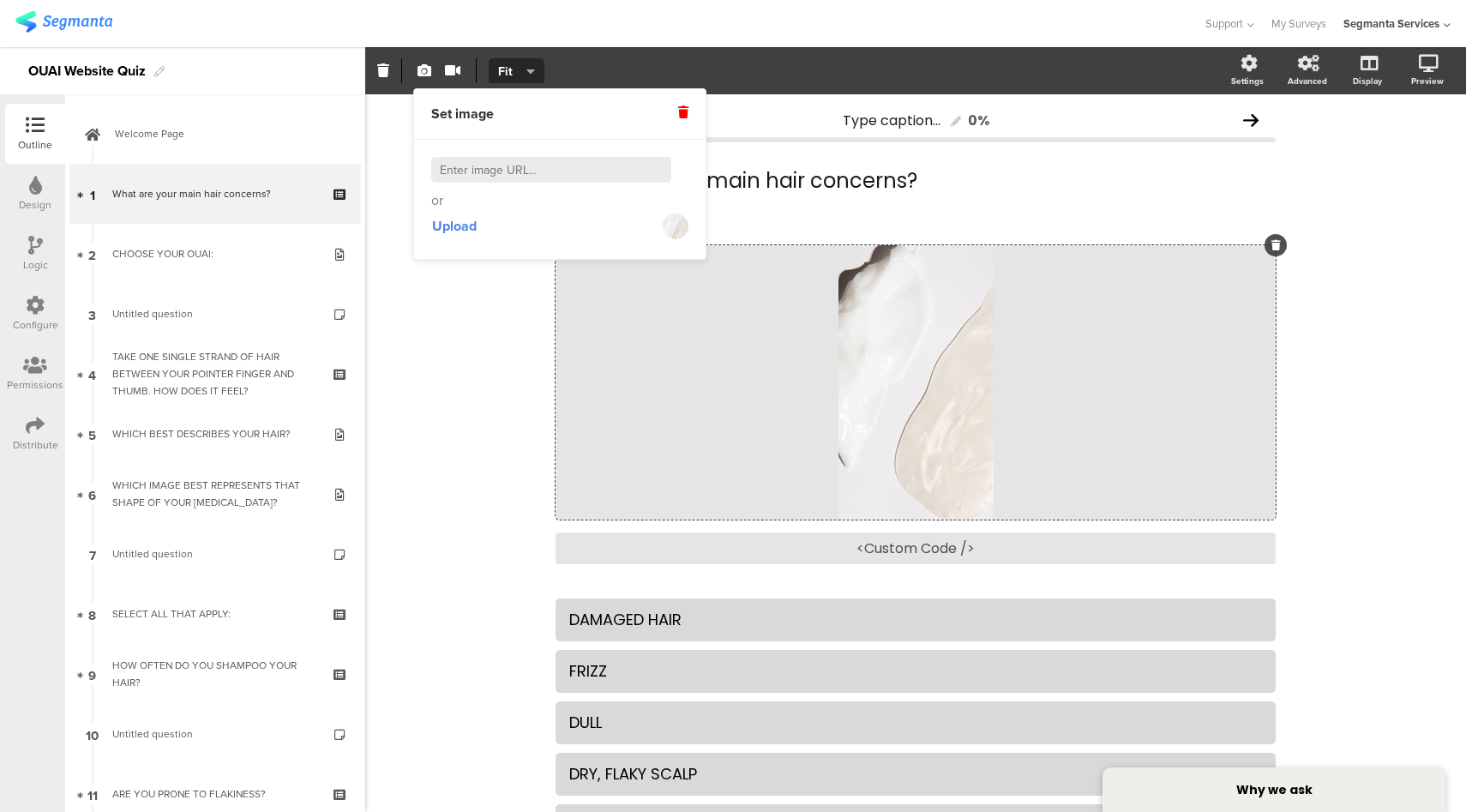
click at [683, 112] on icon at bounding box center [683, 113] width 11 height 12
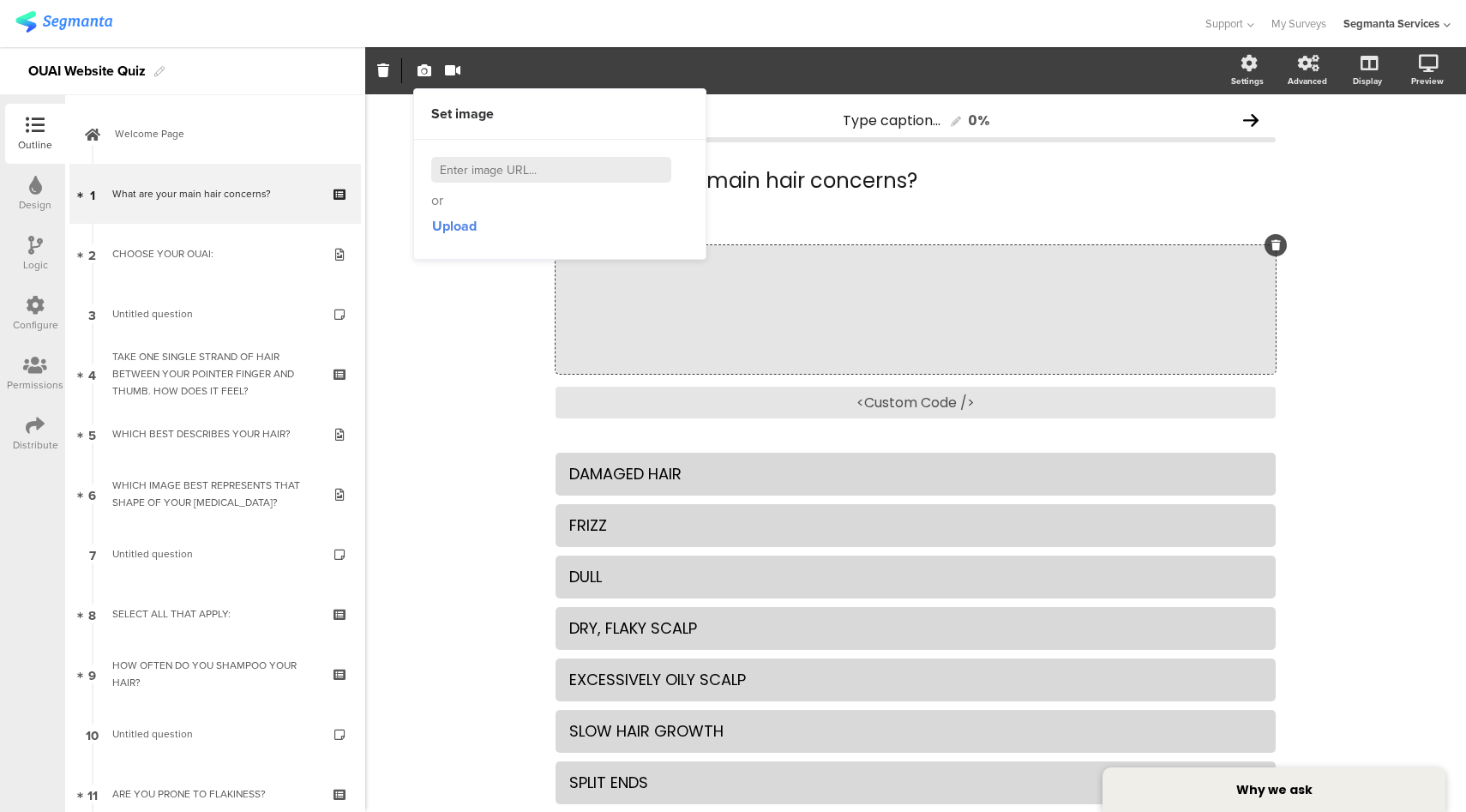
click at [444, 359] on div "Type caption... 0% What are your main hair concerns? What are your main hair co…" at bounding box center [915, 561] width 1101 height 933
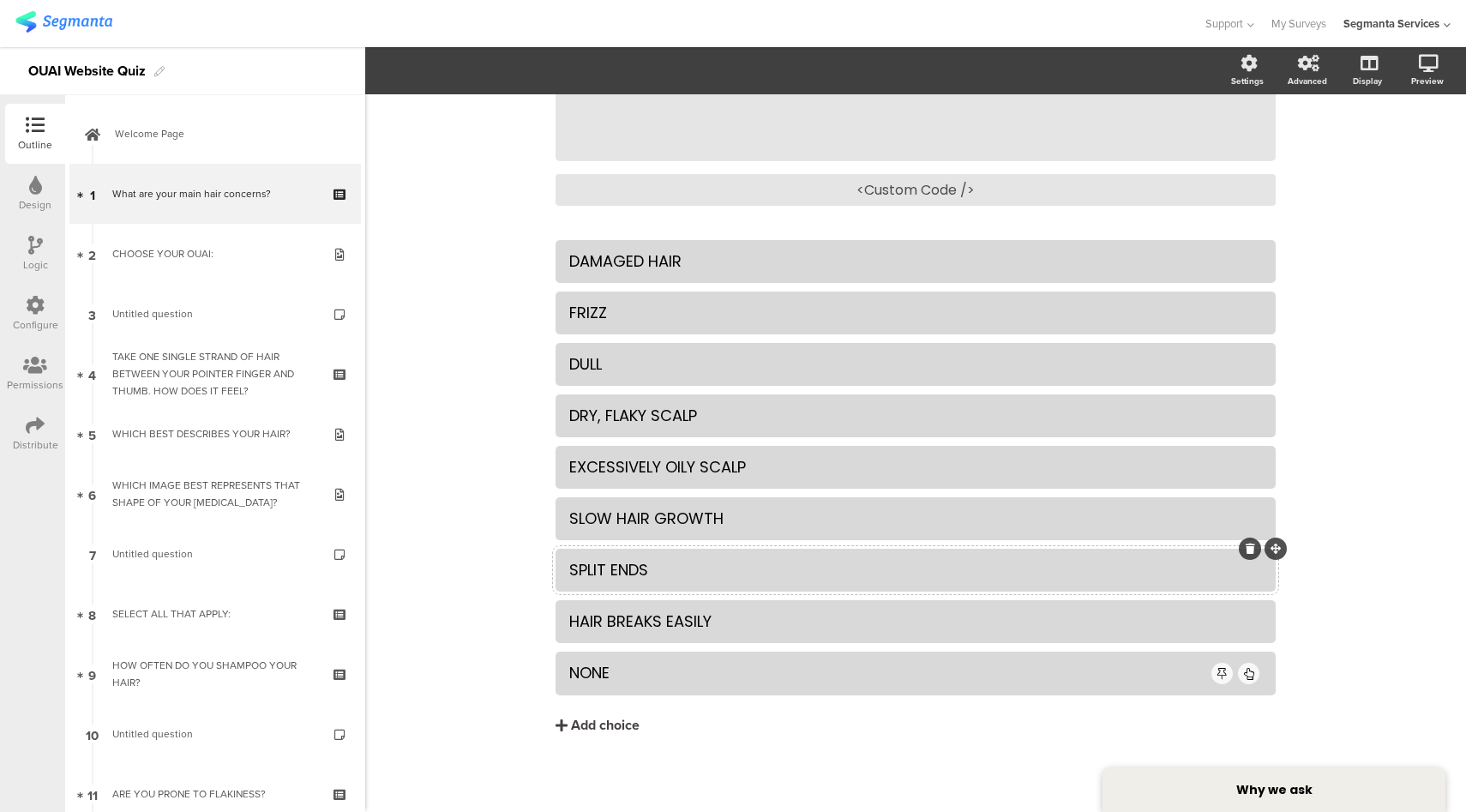
scroll to position [214, 0]
click at [917, 184] on div "<Custom Code />" at bounding box center [916, 188] width 720 height 31
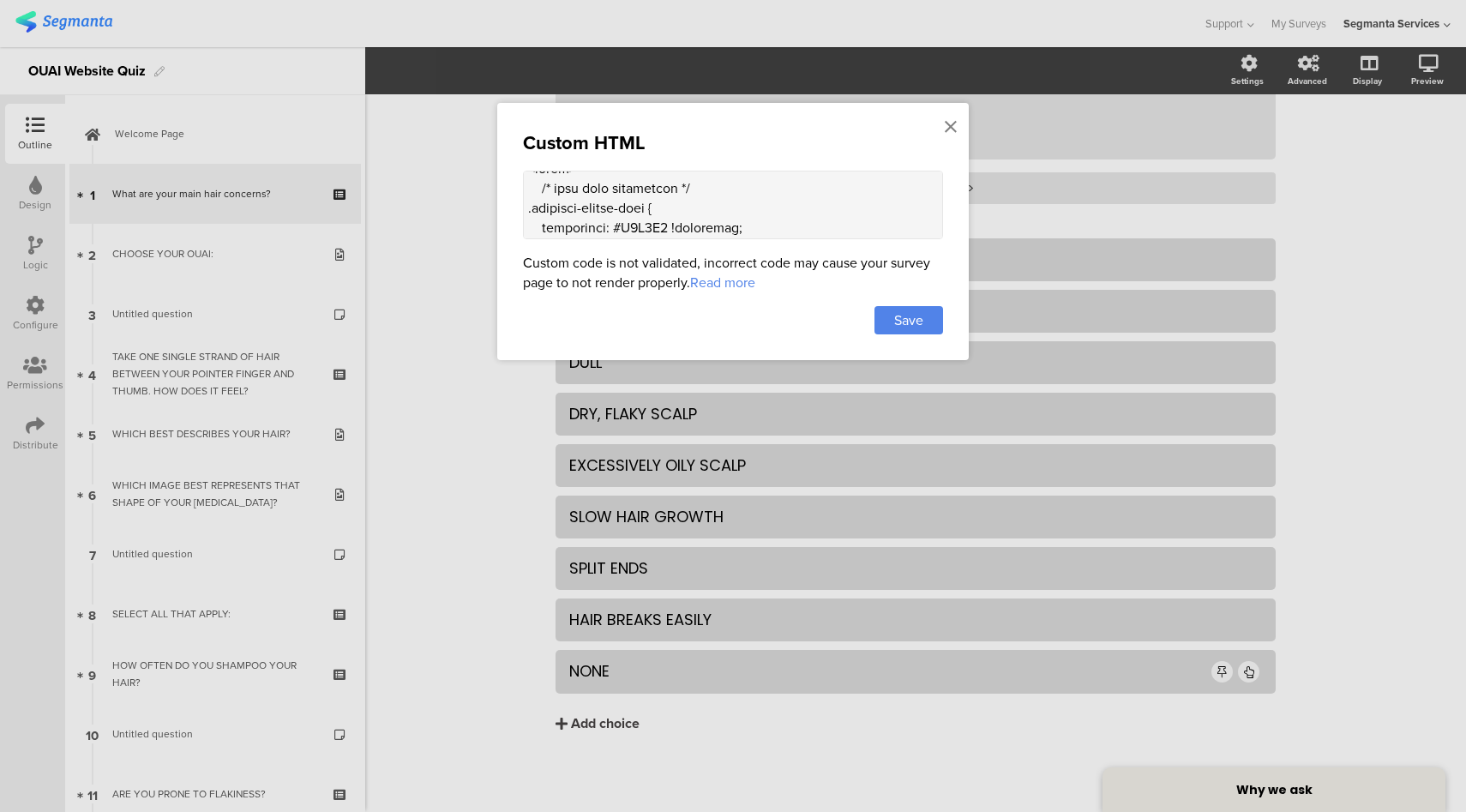
click at [685, 219] on textarea at bounding box center [733, 204] width 420 height 68
drag, startPoint x: 554, startPoint y: 228, endPoint x: 526, endPoint y: 189, distance: 48.0
click at [526, 189] on textarea at bounding box center [733, 204] width 420 height 68
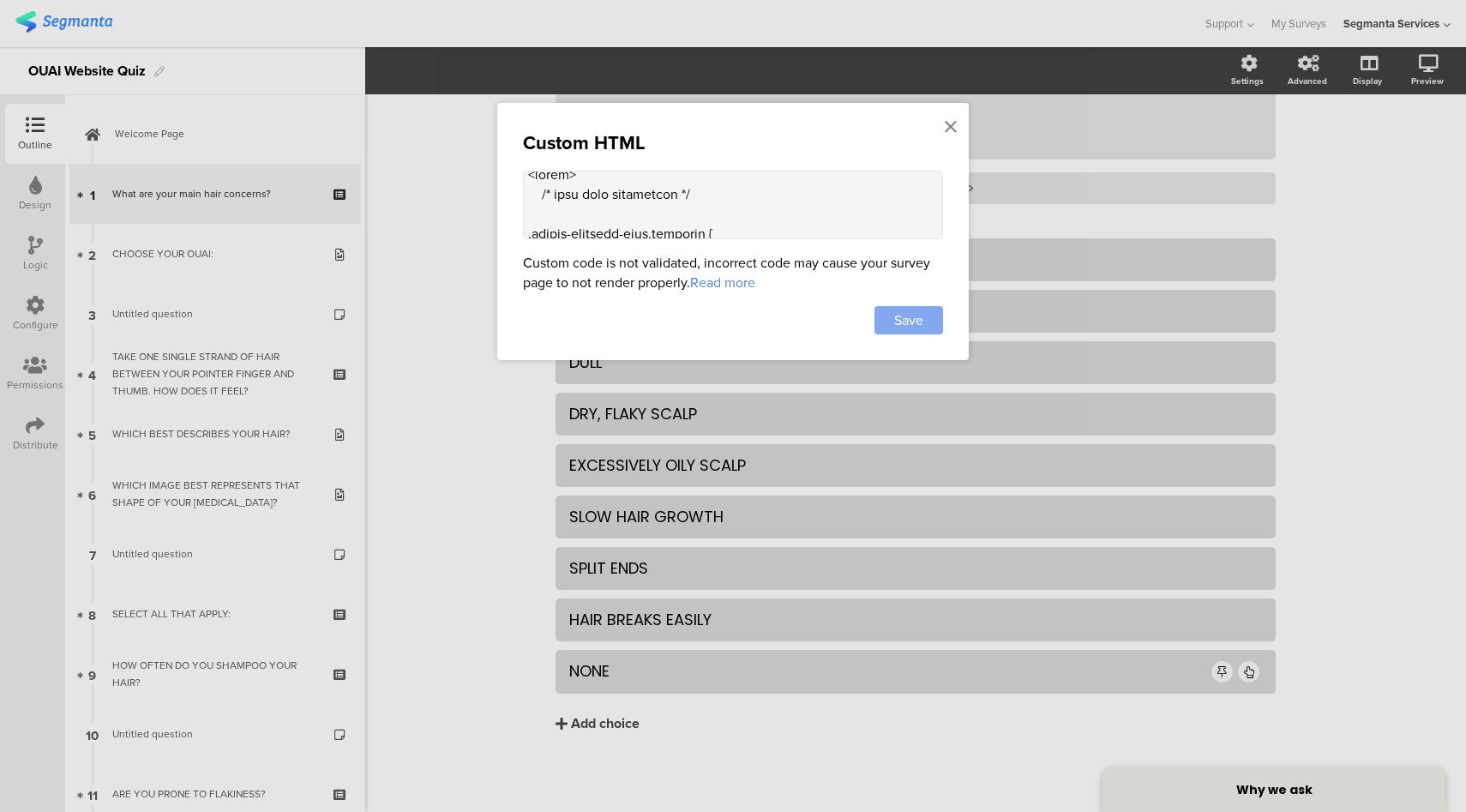
type textarea "<style> /* info page background */ .choice-question-item.selected { border: 2px…"
click at [918, 318] on span "Save" at bounding box center [909, 320] width 29 height 20
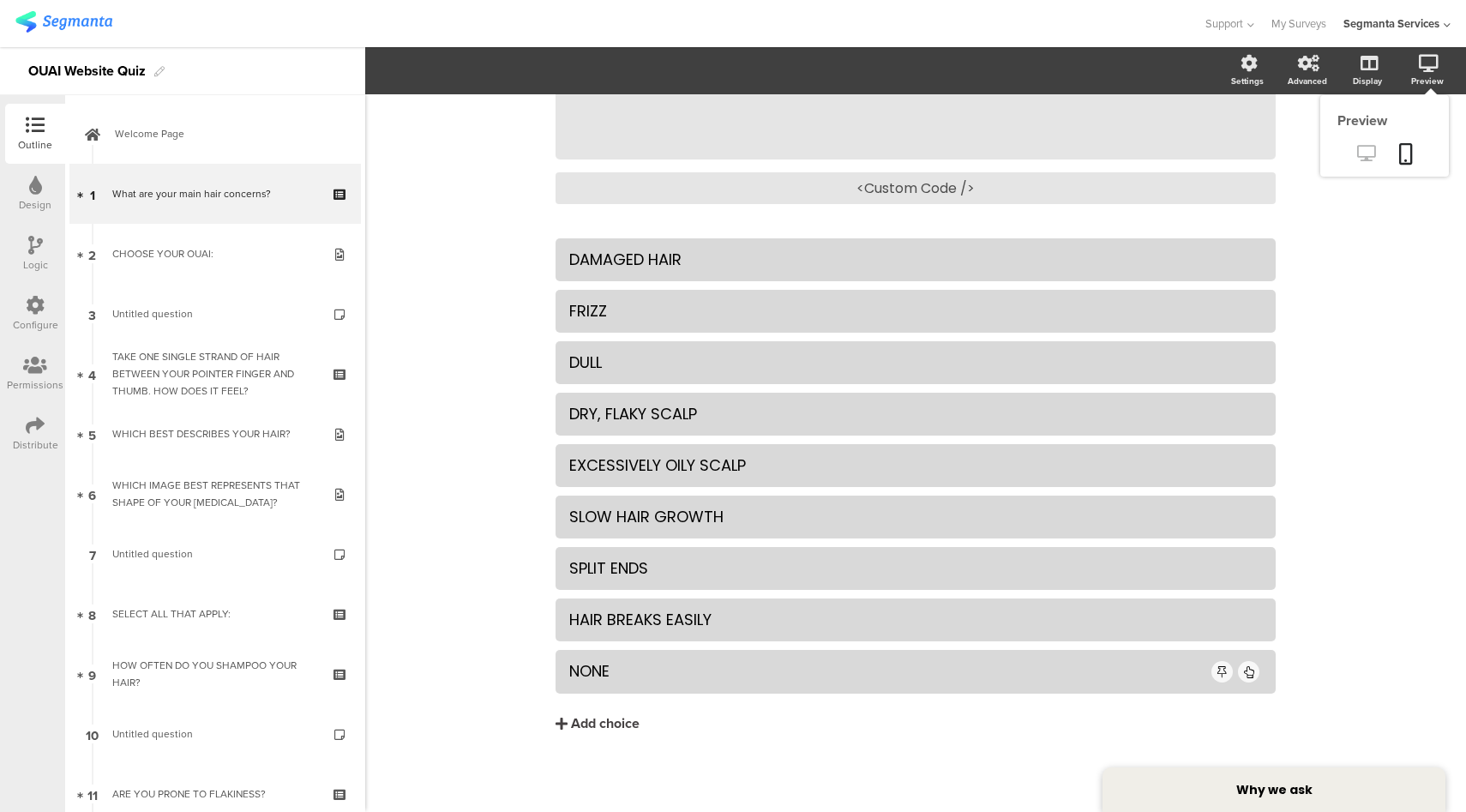
click at [1357, 154] on icon at bounding box center [1366, 153] width 18 height 17
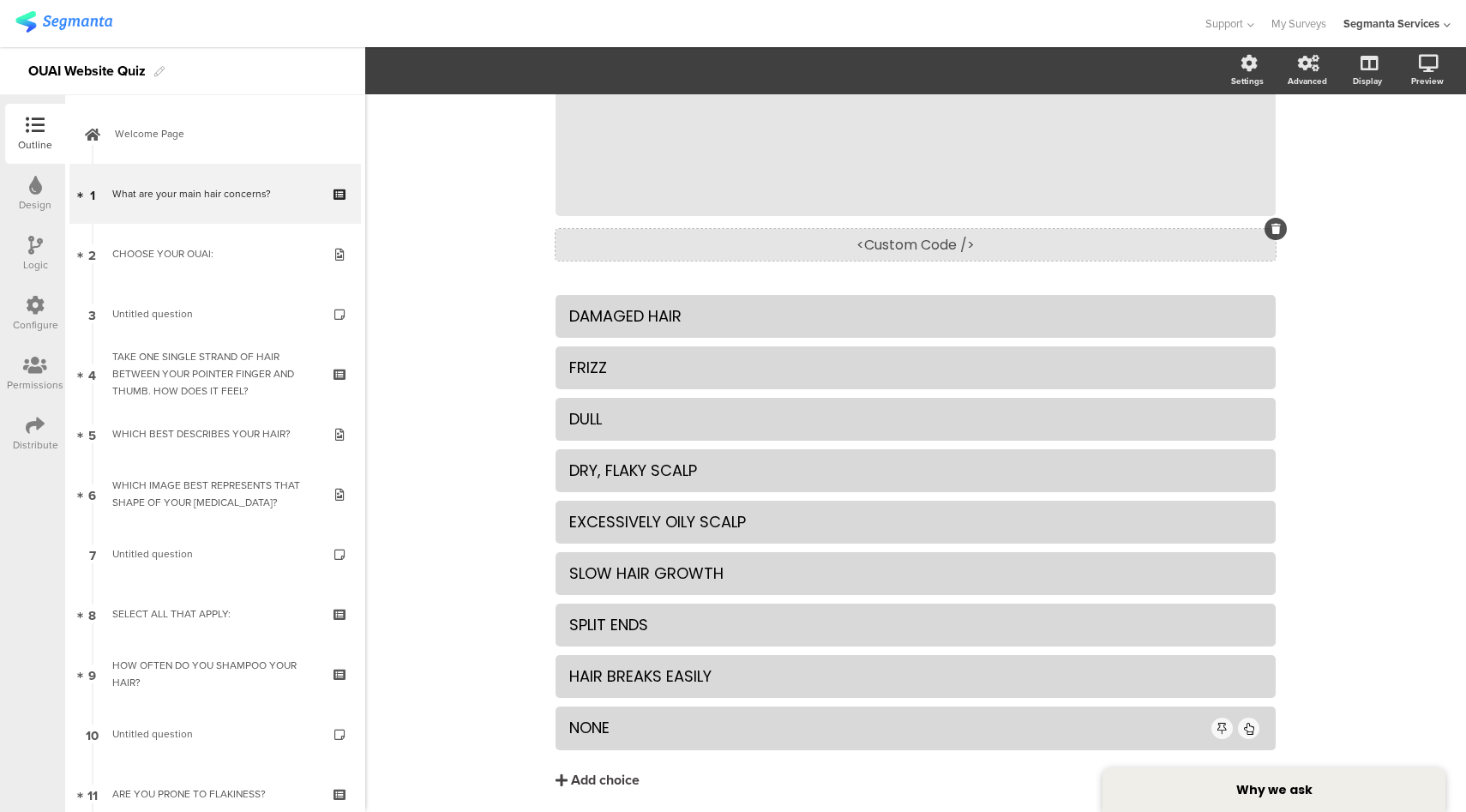
scroll to position [0, 0]
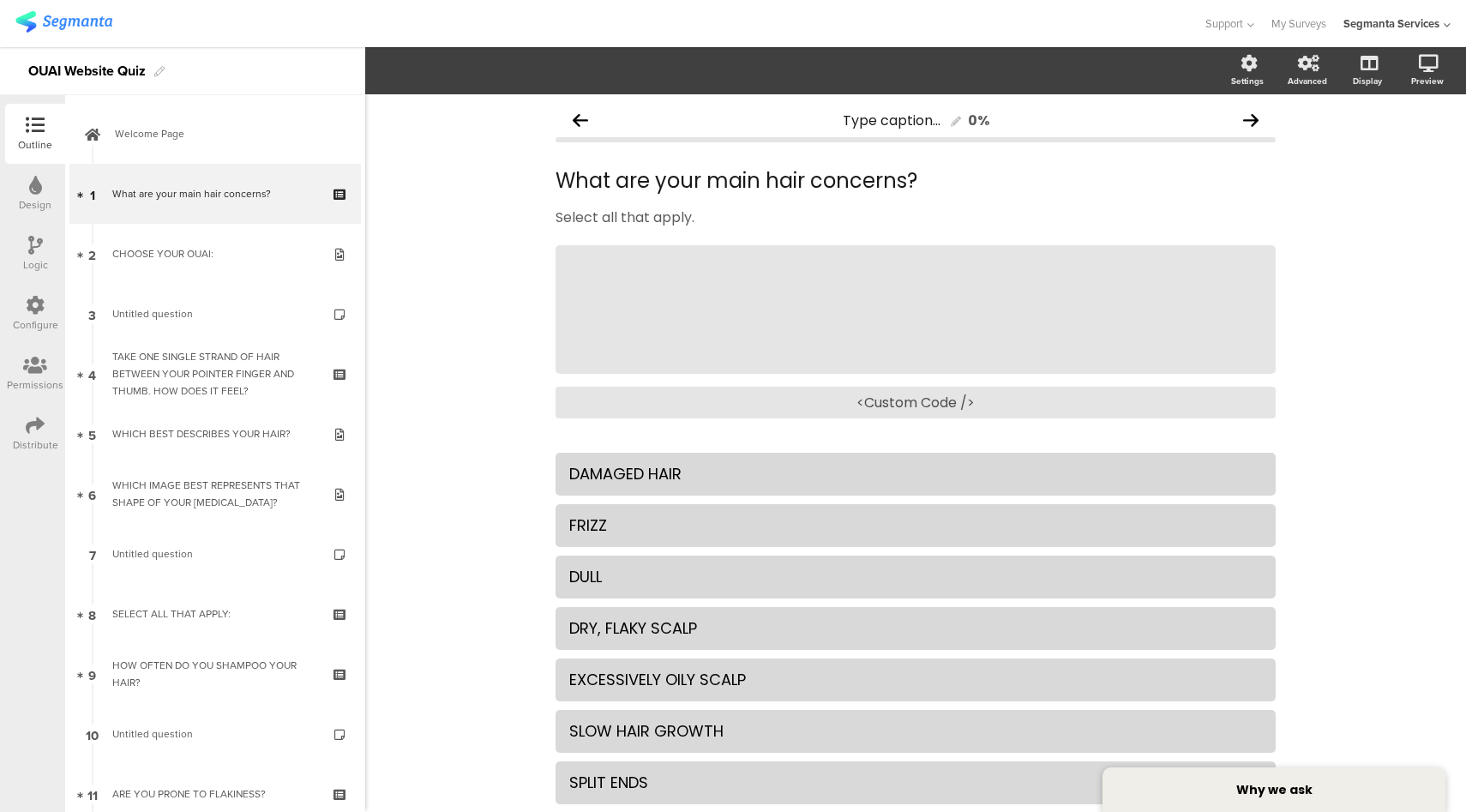
click at [20, 299] on div "Configure" at bounding box center [34, 313] width 60 height 60
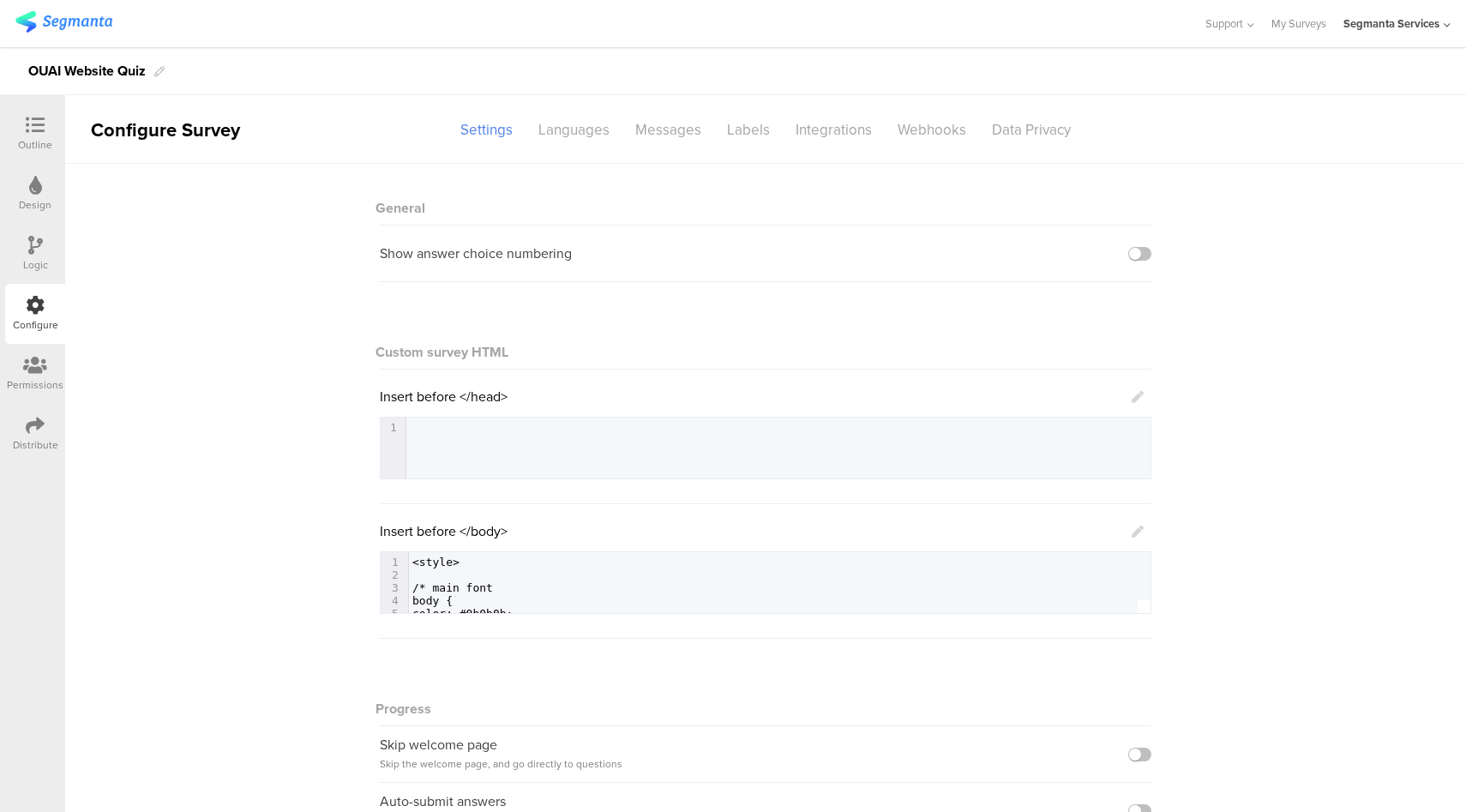
click at [1132, 527] on icon at bounding box center [1138, 531] width 12 height 12
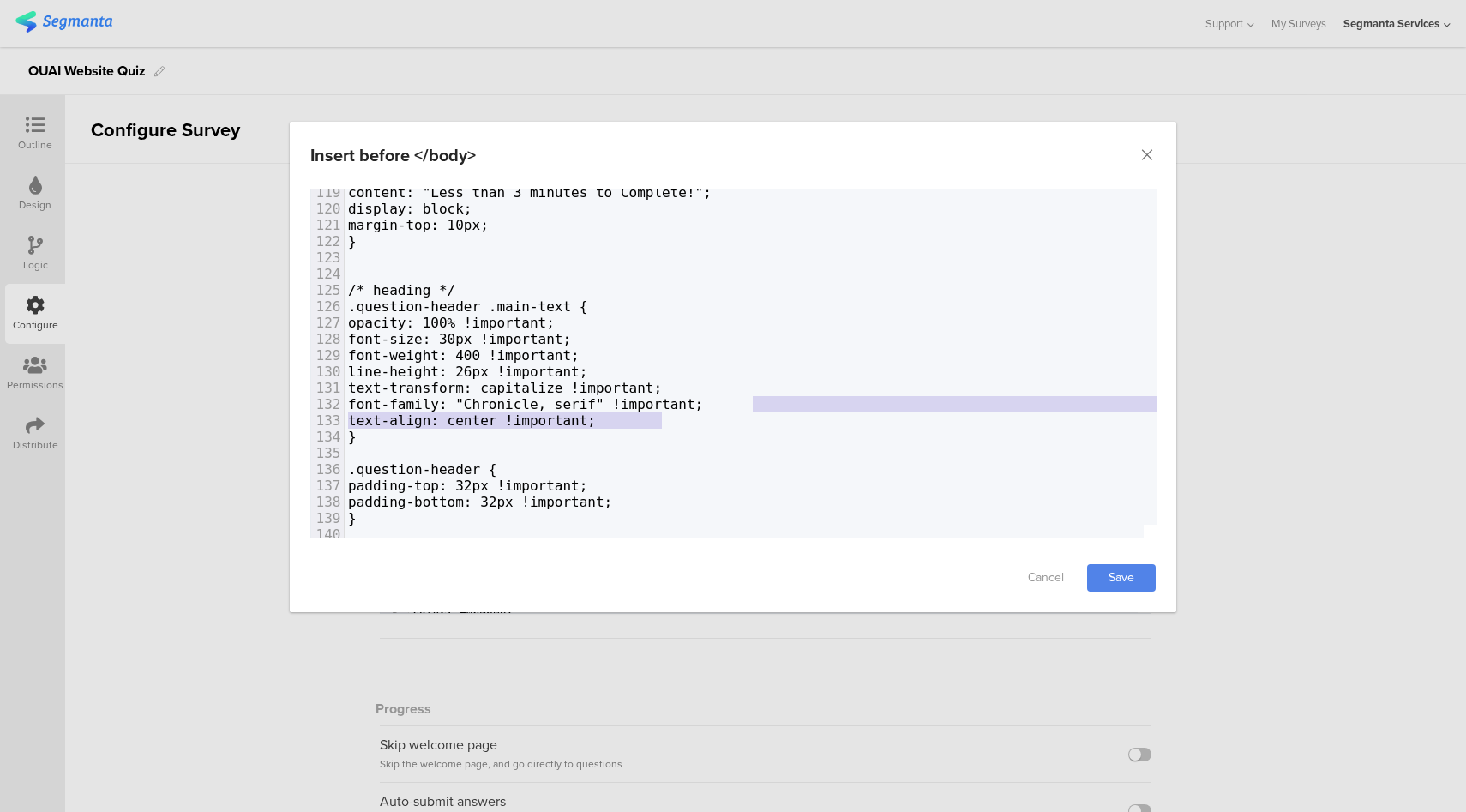
type textarea "text-align: center !important;"
drag, startPoint x: 700, startPoint y: 421, endPoint x: 792, endPoint y: 401, distance: 94.1
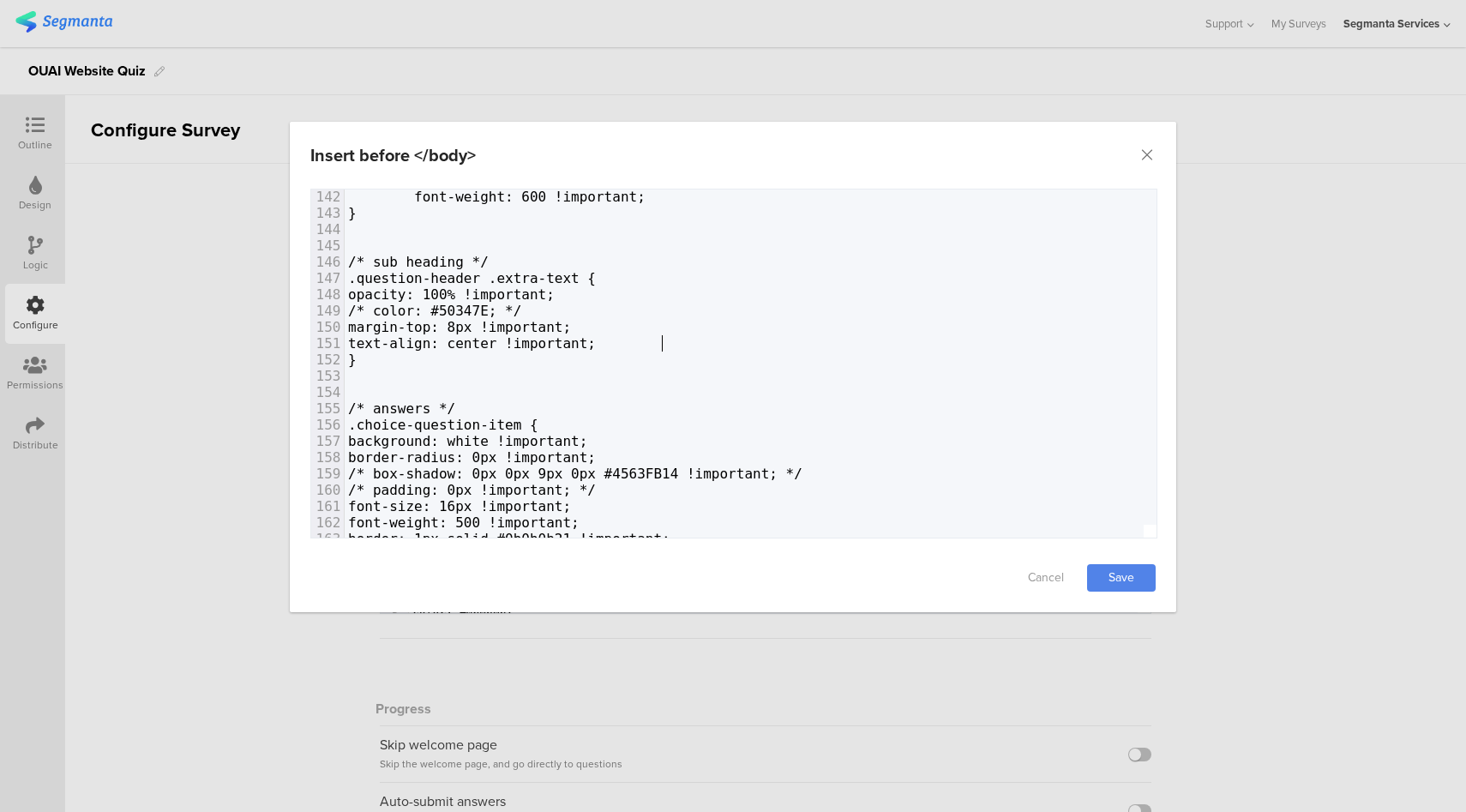
type textarea "text-align: center !important;"
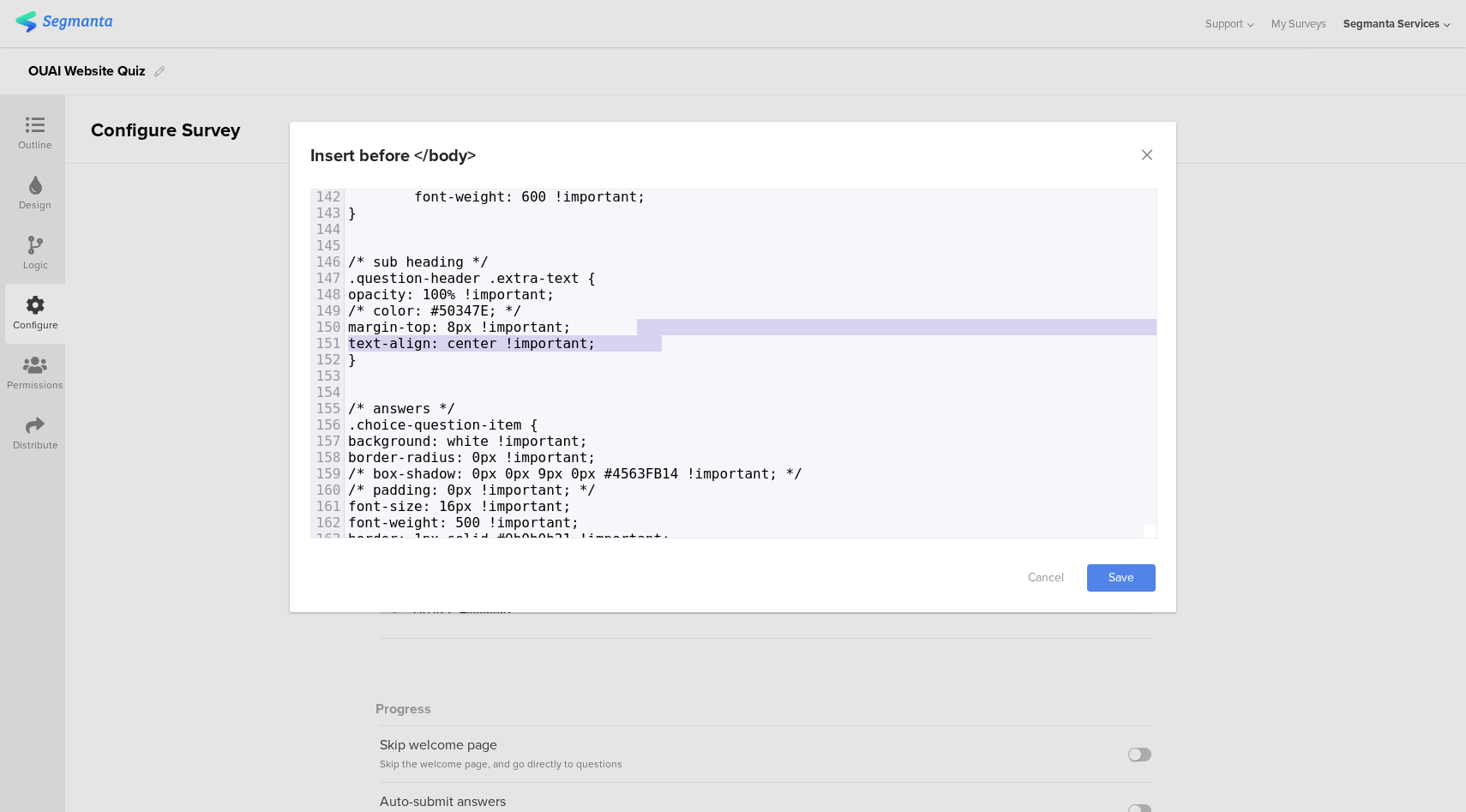
drag, startPoint x: 690, startPoint y: 339, endPoint x: 691, endPoint y: 327, distance: 12.0
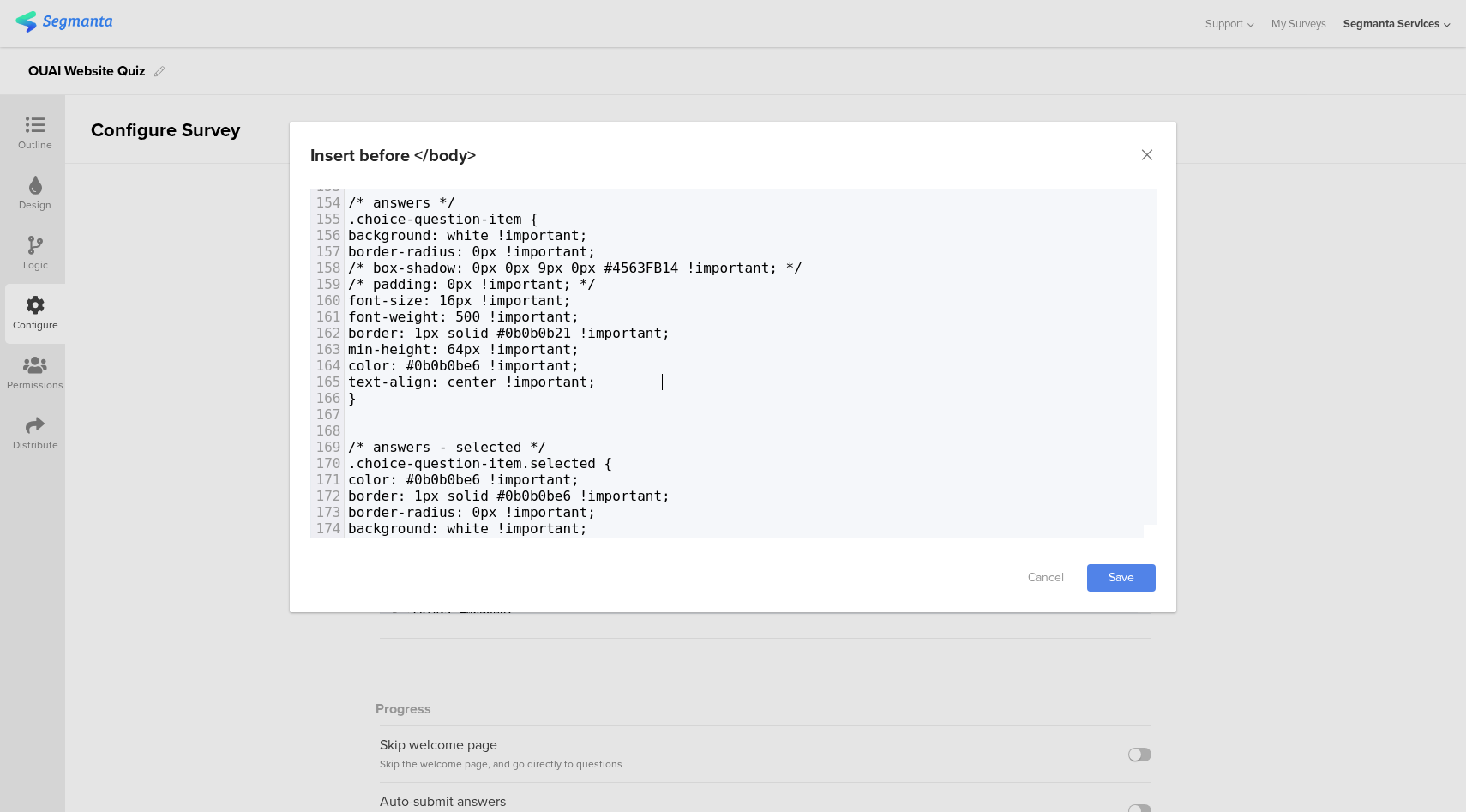
type textarea "text-align: center !important;"
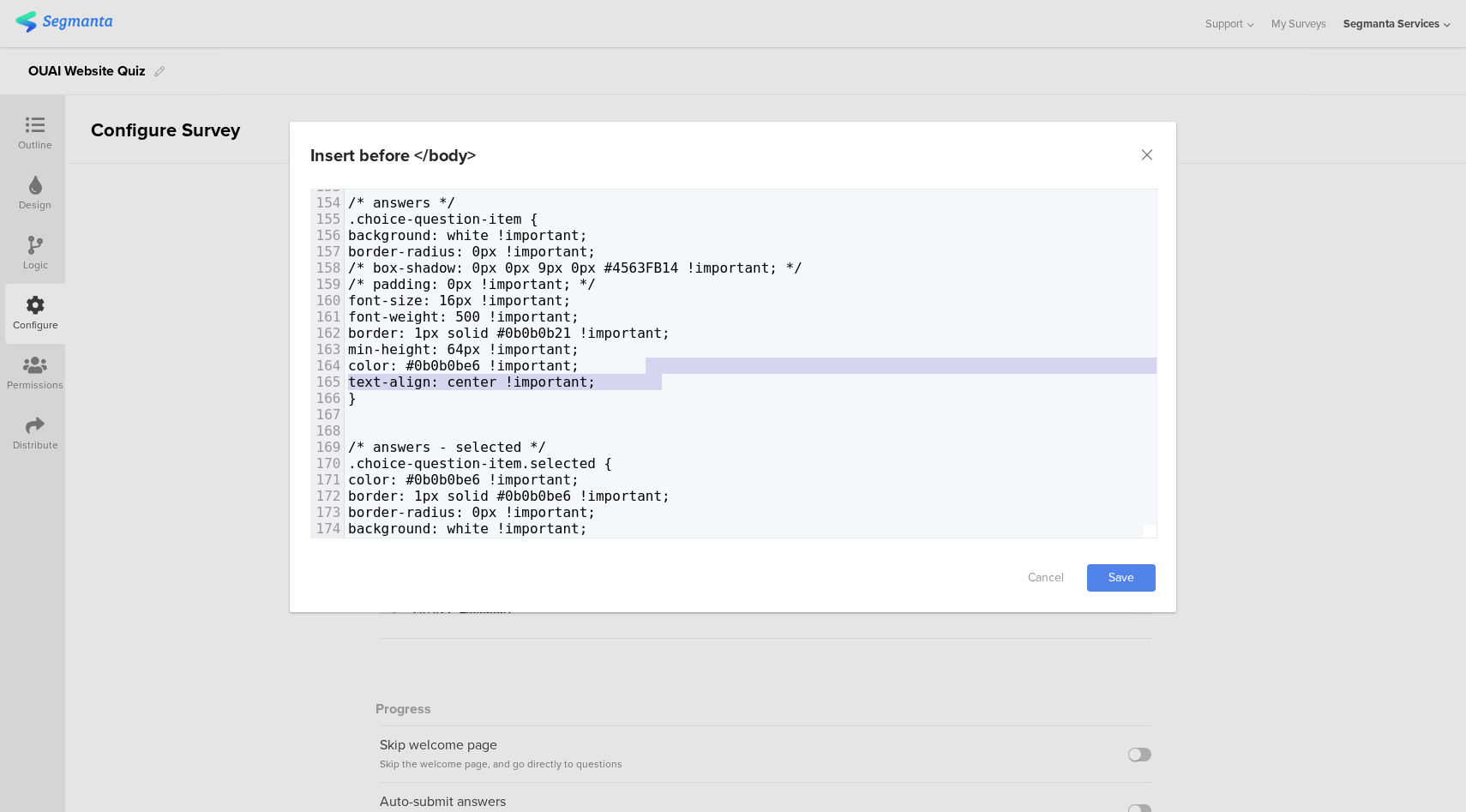
drag, startPoint x: 678, startPoint y: 382, endPoint x: 682, endPoint y: 369, distance: 13.6
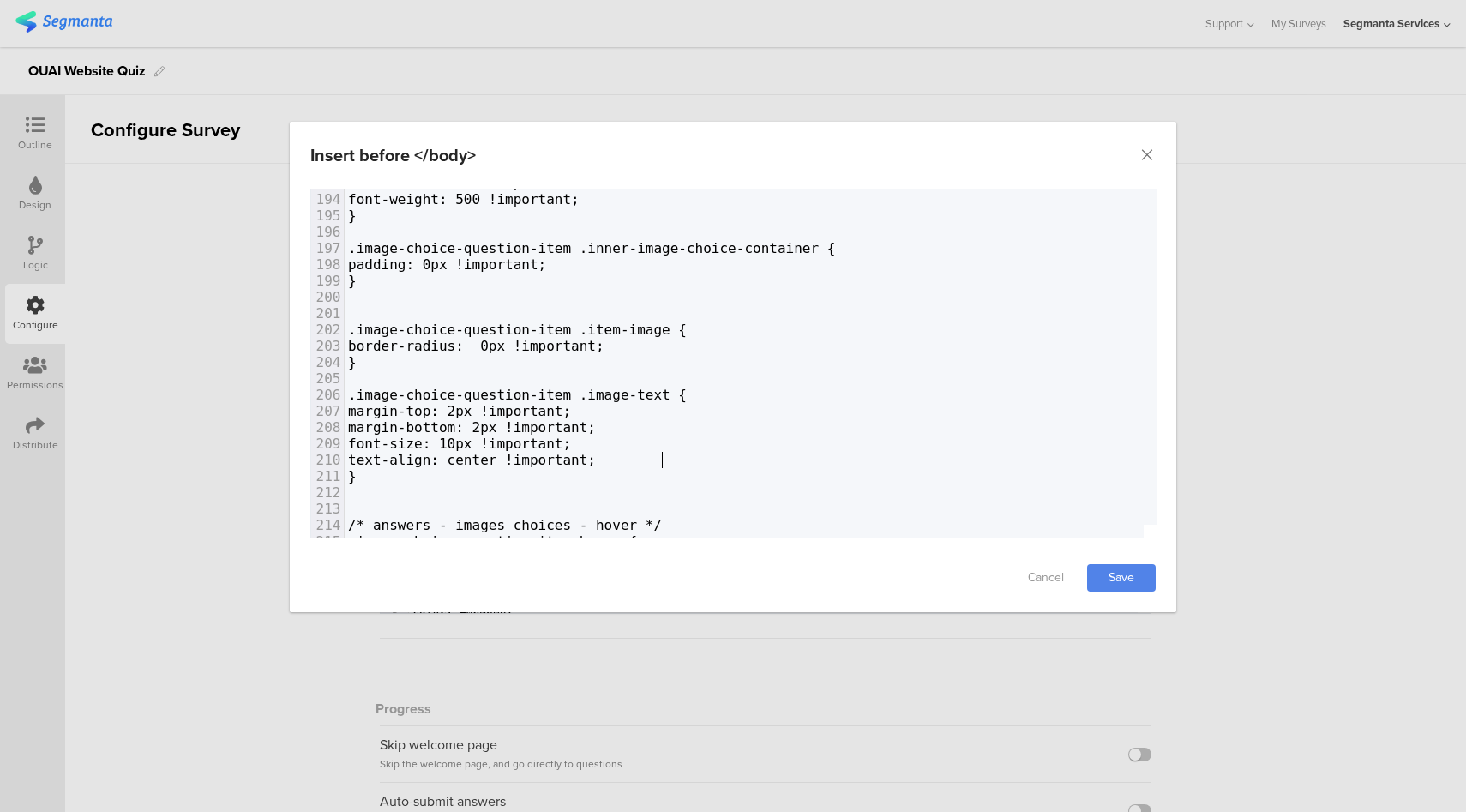
type textarea "text-align: center !important;"
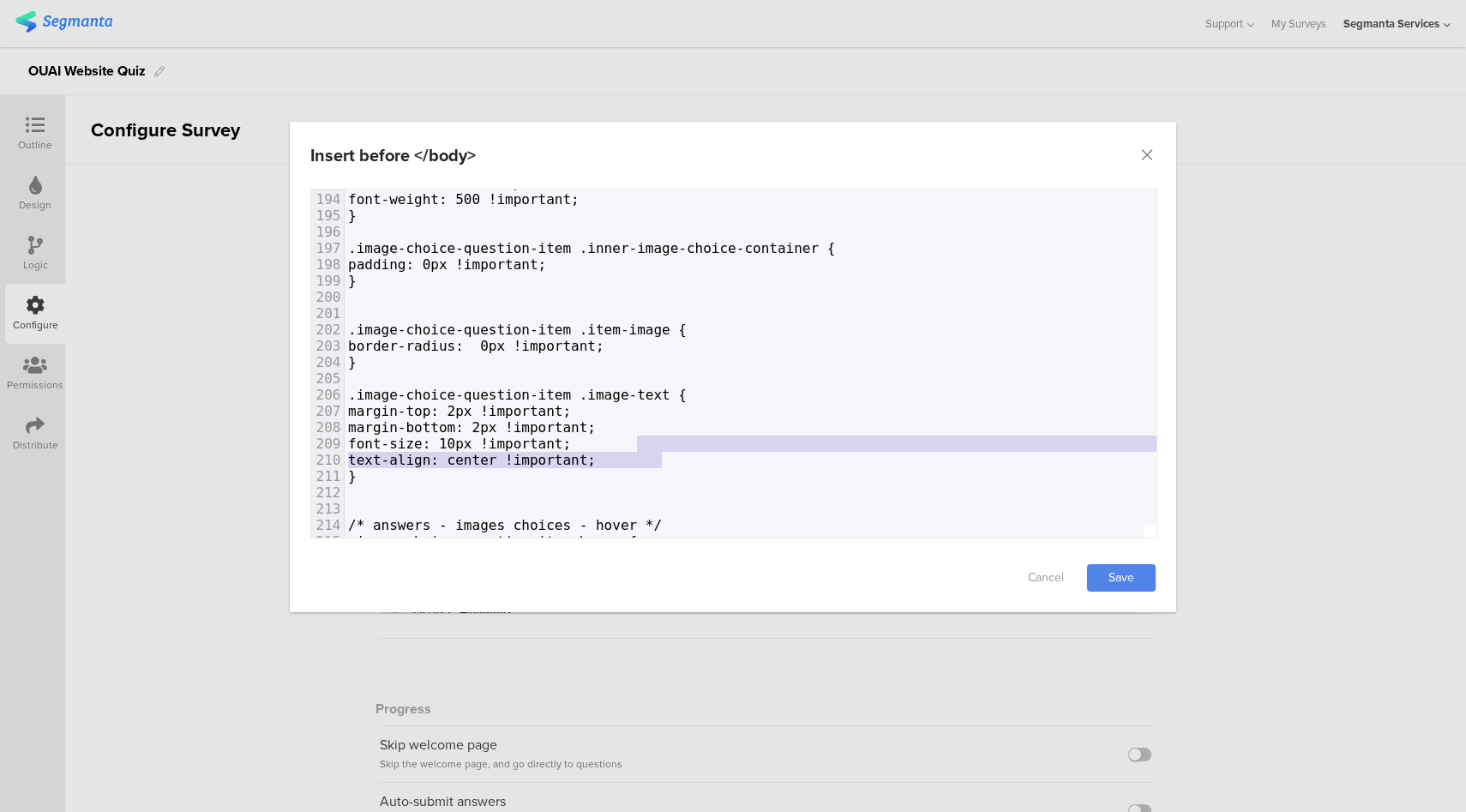
drag, startPoint x: 683, startPoint y: 461, endPoint x: 684, endPoint y: 447, distance: 14.0
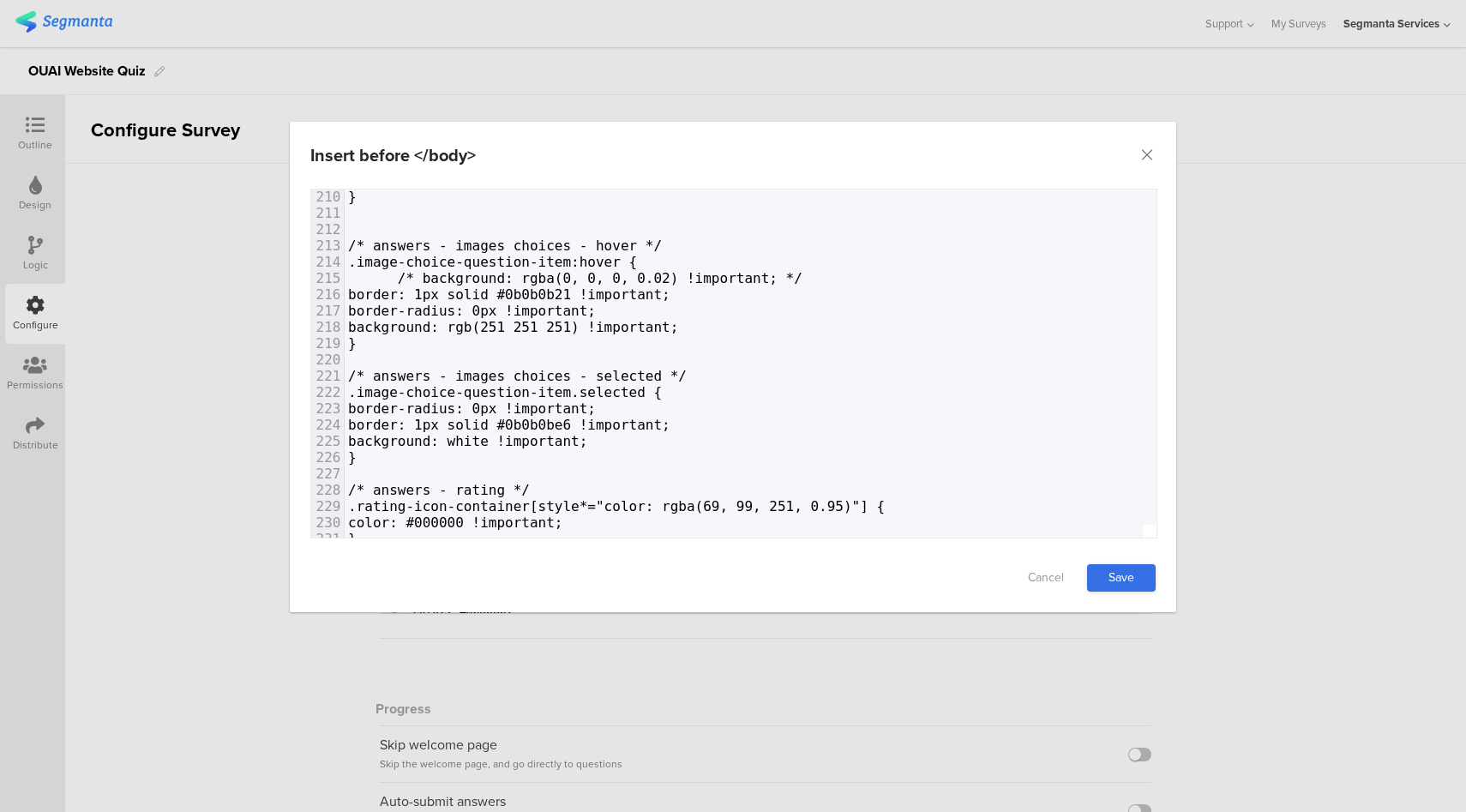
click at [1113, 578] on link "Save" at bounding box center [1122, 578] width 69 height 27
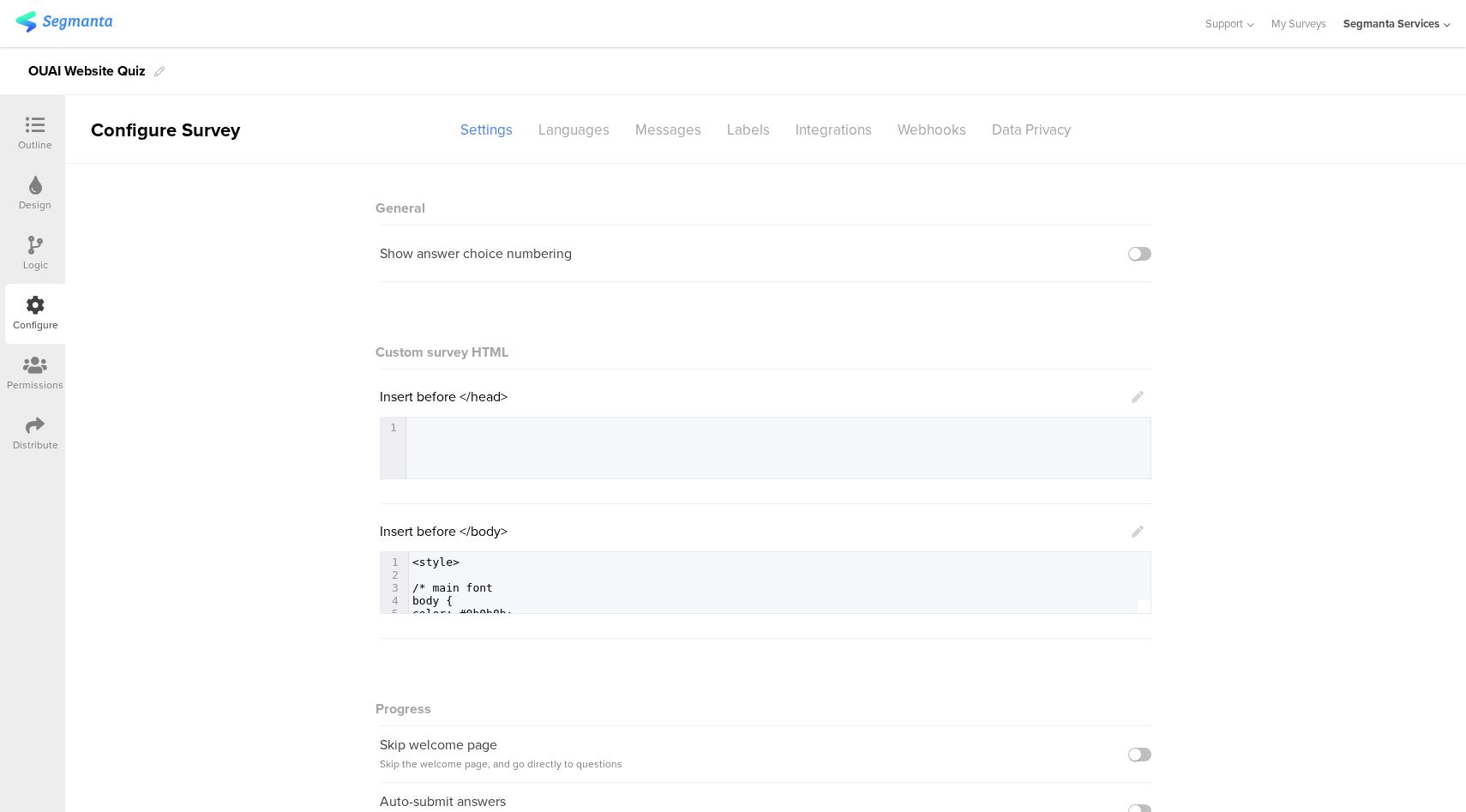
click at [40, 125] on icon at bounding box center [34, 124] width 19 height 19
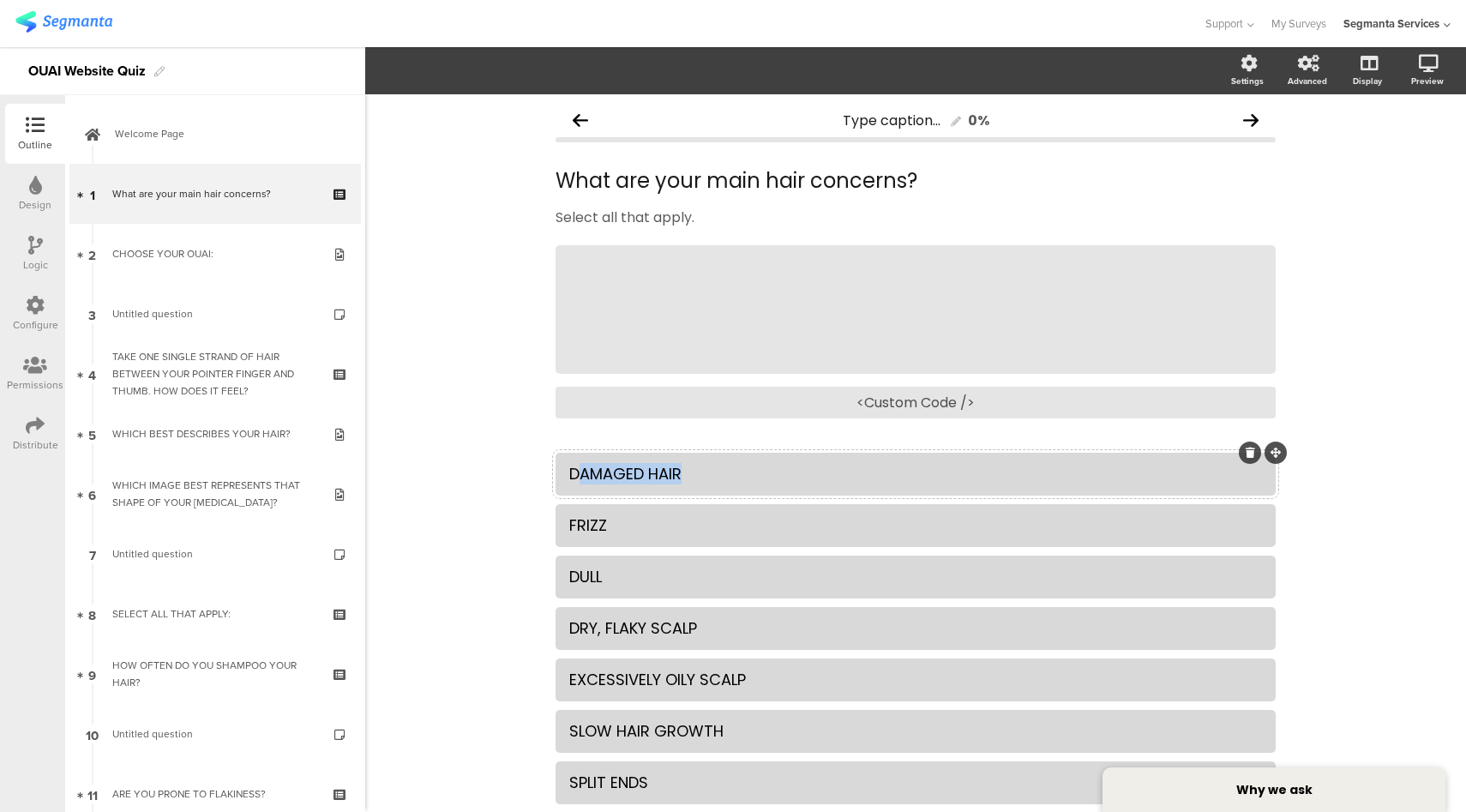
drag, startPoint x: 702, startPoint y: 467, endPoint x: 572, endPoint y: 472, distance: 130.1
click at [572, 472] on div "DAMAGED HAIR" at bounding box center [916, 474] width 693 height 20
click at [616, 521] on div "FRIZZ" at bounding box center [916, 525] width 693 height 20
click at [644, 570] on div "DULL" at bounding box center [916, 576] width 693 height 20
drag, startPoint x: 717, startPoint y: 632, endPoint x: 575, endPoint y: 626, distance: 142.1
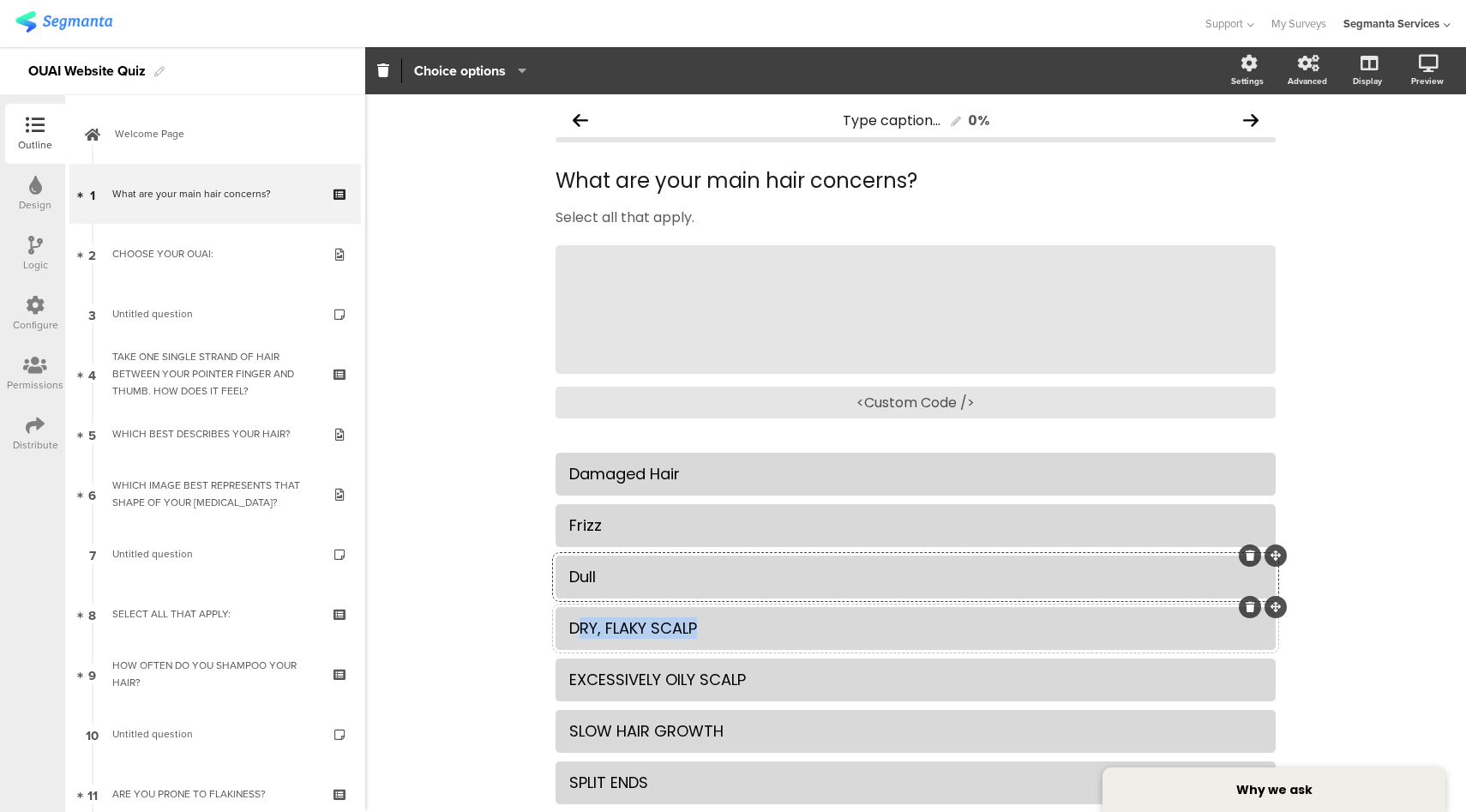
click at [575, 626] on div "DRY, FLAKY SCALP" at bounding box center [916, 628] width 693 height 20
drag, startPoint x: 772, startPoint y: 683, endPoint x: 570, endPoint y: 668, distance: 202.6
click at [570, 669] on div "EXCESSIVELY OILY SCALP" at bounding box center [916, 679] width 693 height 20
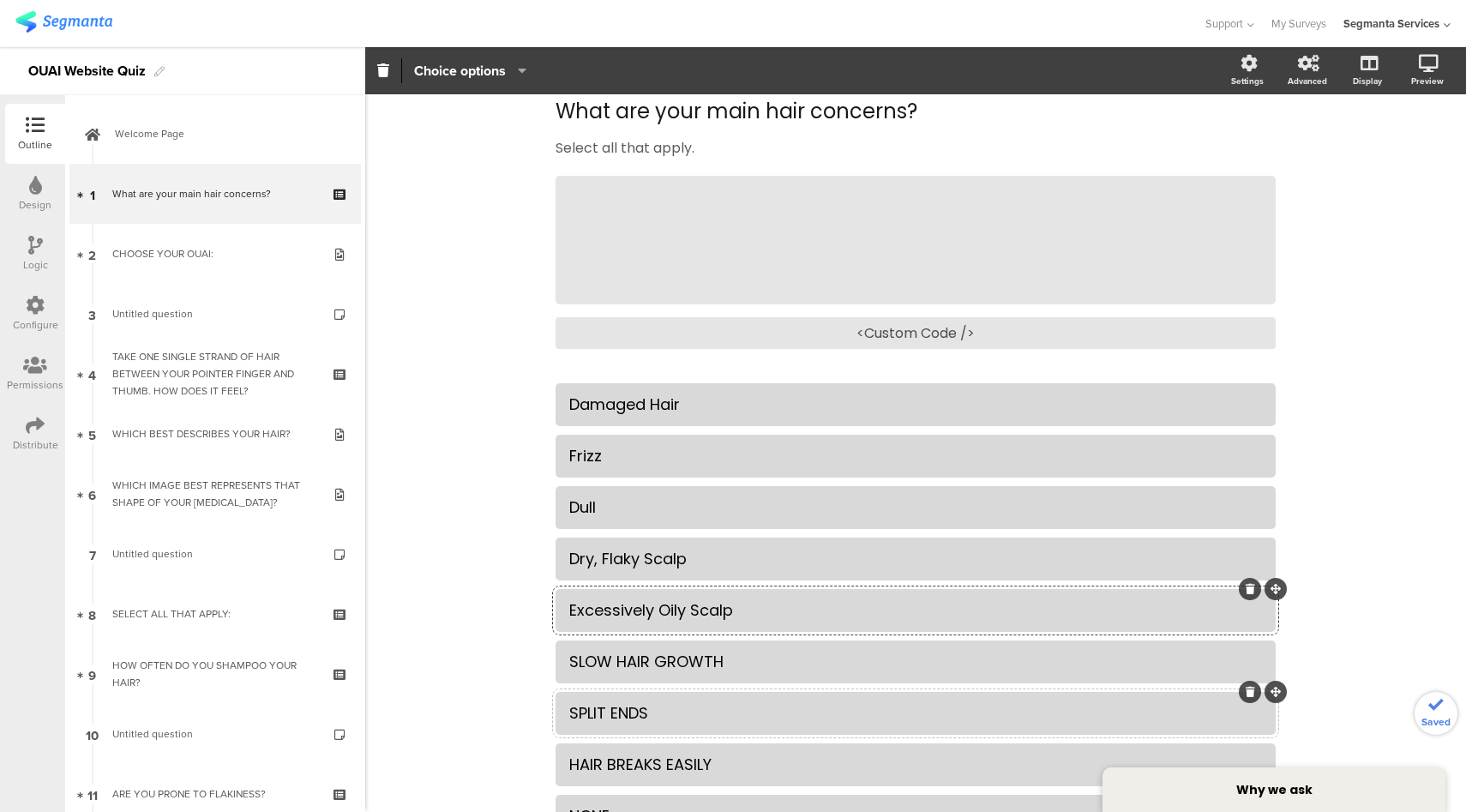
scroll to position [136, 0]
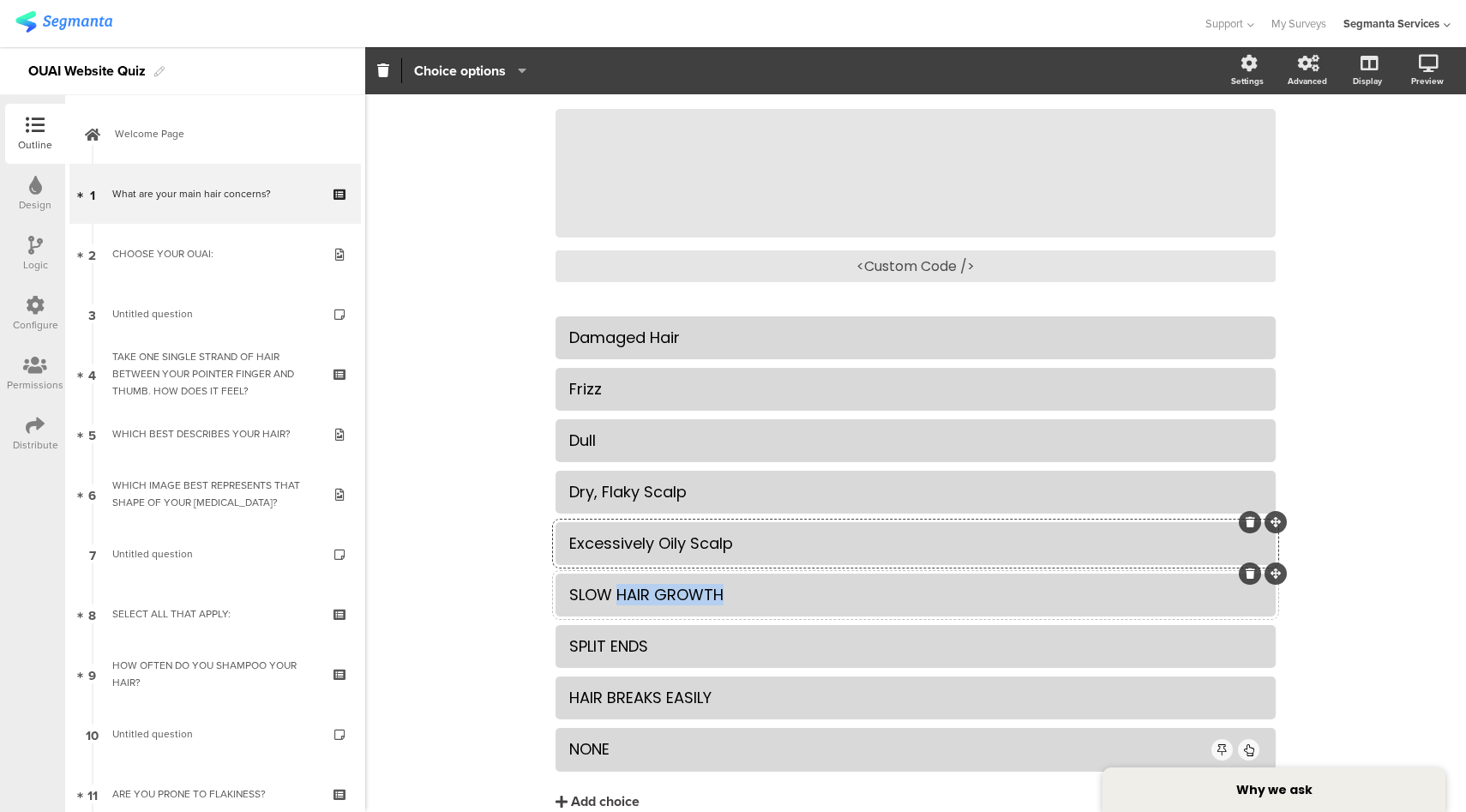
drag, startPoint x: 681, startPoint y: 599, endPoint x: 594, endPoint y: 598, distance: 87.0
click at [610, 597] on div "SLOW HAIR GROWTH" at bounding box center [916, 595] width 693 height 20
drag, startPoint x: 594, startPoint y: 598, endPoint x: 577, endPoint y: 600, distance: 17.1
click at [577, 600] on div "SLOW HAIR GROWTH" at bounding box center [916, 595] width 693 height 20
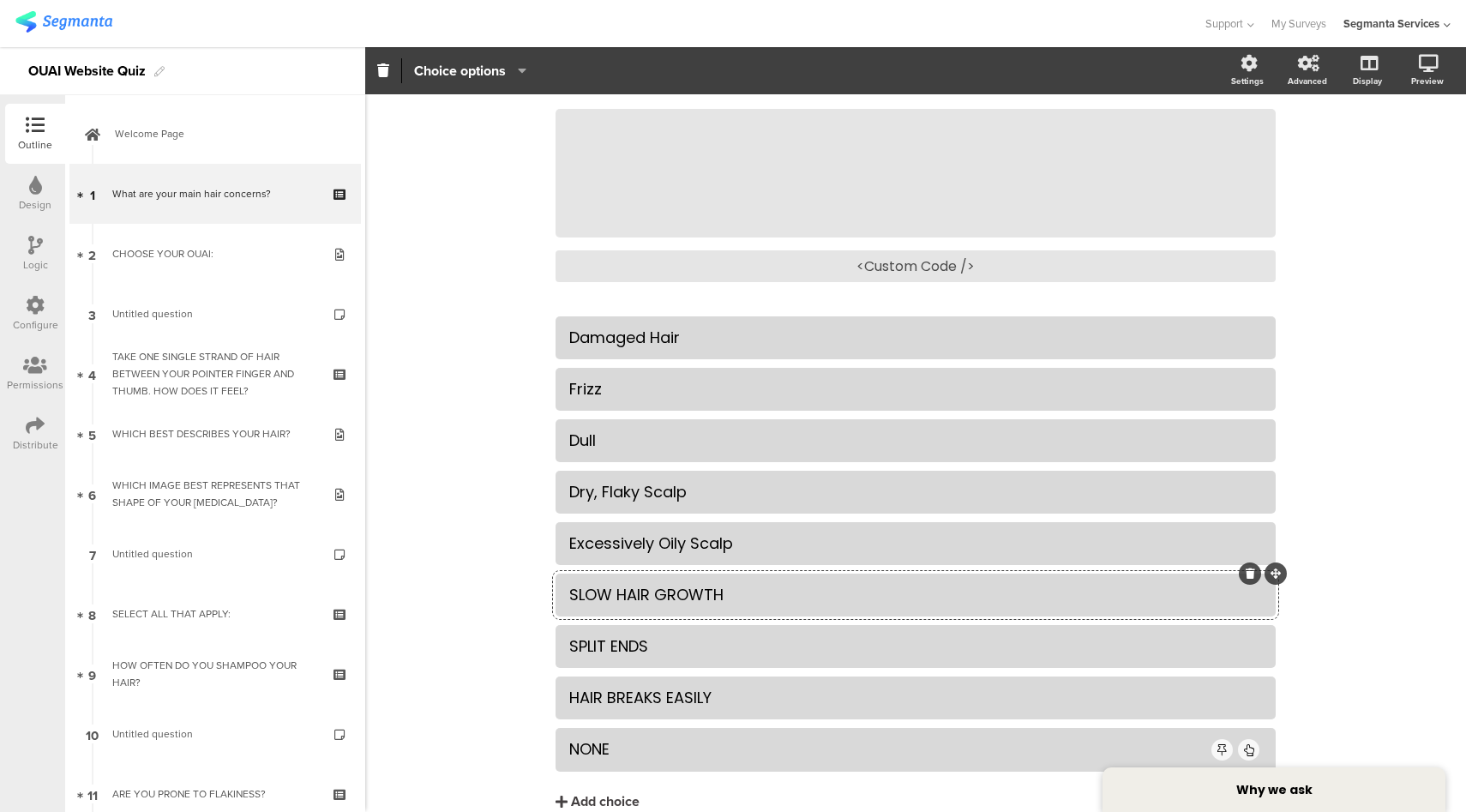
click at [724, 585] on div "SLOW HAIR GROWTH" at bounding box center [916, 595] width 693 height 20
click at [663, 648] on div "SPLIT ENDS" at bounding box center [916, 646] width 693 height 20
click at [654, 699] on div "HAIR BREAKS EASILY" at bounding box center [916, 698] width 693 height 20
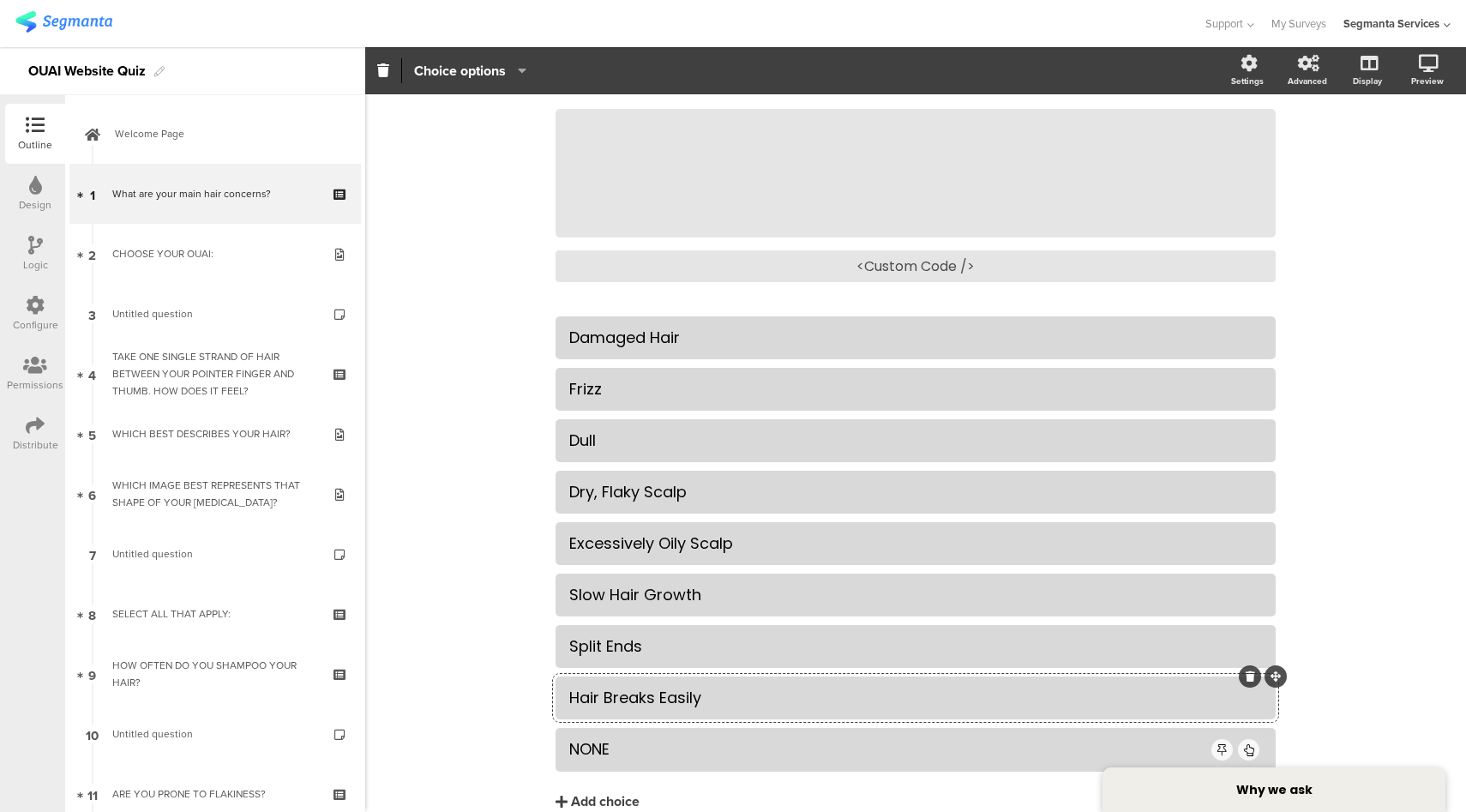
click at [449, 566] on div "Type caption... 0% What are your main hair concerns? What are your main hair co…" at bounding box center [915, 425] width 1101 height 933
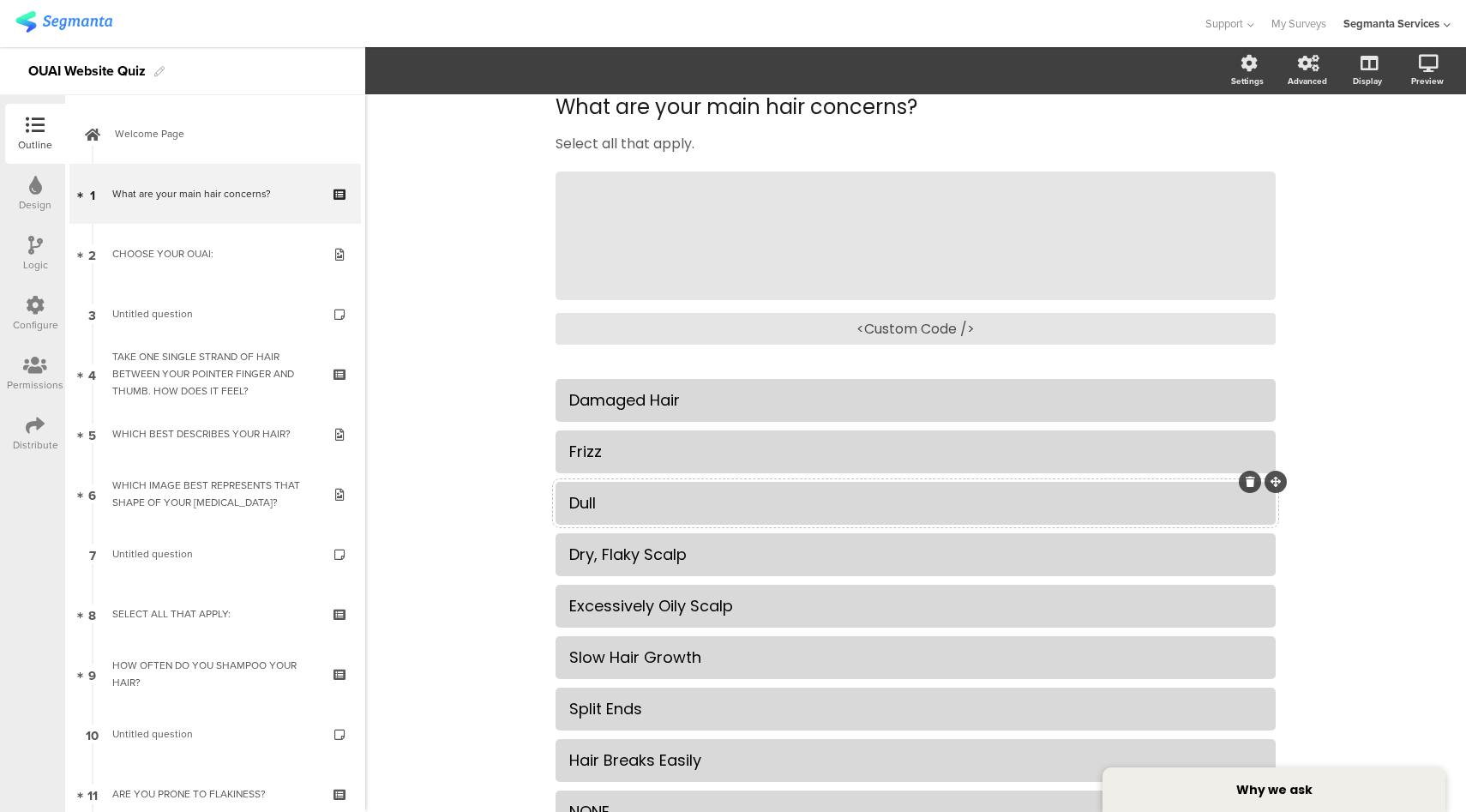
scroll to position [0, 0]
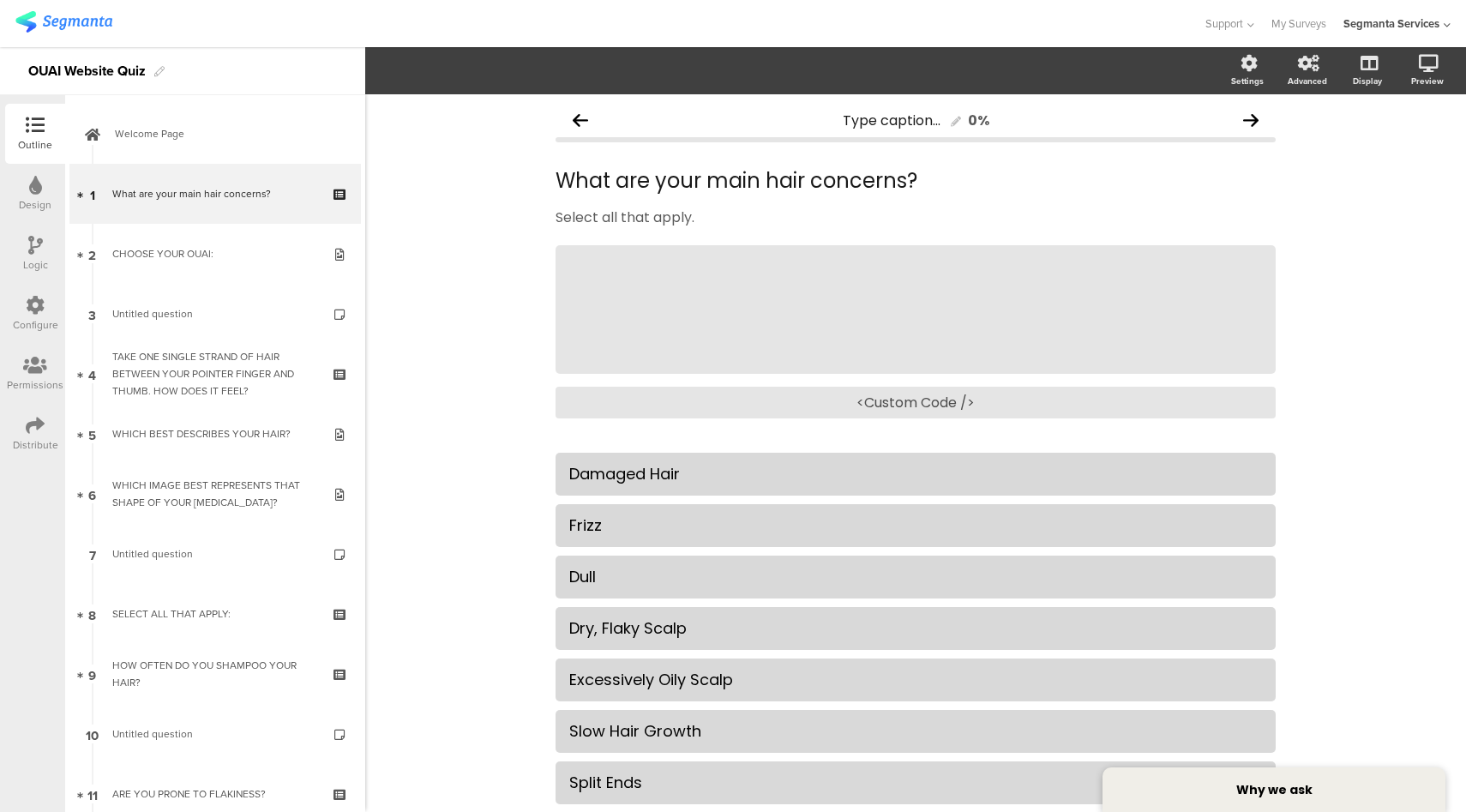
click at [42, 250] on div "Logic" at bounding box center [34, 253] width 60 height 60
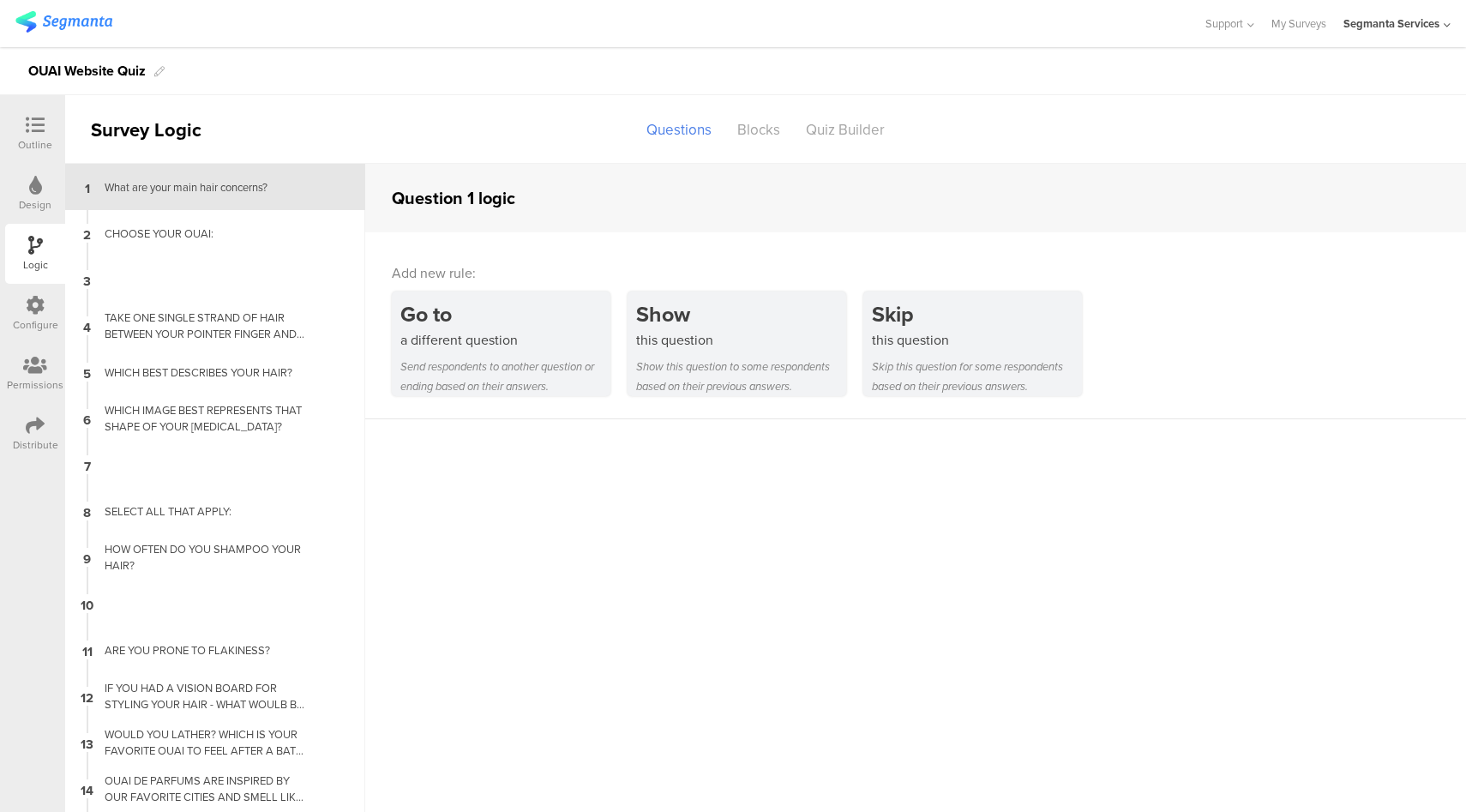
click at [43, 308] on icon at bounding box center [34, 304] width 19 height 19
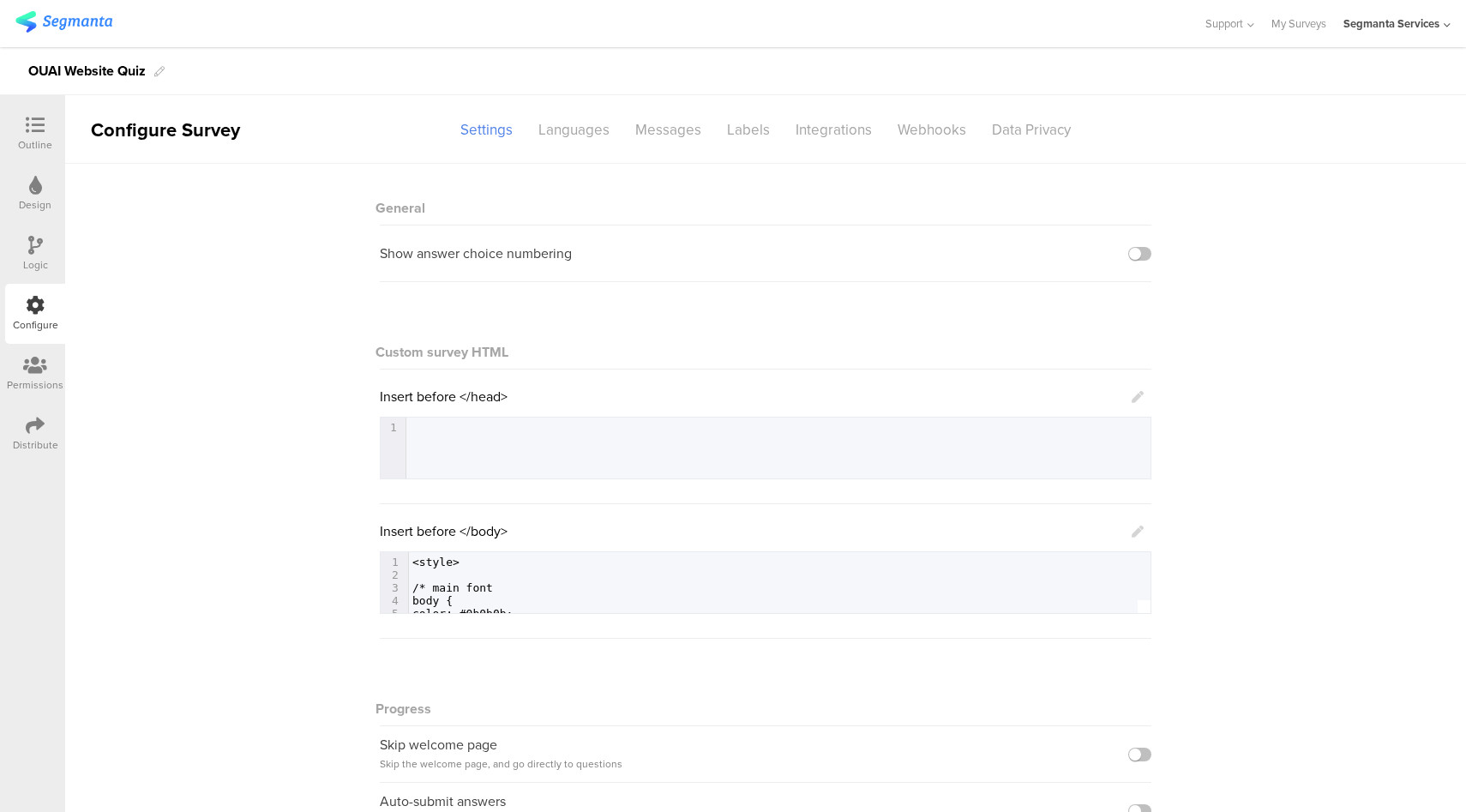
click at [45, 260] on div "Logic" at bounding box center [35, 265] width 24 height 16
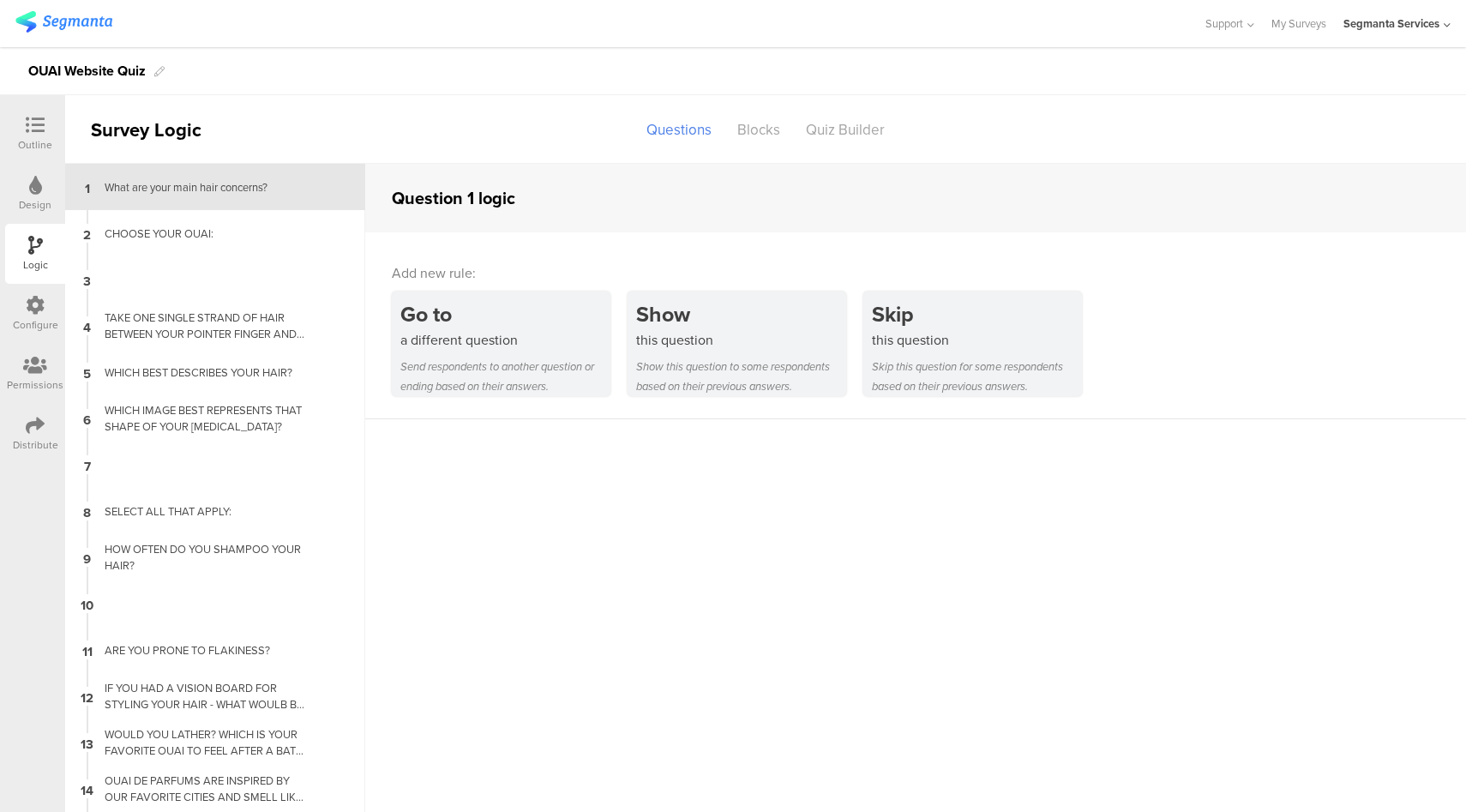
click at [24, 163] on div "Design" at bounding box center [34, 193] width 60 height 60
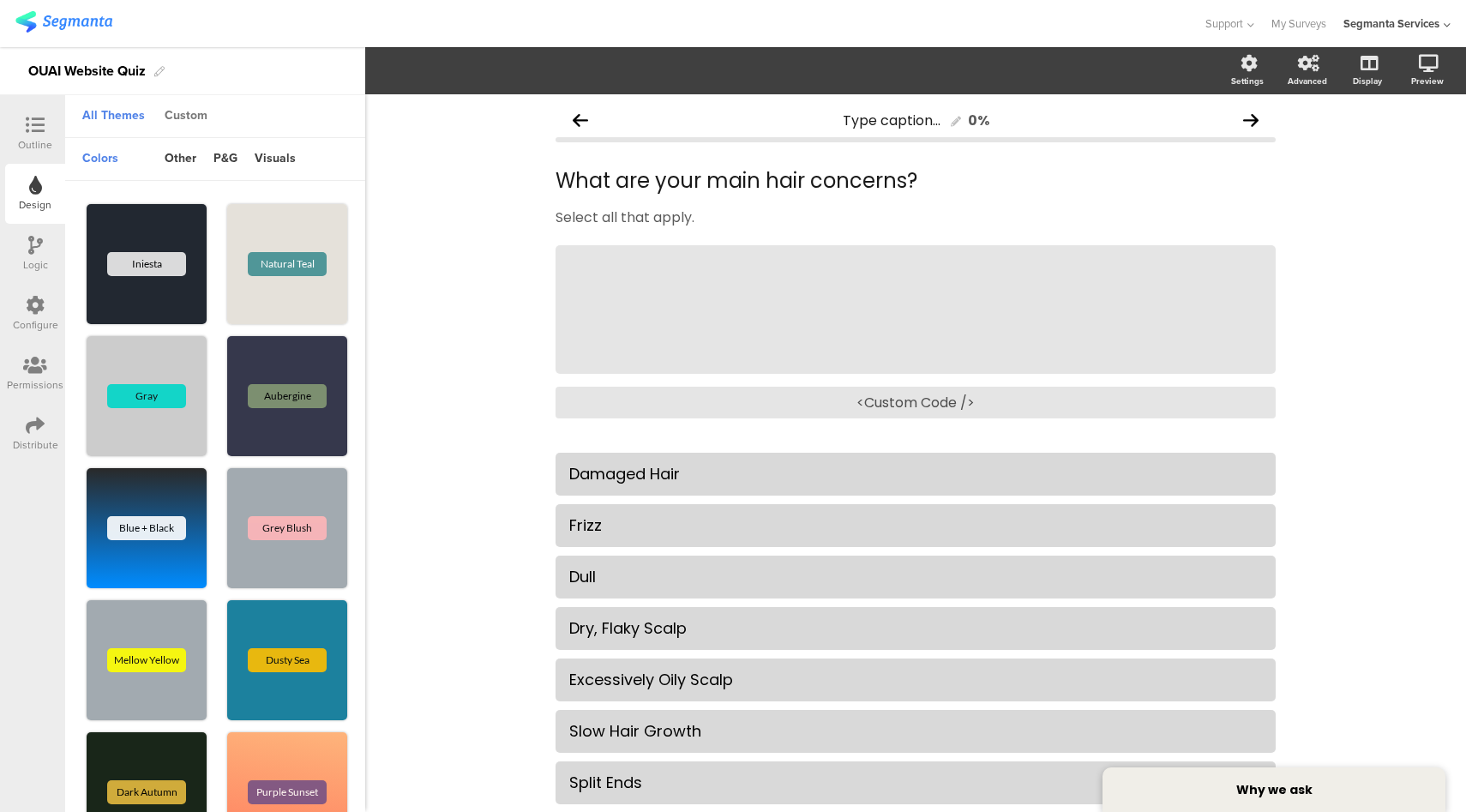
click at [190, 115] on div "Custom" at bounding box center [185, 116] width 60 height 29
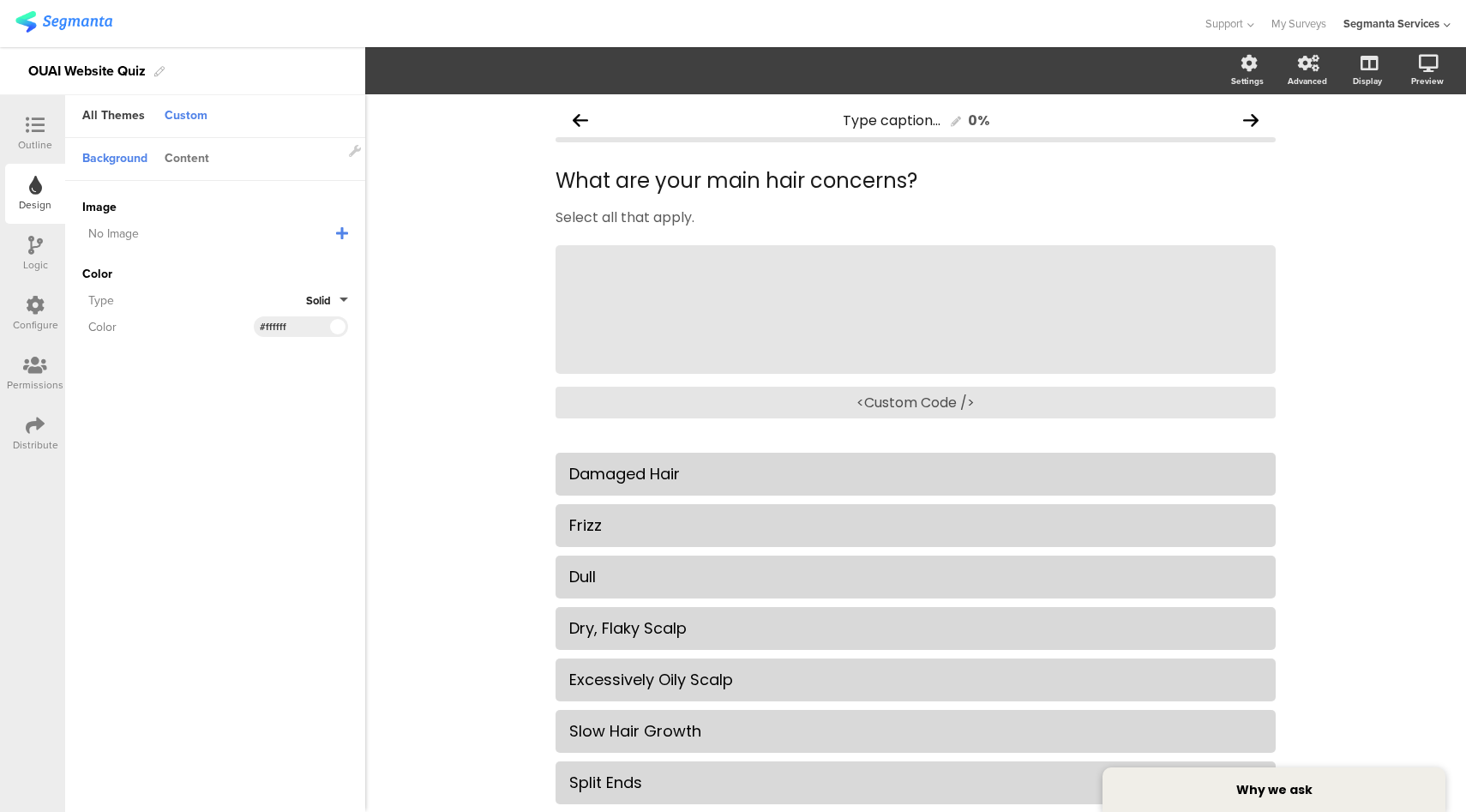
click at [189, 161] on div "Content" at bounding box center [186, 159] width 62 height 29
click at [25, 317] on div "Configure" at bounding box center [35, 325] width 45 height 16
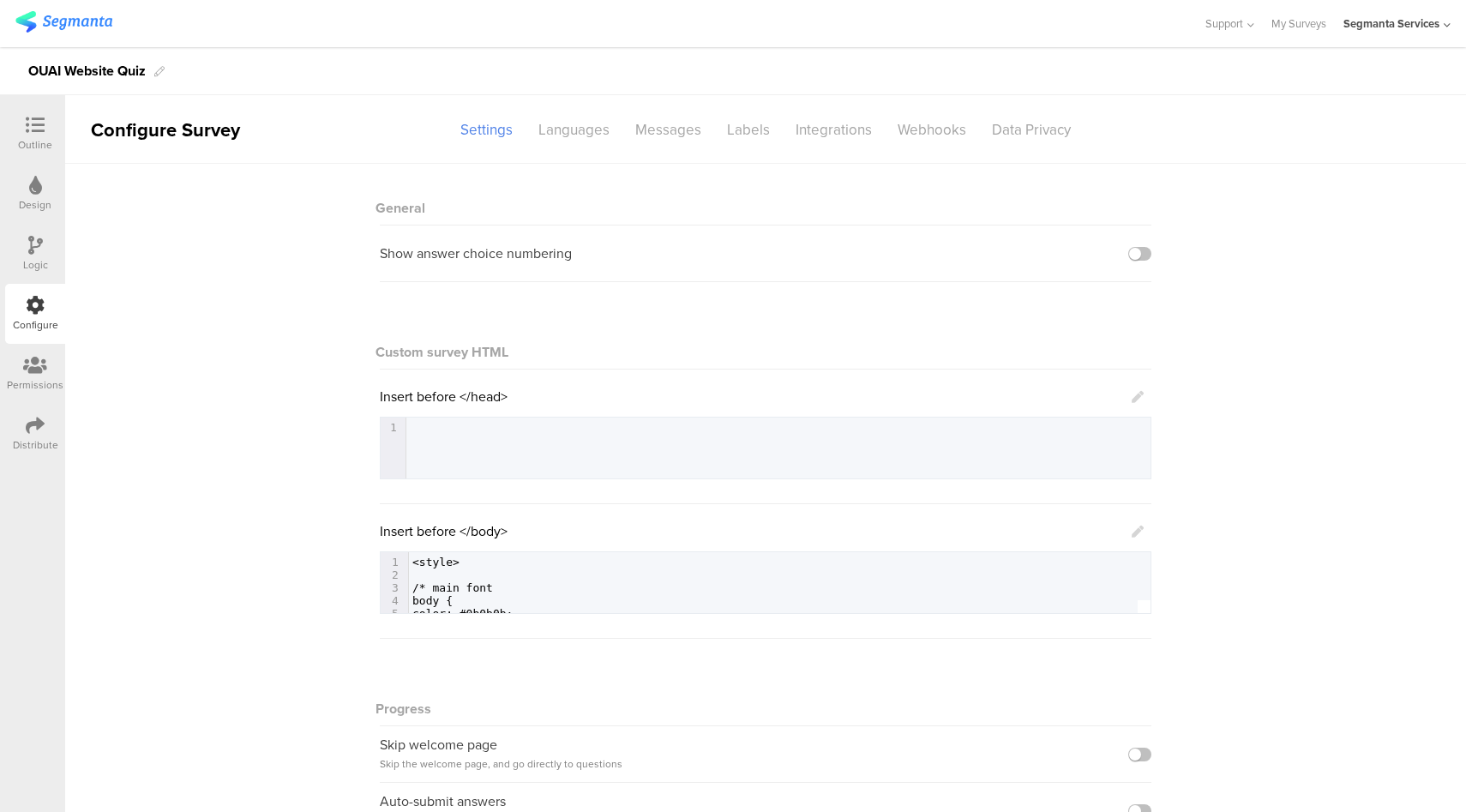
click at [1133, 535] on icon at bounding box center [1138, 531] width 12 height 12
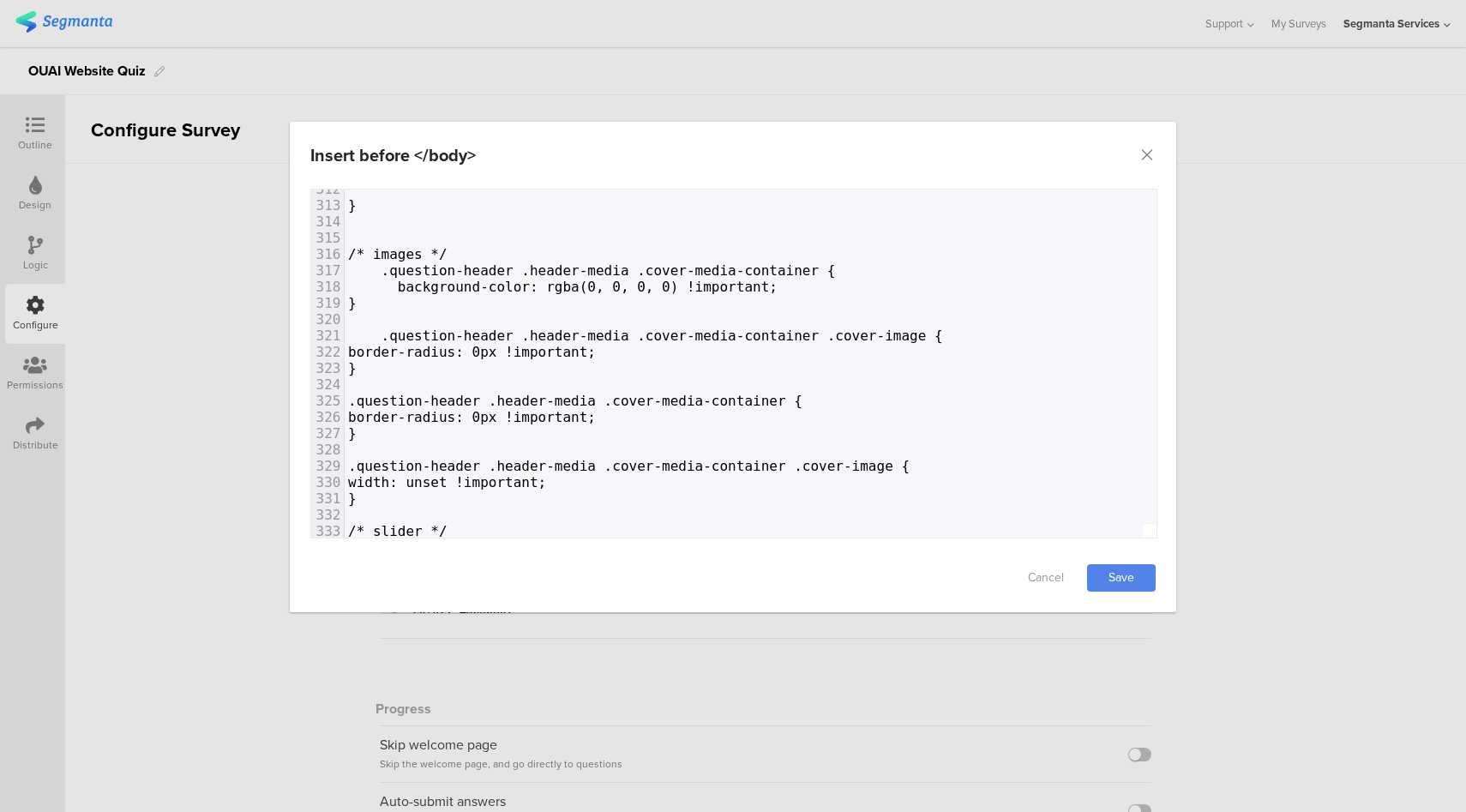
scroll to position [5095, 0]
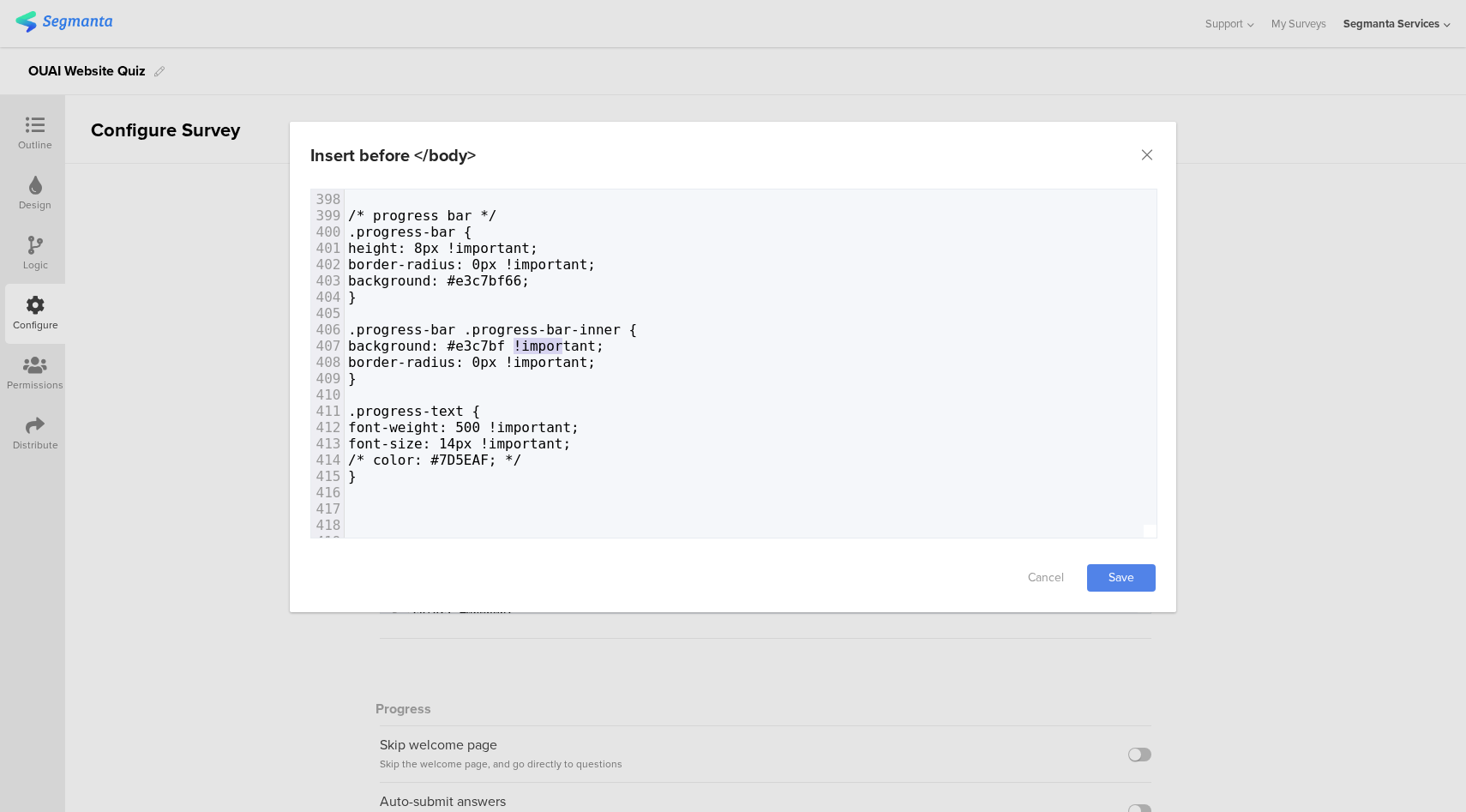
type textarea "#e3c7bf"
drag, startPoint x: 564, startPoint y: 347, endPoint x: 505, endPoint y: 344, distance: 59.1
click at [505, 344] on span "background: #e3c7bf !important;" at bounding box center [477, 345] width 256 height 17
click at [1147, 156] on icon "Close" at bounding box center [1148, 156] width 18 height 18
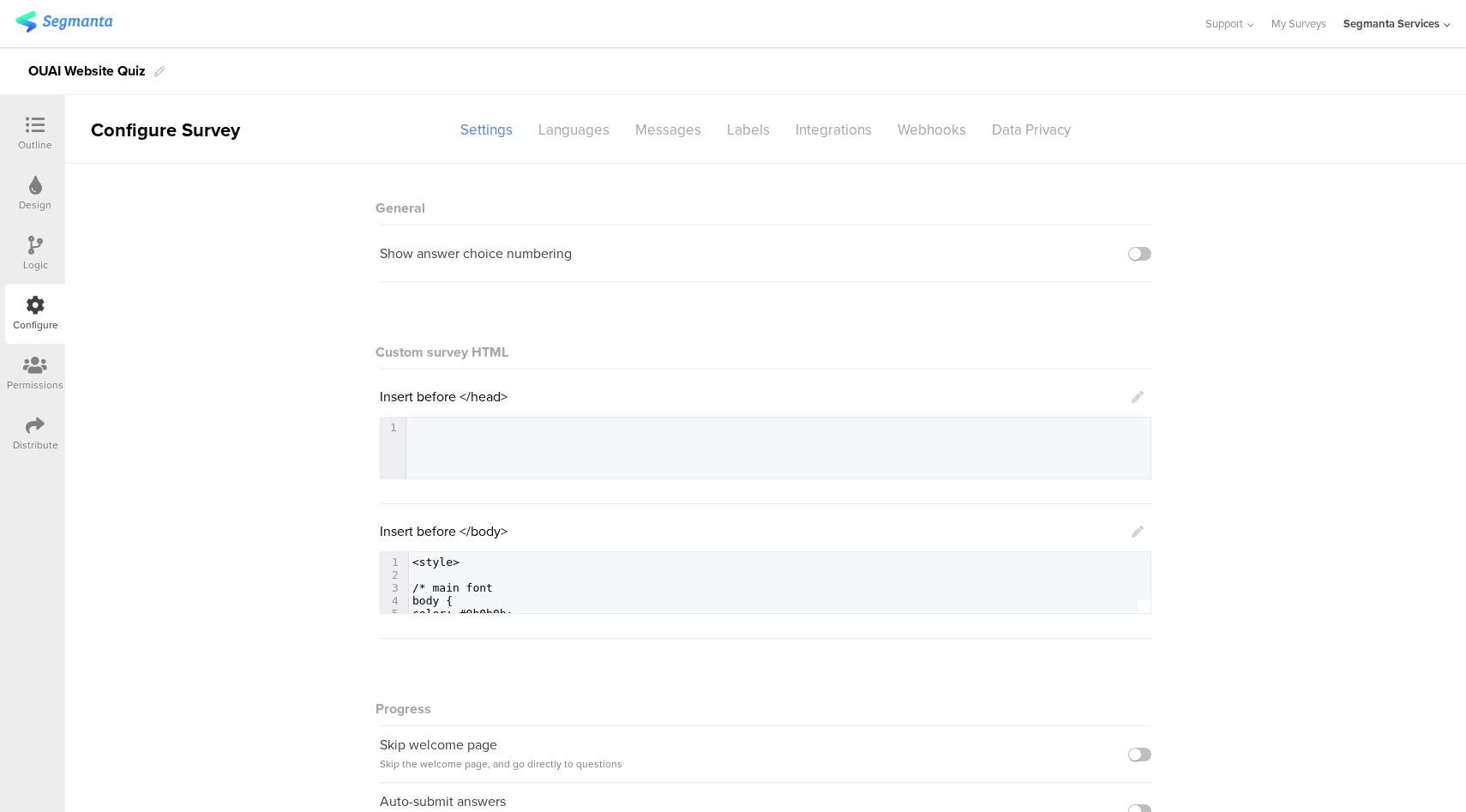
click at [40, 141] on div "Outline" at bounding box center [34, 145] width 34 height 16
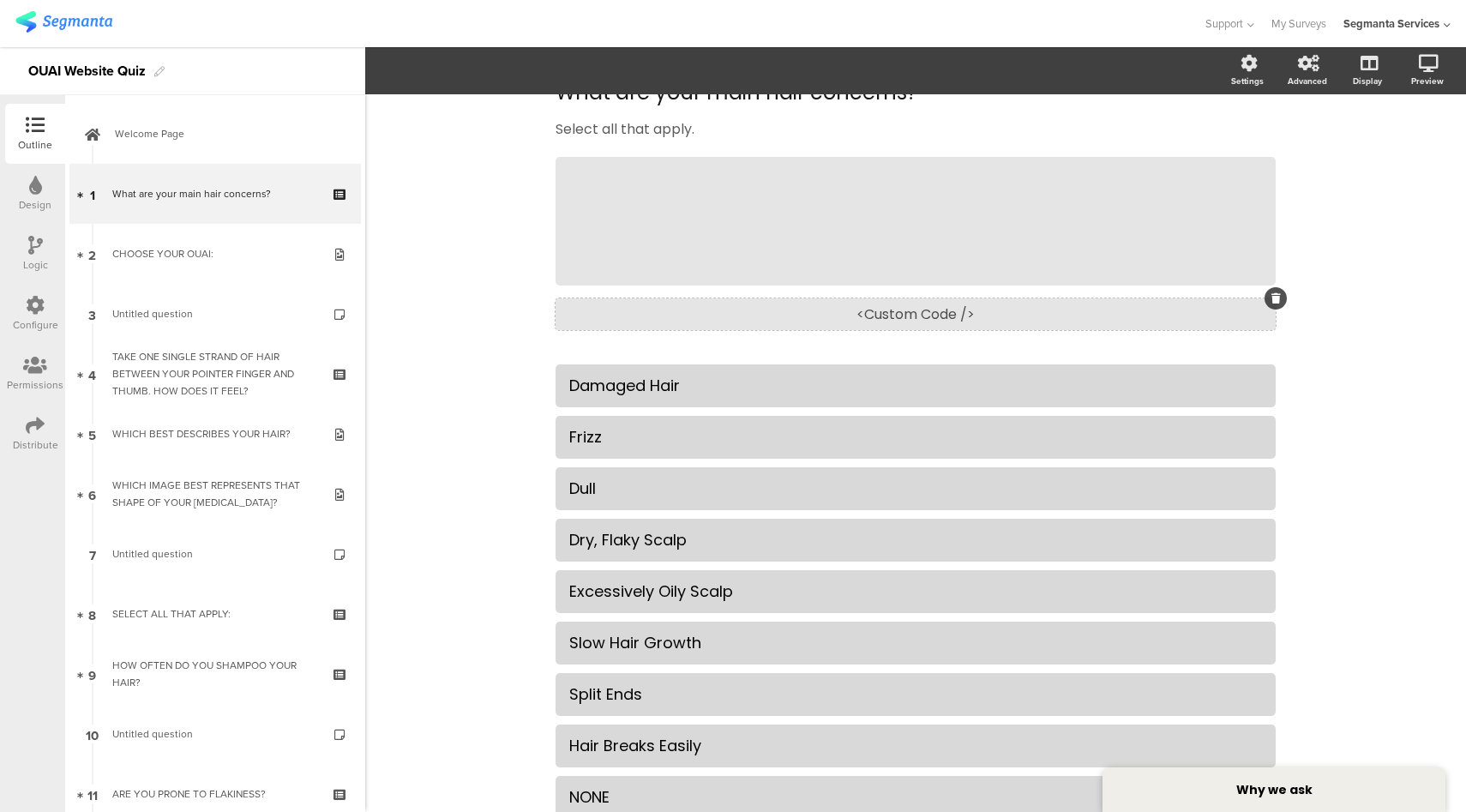
scroll to position [183, 0]
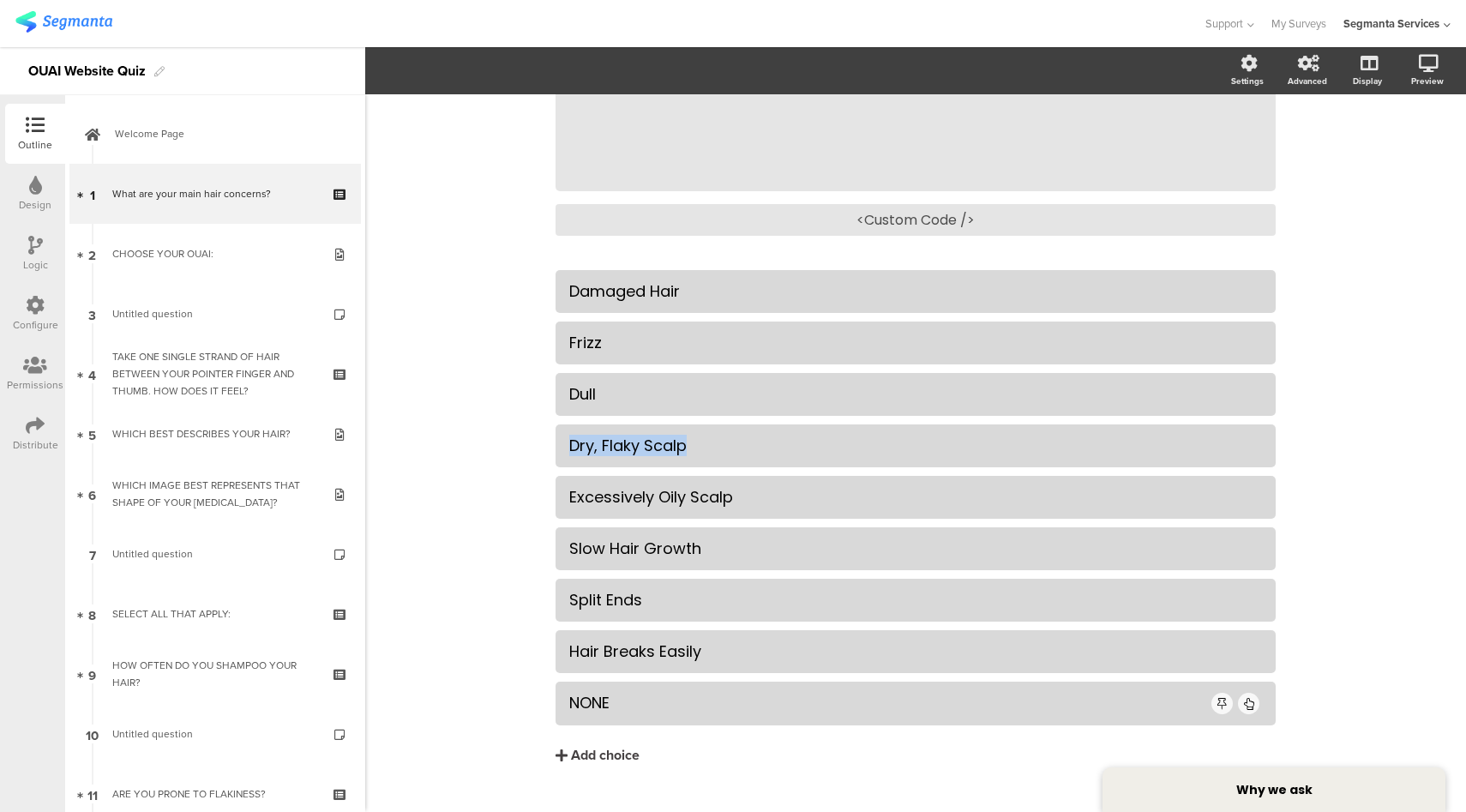
drag, startPoint x: 666, startPoint y: 447, endPoint x: 518, endPoint y: 446, distance: 148.0
click at [518, 446] on div "Type caption... 0% What are your main hair concerns? What are your main hair co…" at bounding box center [915, 379] width 1101 height 933
copy div "Dry, Flaky Scalp"
drag, startPoint x: 750, startPoint y: 487, endPoint x: 548, endPoint y: 492, distance: 202.1
click at [548, 492] on div "Type caption... 0% What are your main hair concerns? What are your main hair co…" at bounding box center [915, 379] width 755 height 933
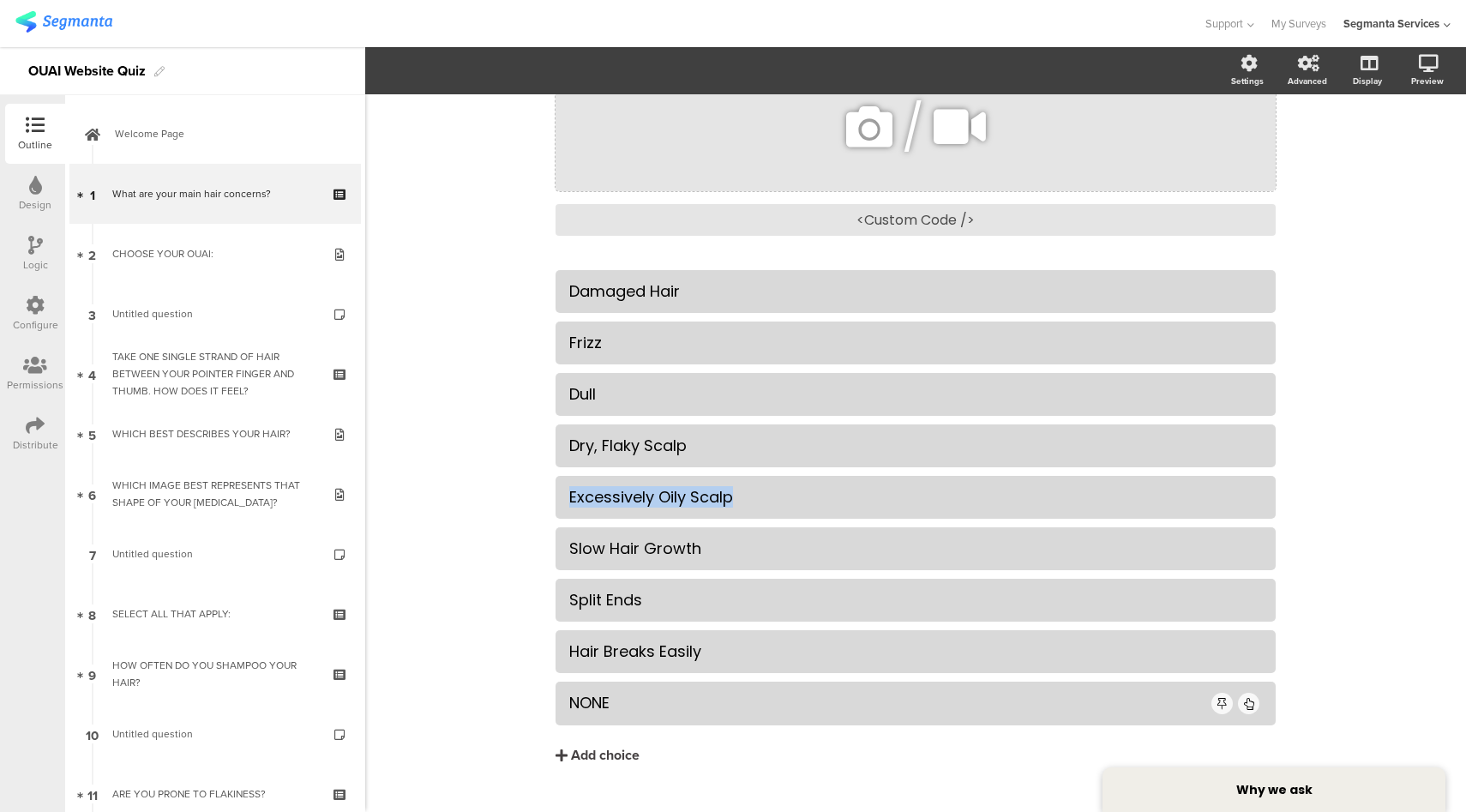
copy div "Excessively Oily Scalp"
click at [655, 648] on div "Hair Breaks Easily" at bounding box center [916, 651] width 693 height 20
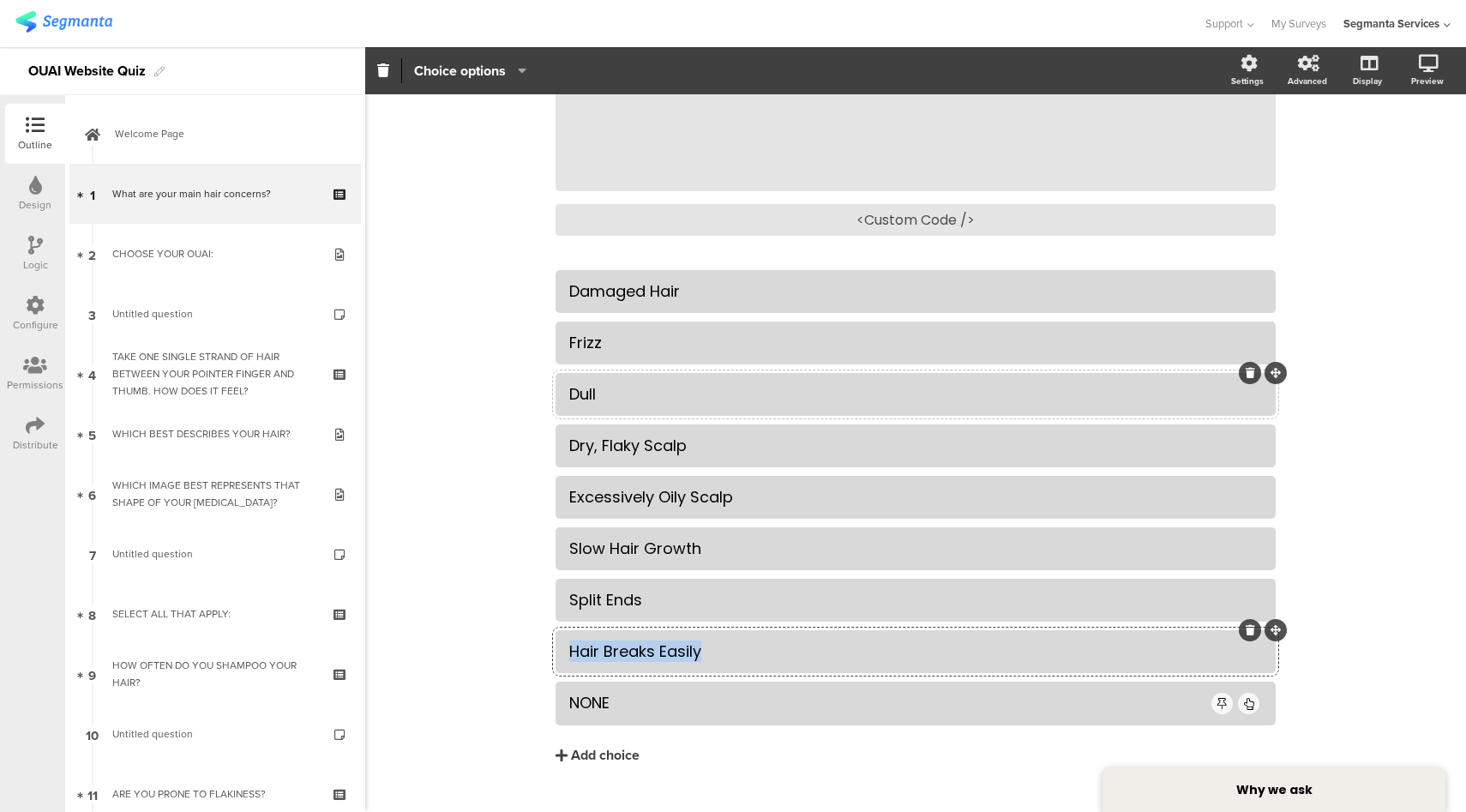
copy div "Hair Breaks Easily"
click at [700, 283] on div "Damaged Hair" at bounding box center [916, 291] width 693 height 20
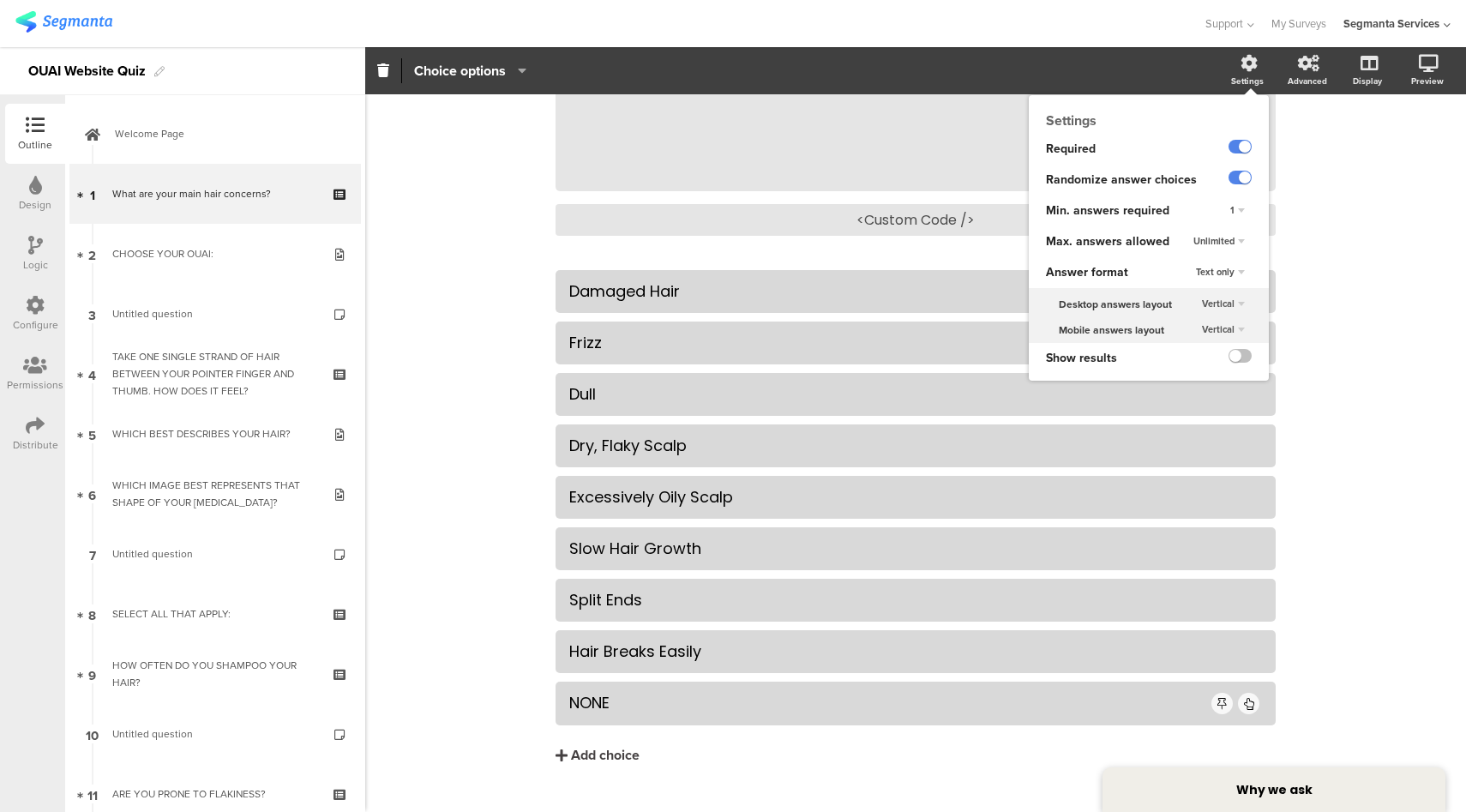
click at [1208, 271] on span "Text only" at bounding box center [1214, 272] width 38 height 14
click at [1199, 313] on span "Choice images" at bounding box center [1199, 306] width 59 height 14
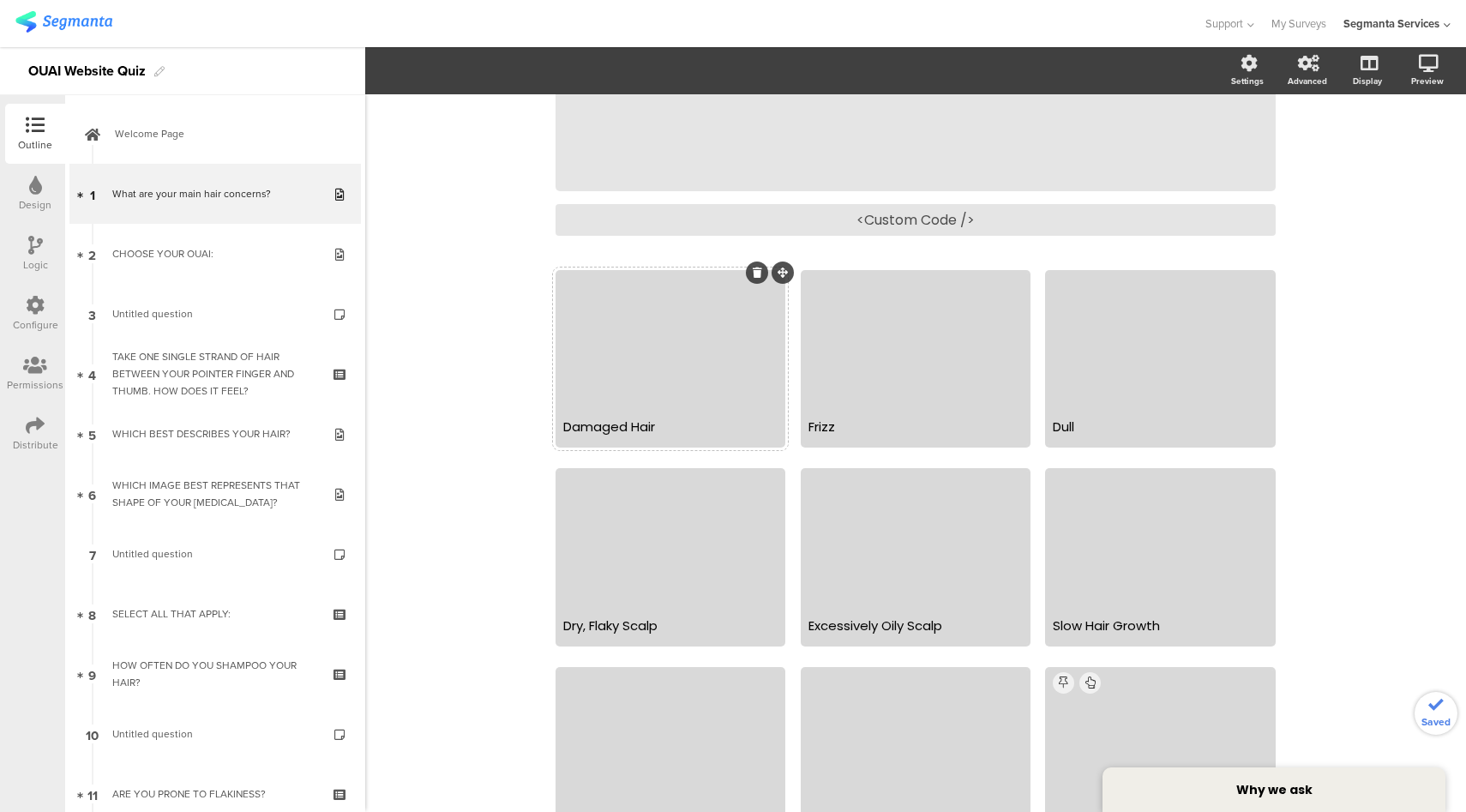
click at [670, 357] on div at bounding box center [670, 340] width 225 height 135
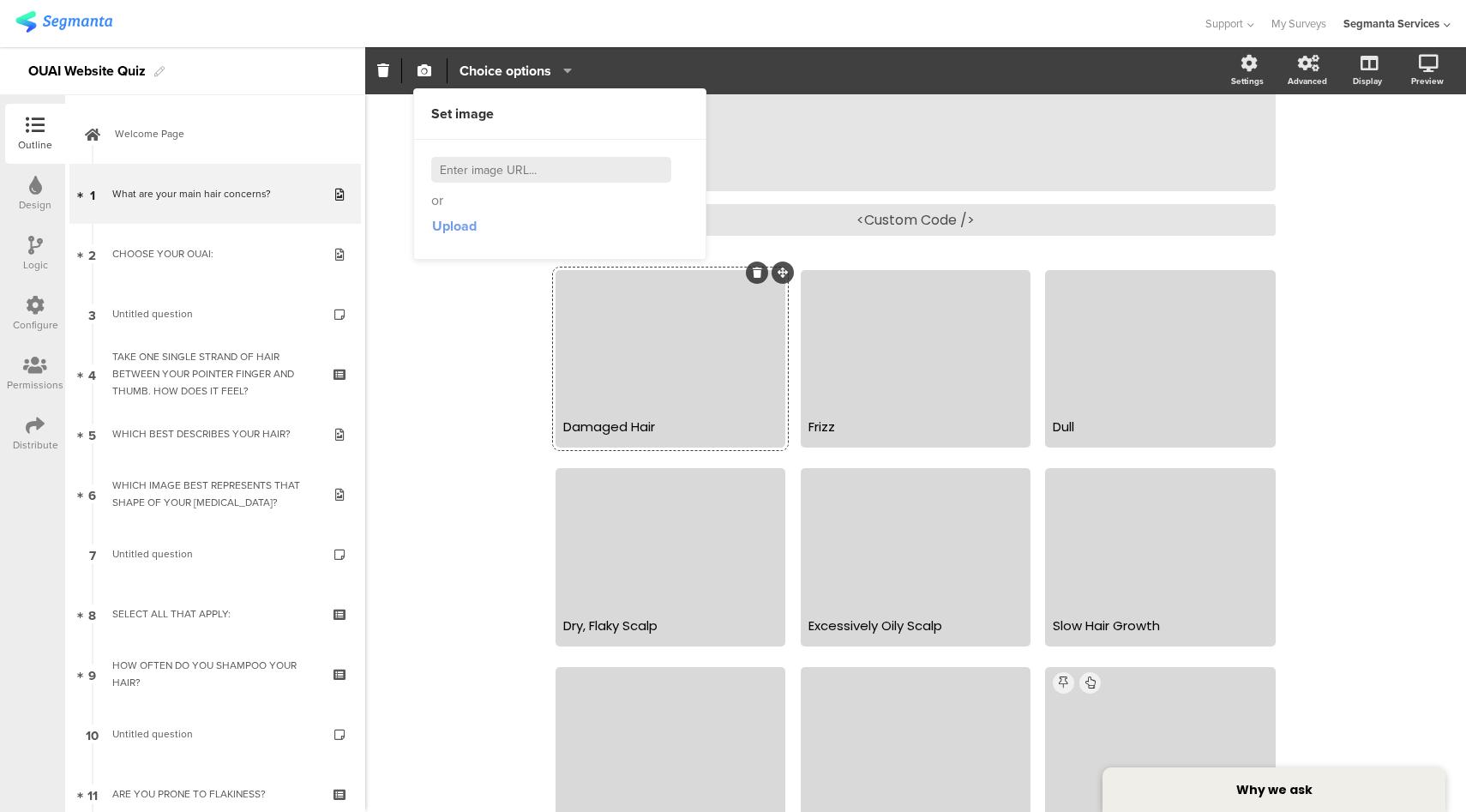
click at [460, 221] on span "Upload" at bounding box center [455, 226] width 45 height 20
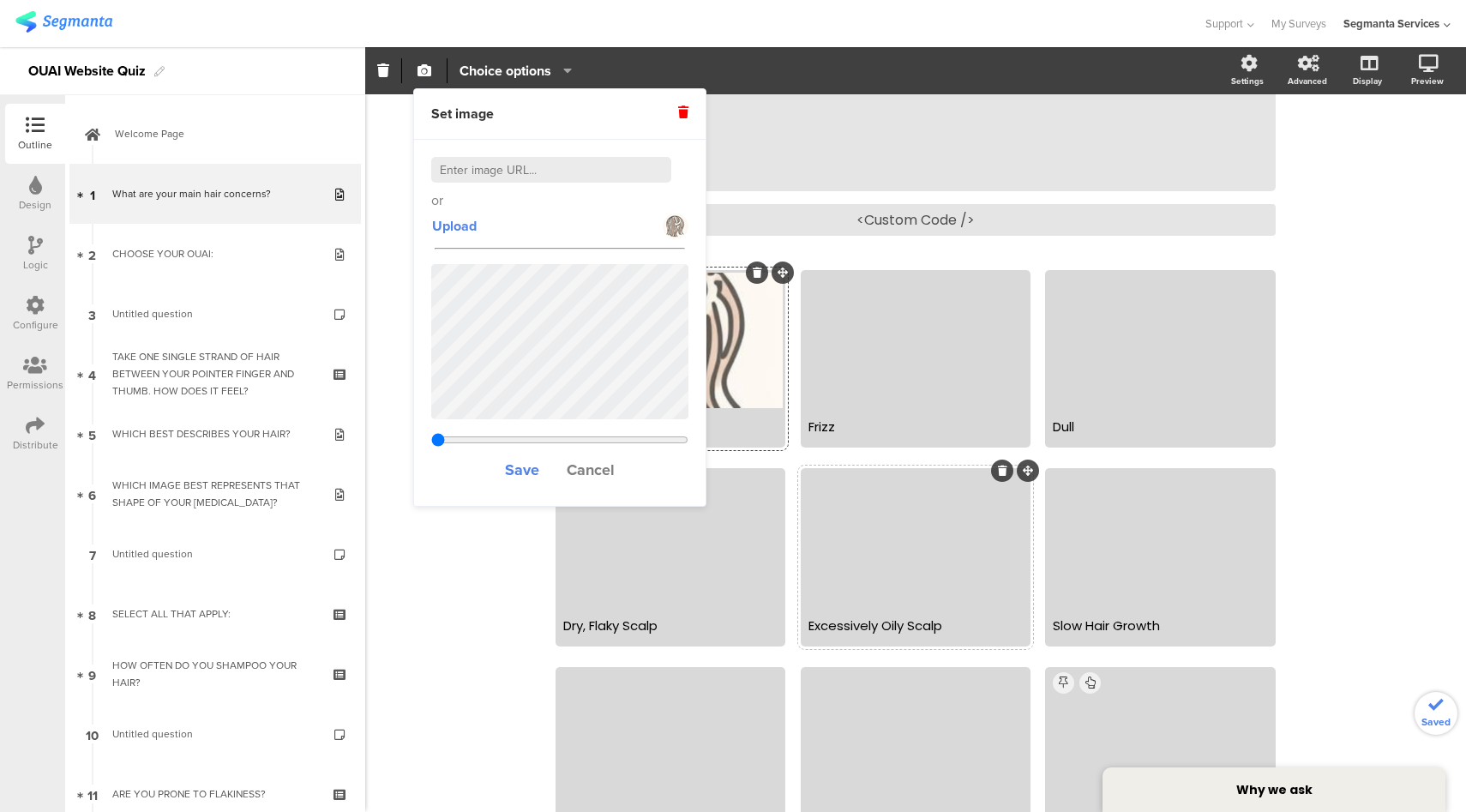
type input "1.70427272727273"
click at [522, 471] on span "Save" at bounding box center [522, 470] width 34 height 23
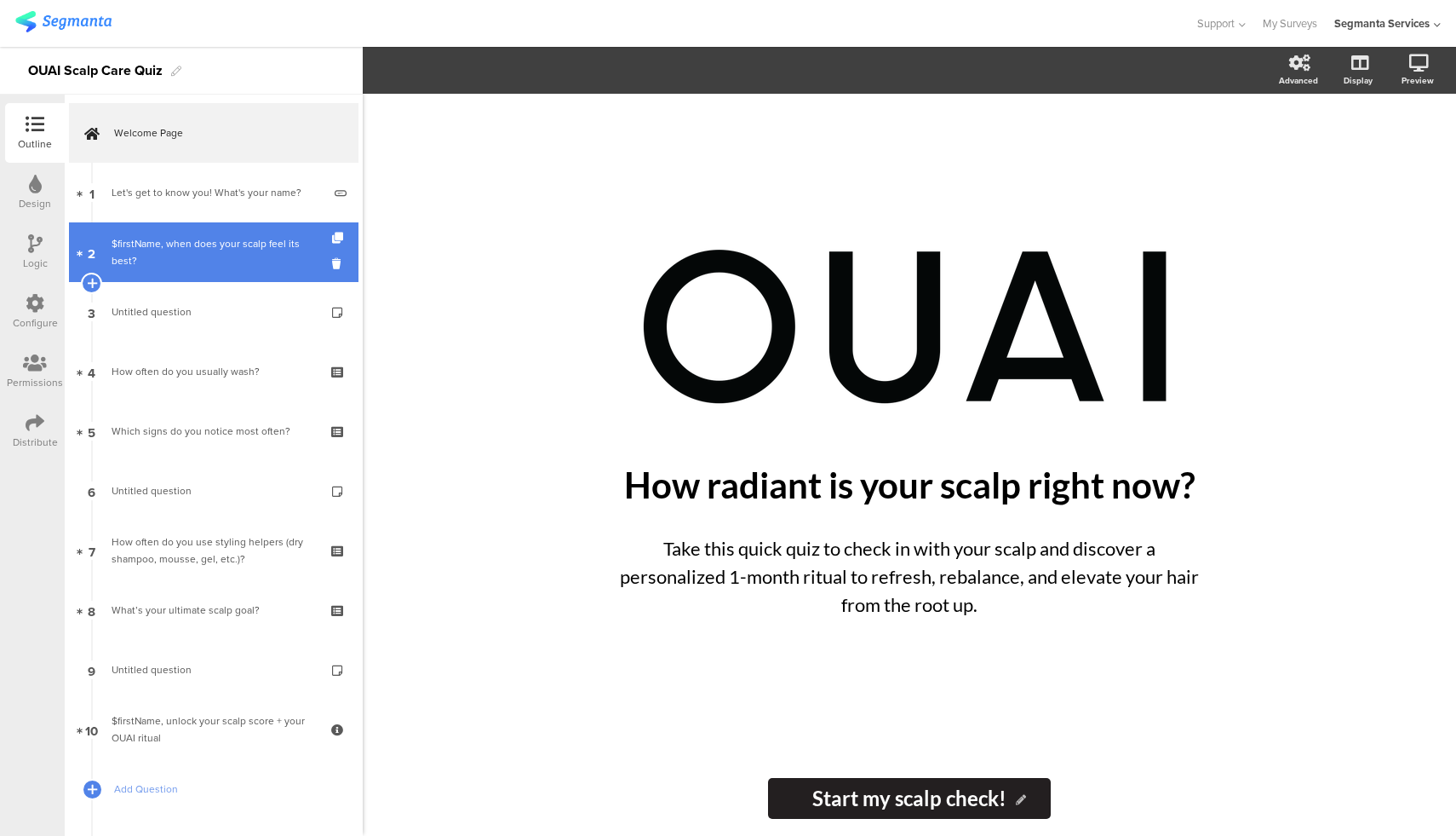
click at [239, 251] on div "$firstName, when does your scalp feel its best?" at bounding box center [213, 252] width 203 height 34
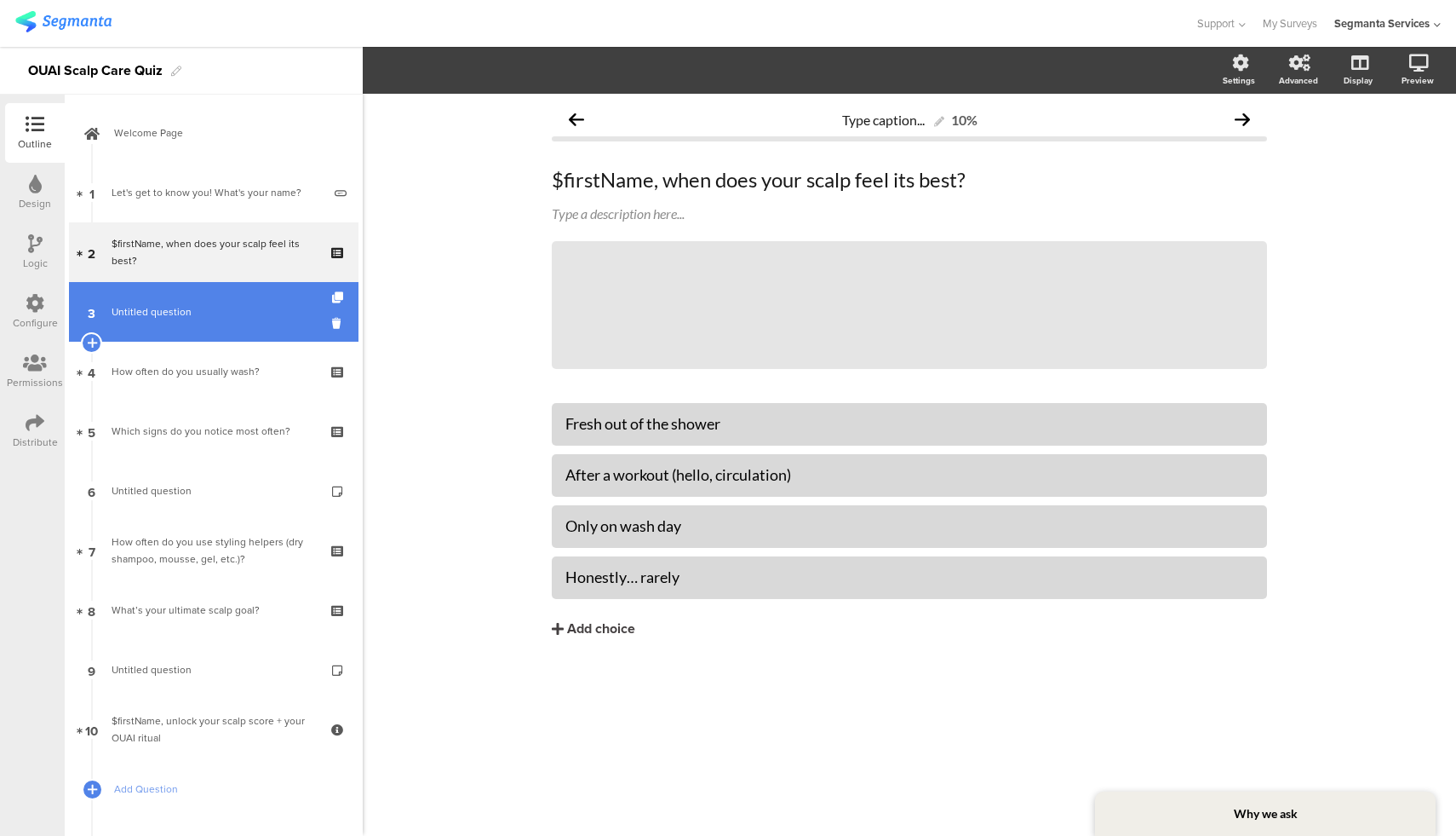
click at [203, 306] on span "Untitled question" at bounding box center [213, 312] width 203 height 17
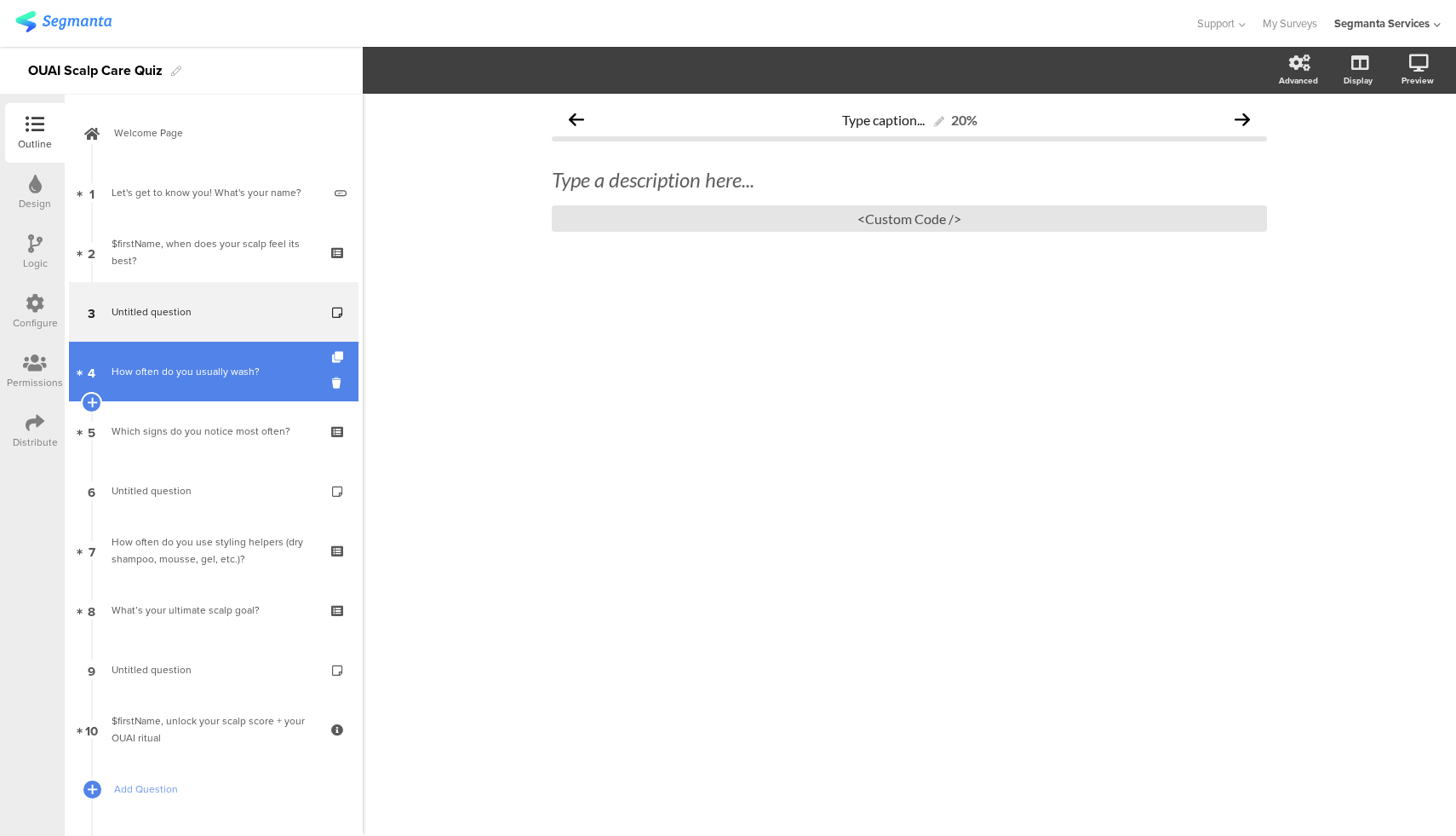
click at [223, 375] on div "How often do you usually wash?" at bounding box center [213, 371] width 203 height 17
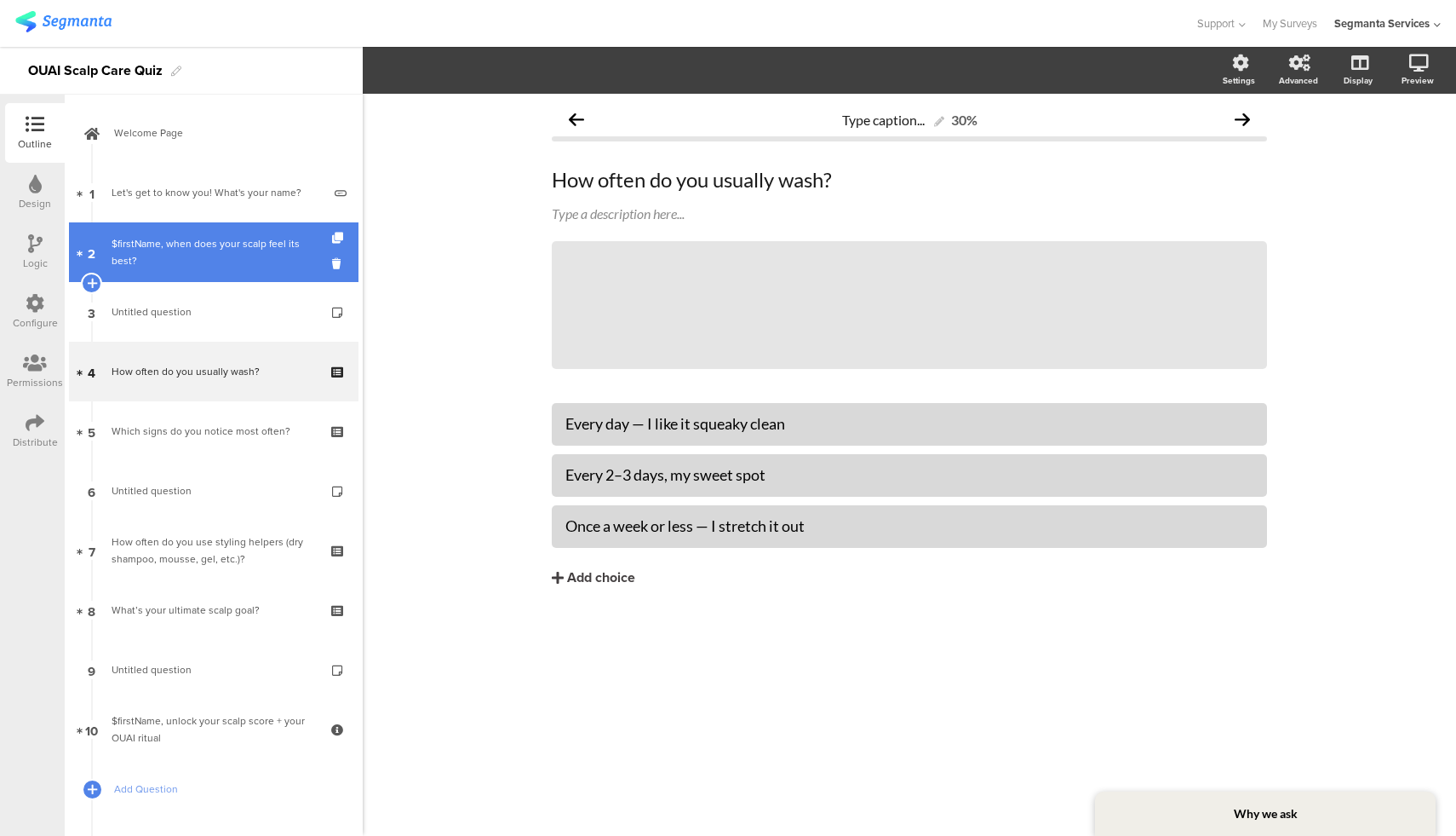
click at [237, 253] on div "$firstName, when does your scalp feel its best?" at bounding box center [213, 252] width 203 height 34
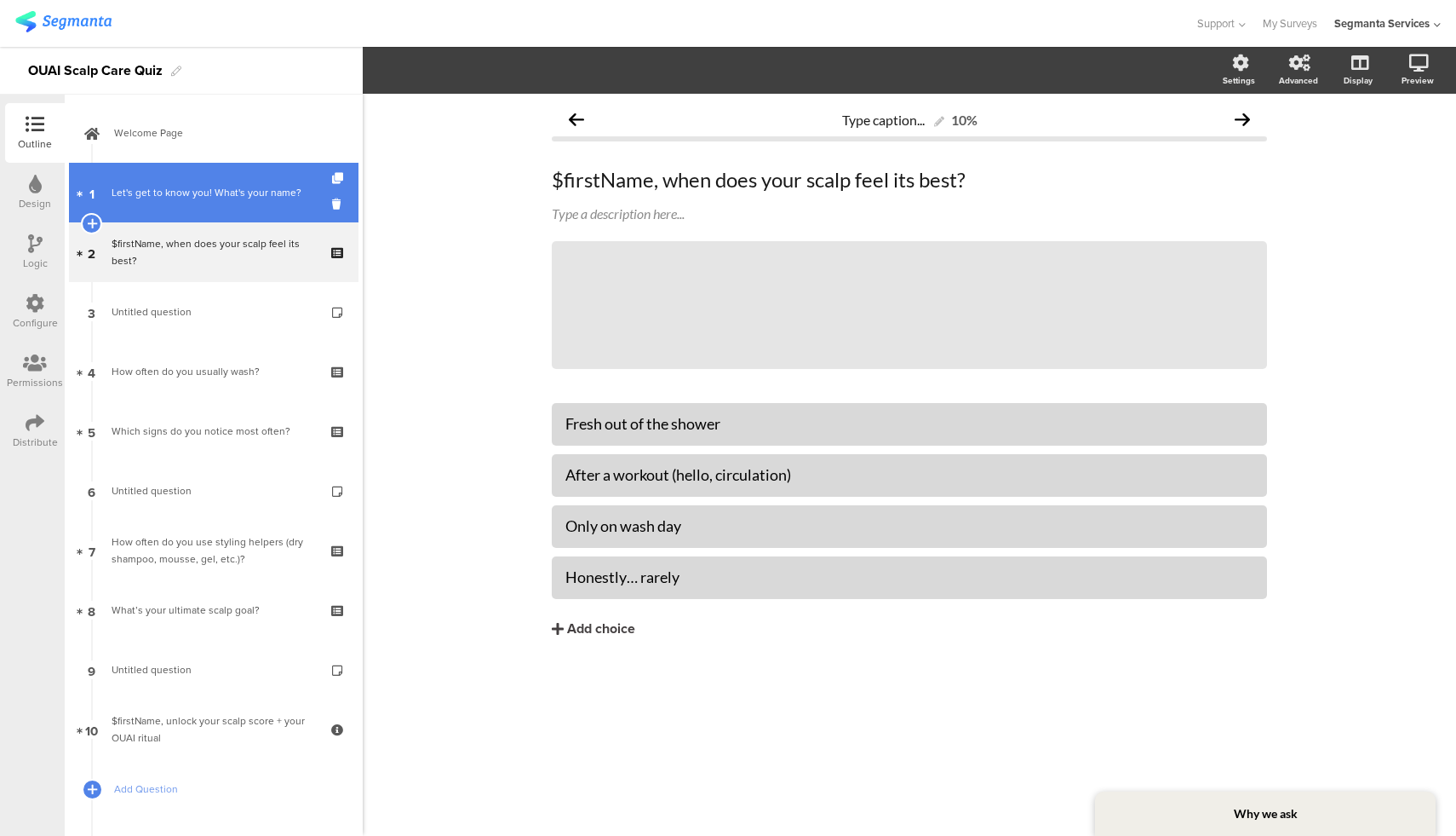
click at [233, 171] on link "1 Let's get to know you! What's your name?" at bounding box center [214, 192] width 290 height 59
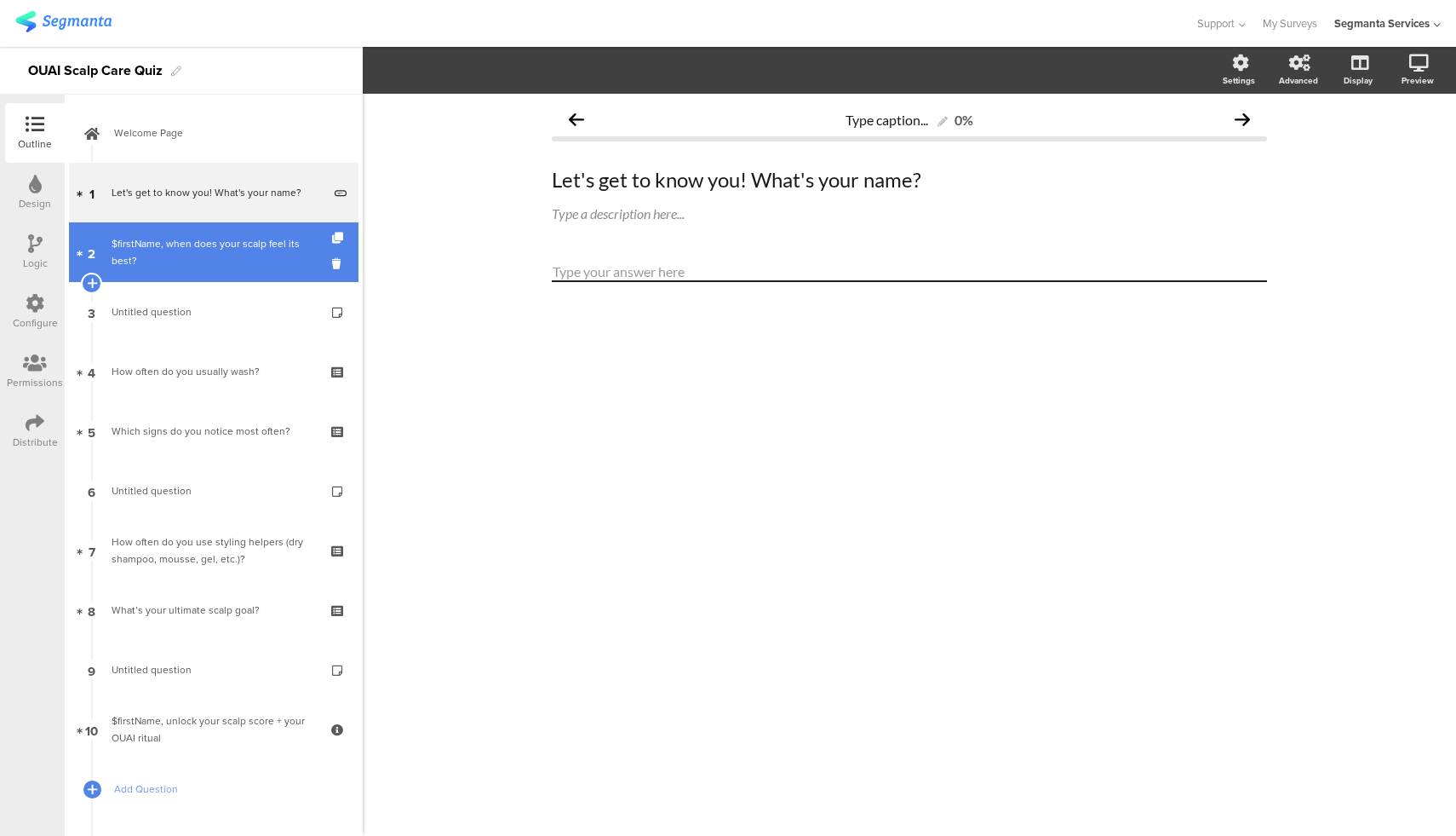
click at [146, 233] on link "2 $firstName, when does your scalp feel its best?" at bounding box center [214, 252] width 290 height 59
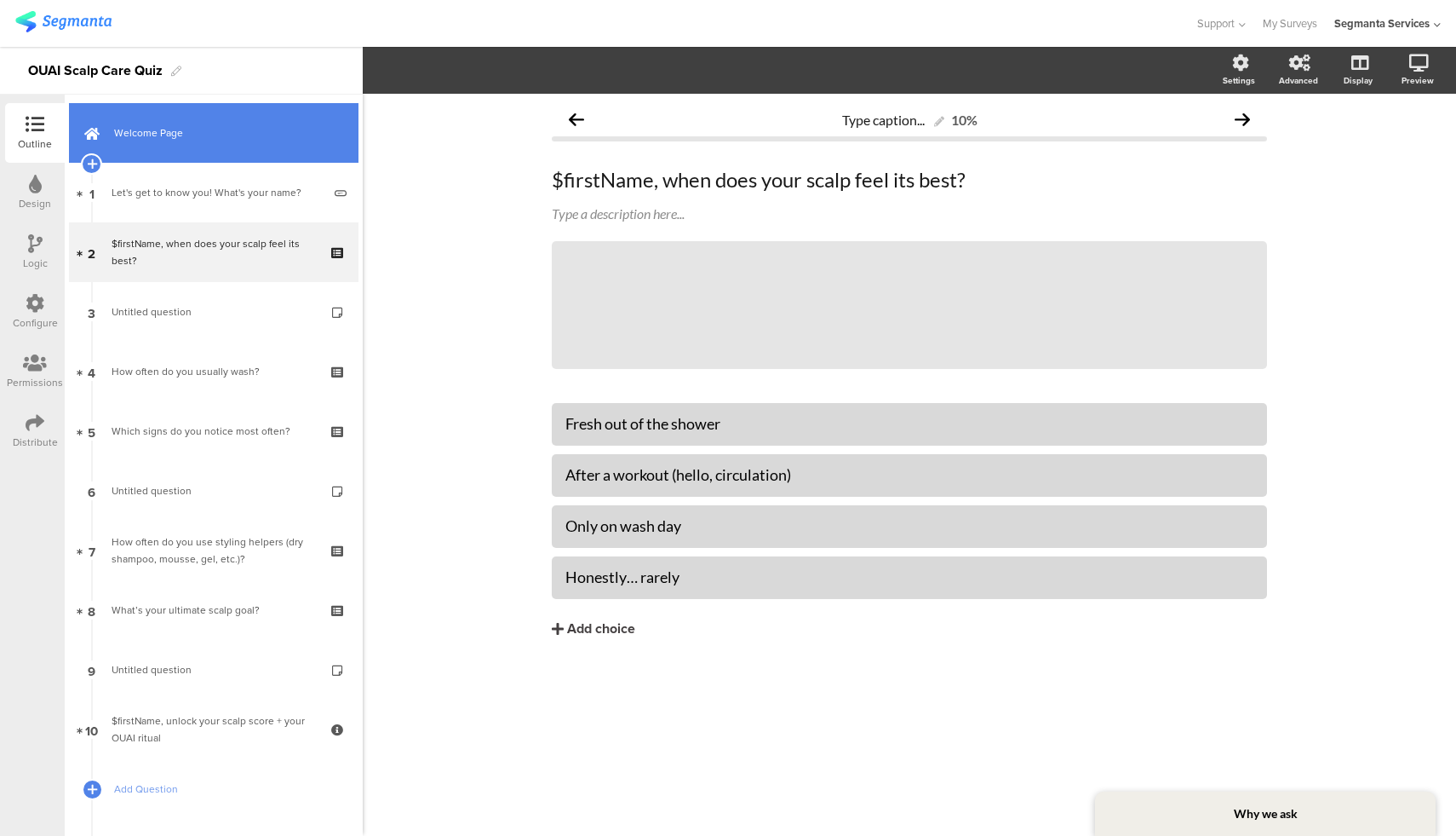
click at [250, 122] on link "Welcome Page" at bounding box center [214, 132] width 290 height 59
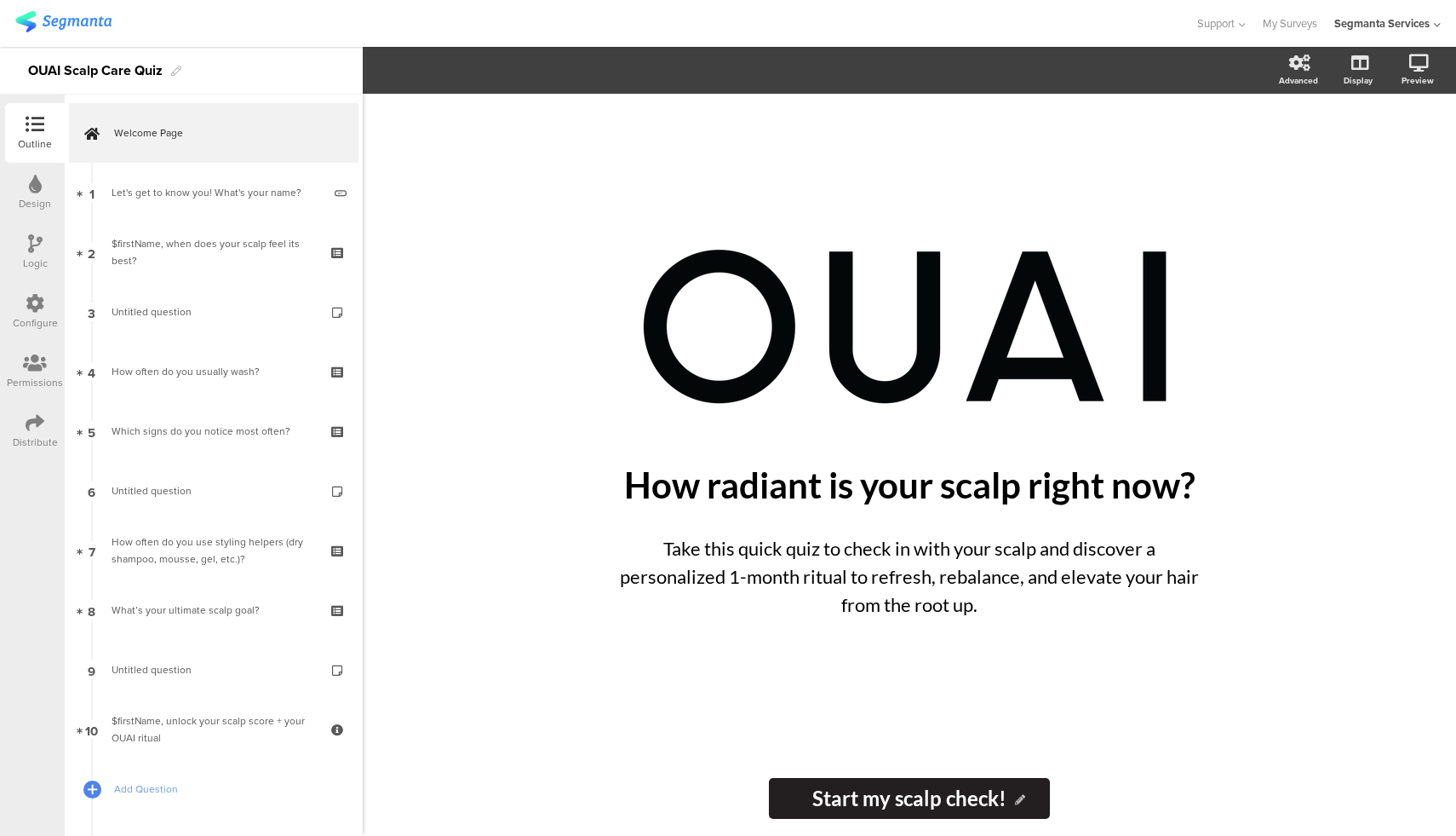
click at [35, 239] on icon at bounding box center [35, 243] width 15 height 18
